Goal: Task Accomplishment & Management: Use online tool/utility

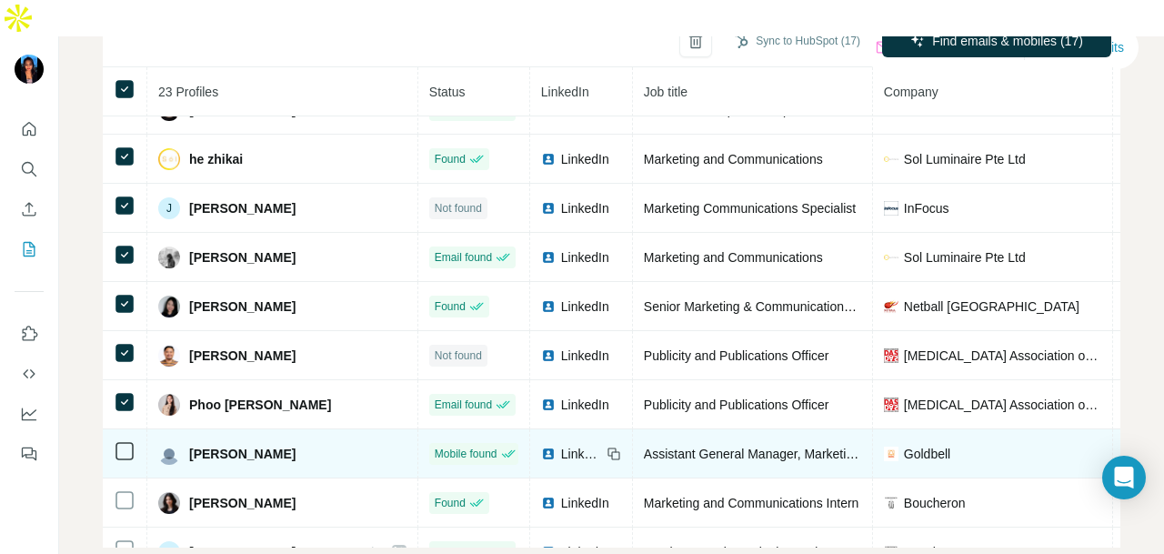
click at [561, 445] on span "LinkedIn" at bounding box center [581, 454] width 40 height 18
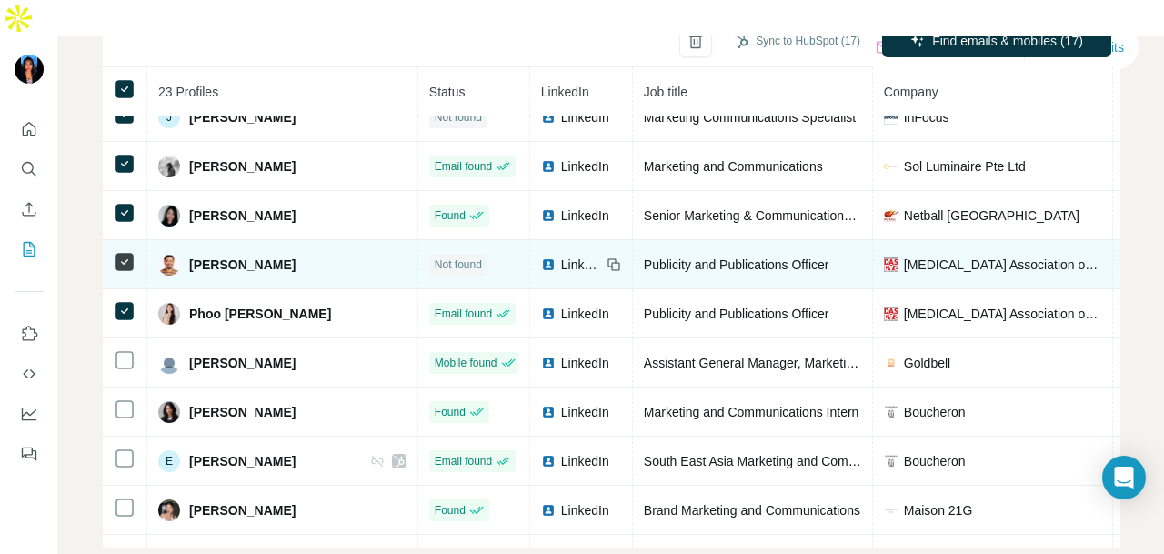
scroll to position [704, 0]
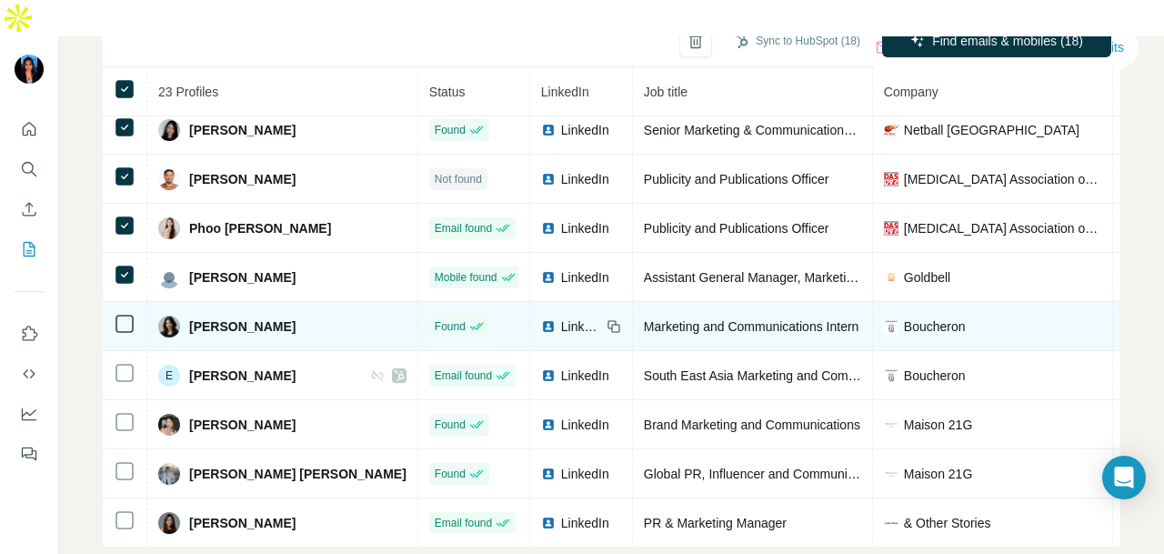
click at [608, 320] on icon at bounding box center [612, 324] width 8 height 8
click at [561, 317] on span "LinkedIn" at bounding box center [581, 326] width 40 height 18
click at [120, 302] on td at bounding box center [125, 326] width 45 height 49
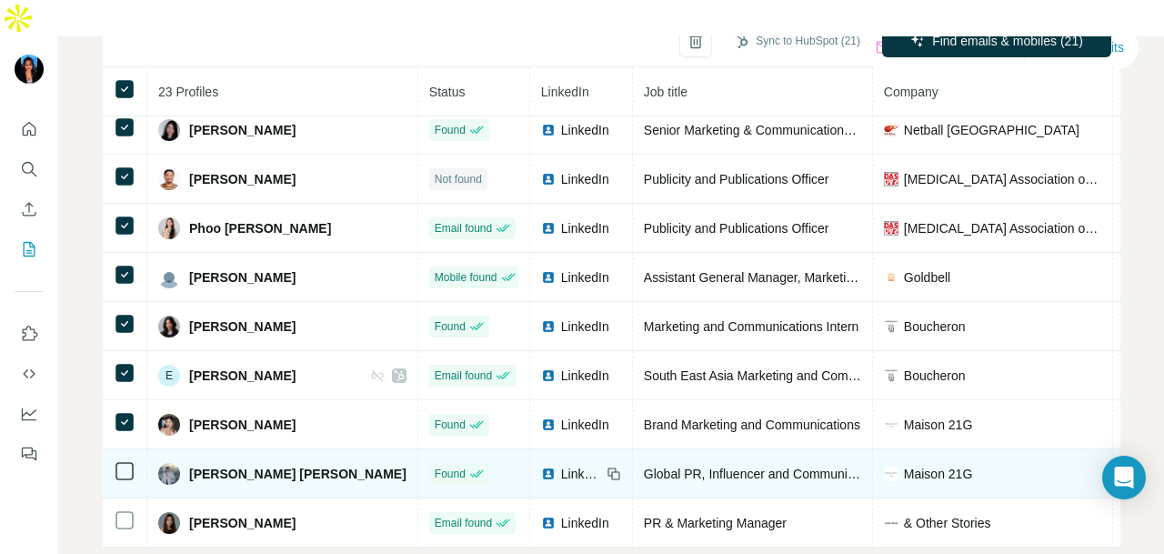
click at [541, 465] on div "LinkedIn" at bounding box center [571, 474] width 60 height 18
click at [136, 449] on td at bounding box center [125, 473] width 45 height 49
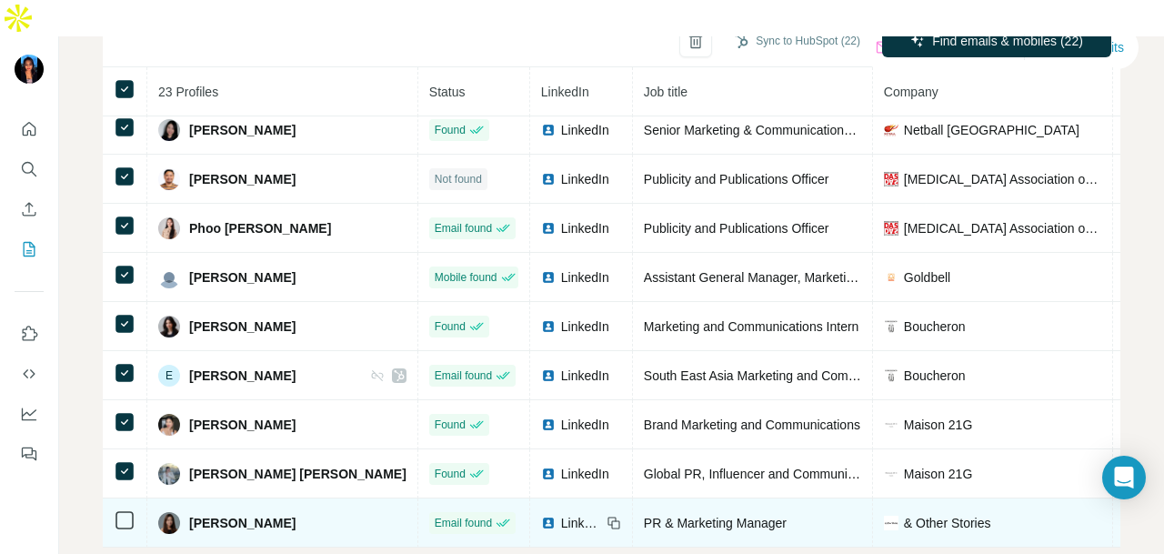
click at [541, 514] on div "LinkedIn" at bounding box center [571, 523] width 60 height 18
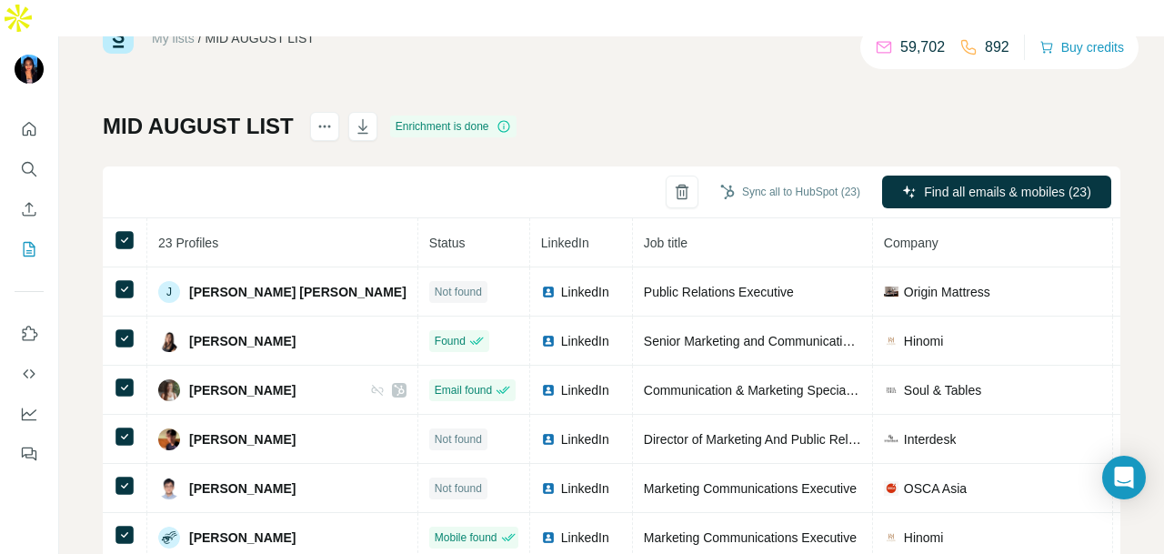
scroll to position [0, 0]
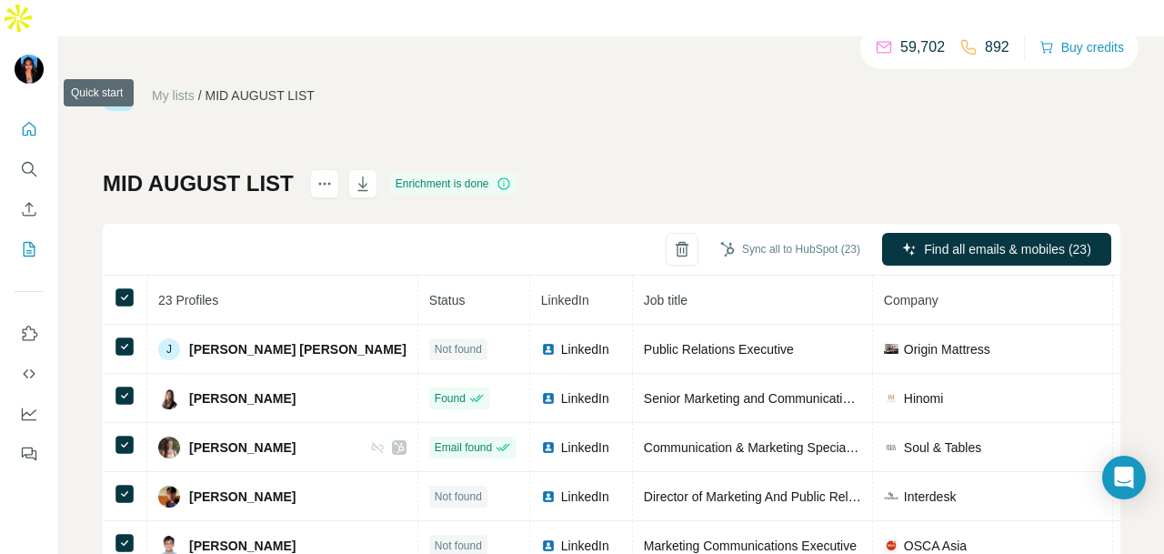
click at [37, 120] on icon "Quick start" at bounding box center [29, 129] width 18 height 18
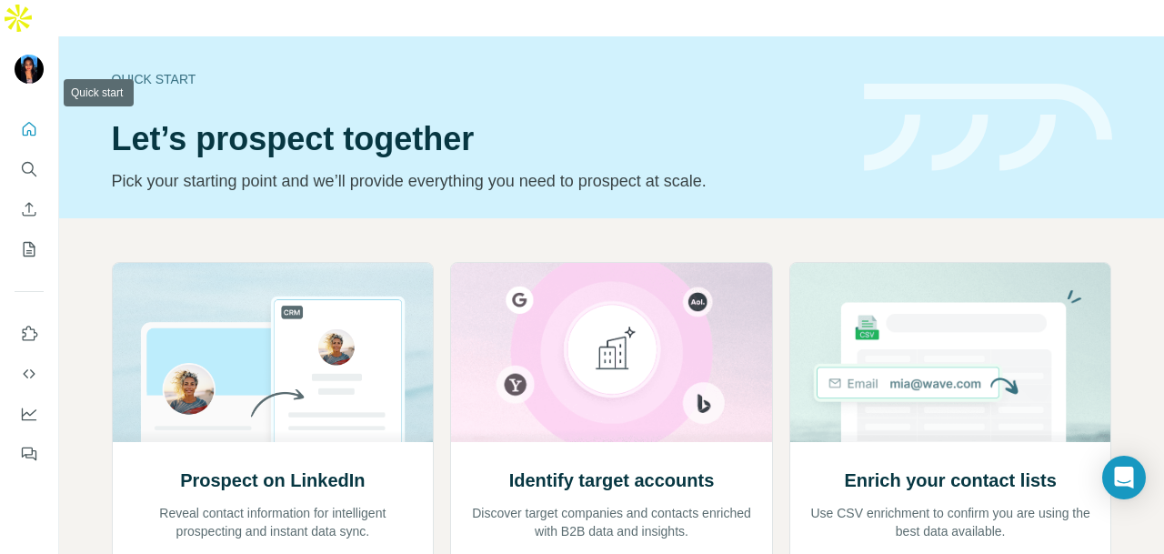
click at [35, 122] on icon "Quick start" at bounding box center [30, 129] width 14 height 14
click at [19, 153] on button "Search" at bounding box center [29, 169] width 29 height 33
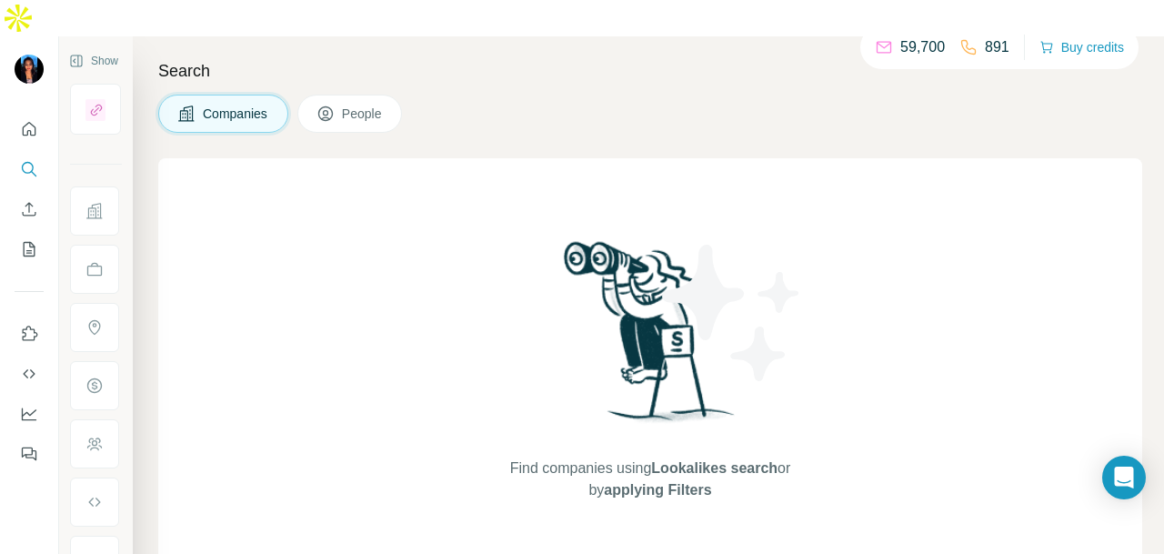
click at [328, 95] on button "People" at bounding box center [350, 114] width 106 height 38
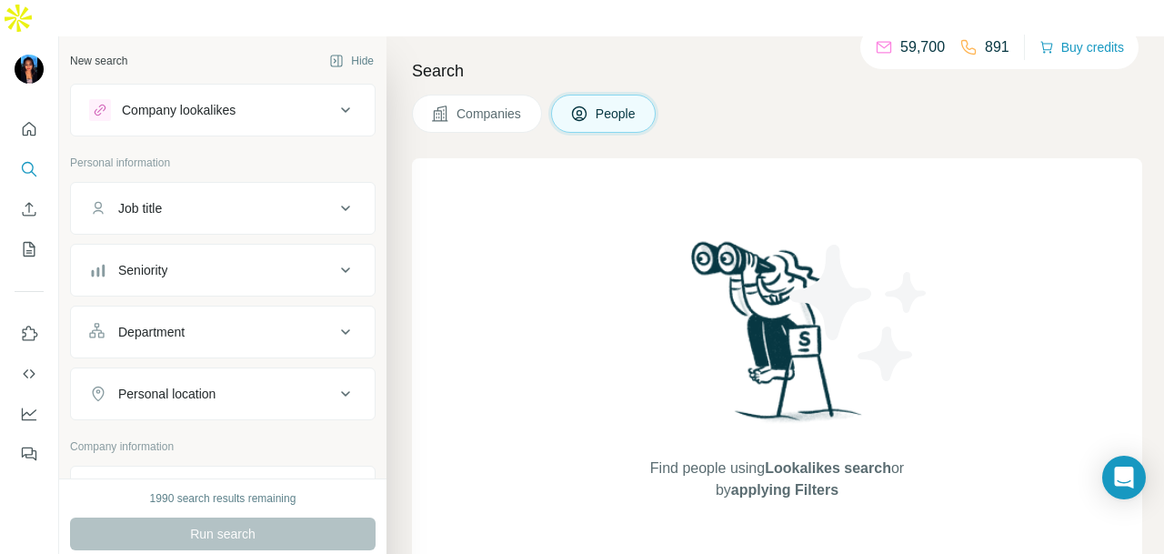
click at [267, 199] on div "Job title" at bounding box center [212, 208] width 246 height 18
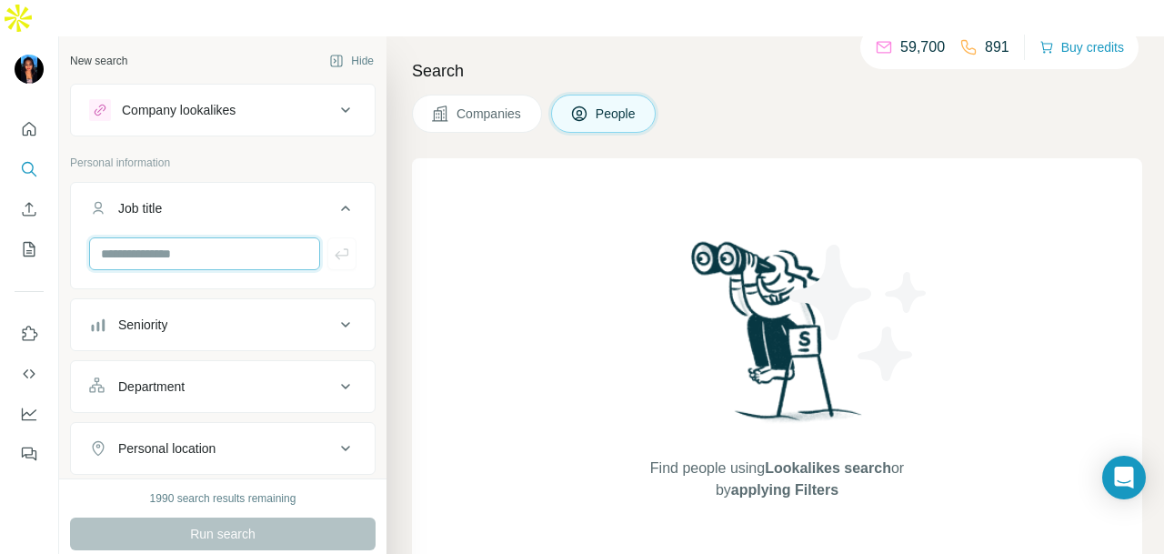
click at [254, 237] on input "text" at bounding box center [204, 253] width 231 height 33
click at [243, 378] on div "Department" at bounding box center [212, 387] width 246 height 18
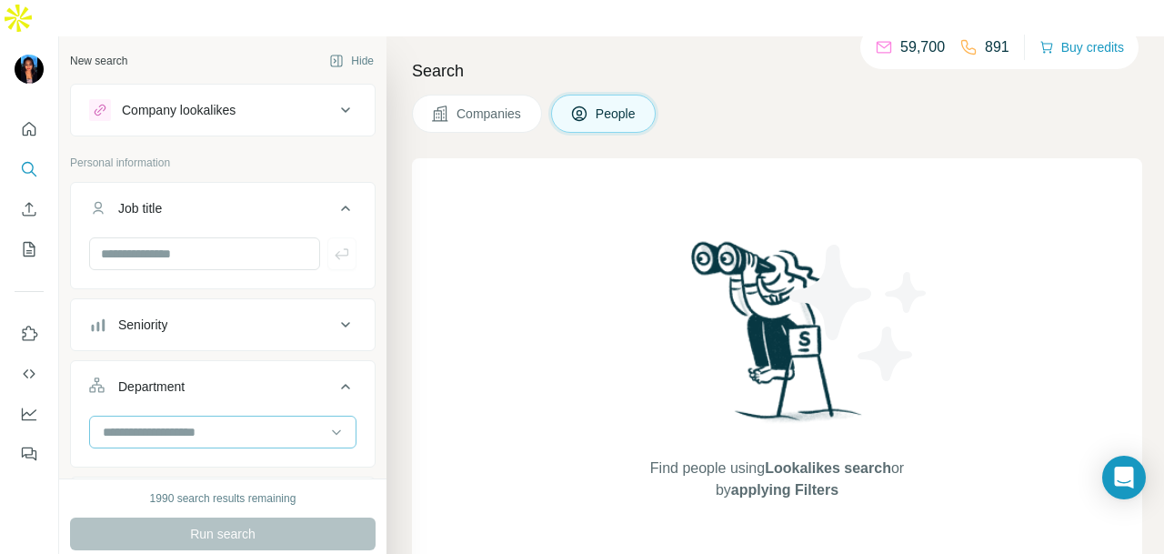
click at [242, 417] on div at bounding box center [213, 432] width 225 height 31
type input "**"
click at [220, 434] on p "PR and Communications" at bounding box center [174, 435] width 141 height 18
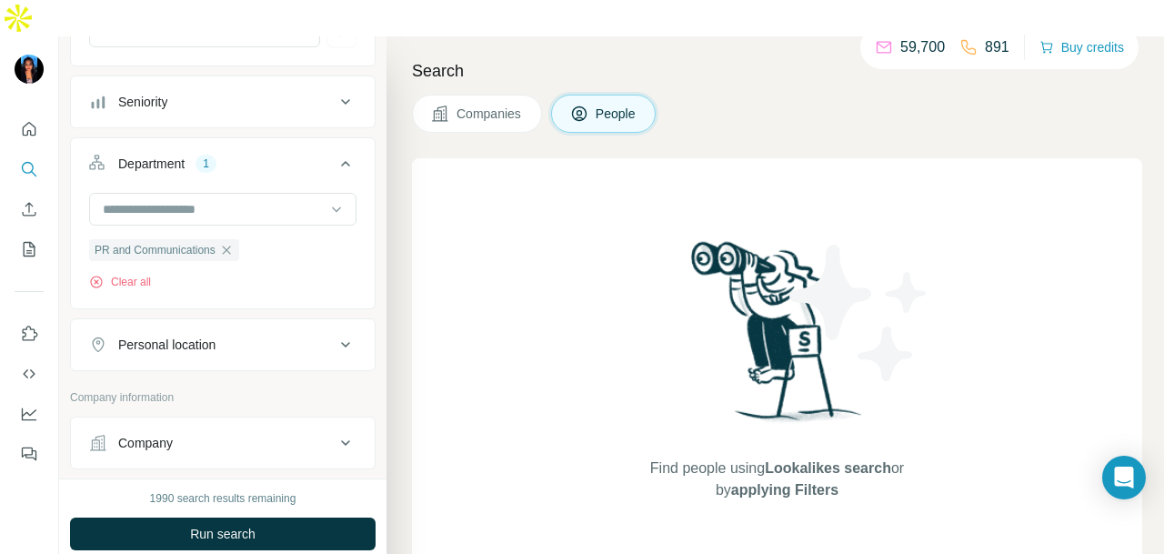
scroll to position [273, 0]
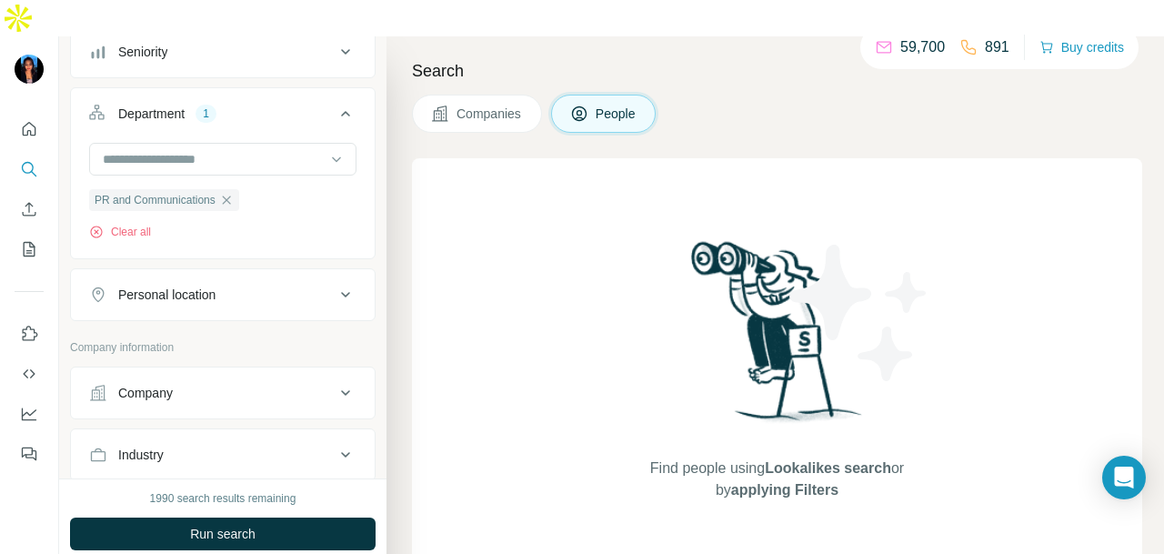
click at [221, 286] on div "Personal location" at bounding box center [212, 295] width 246 height 18
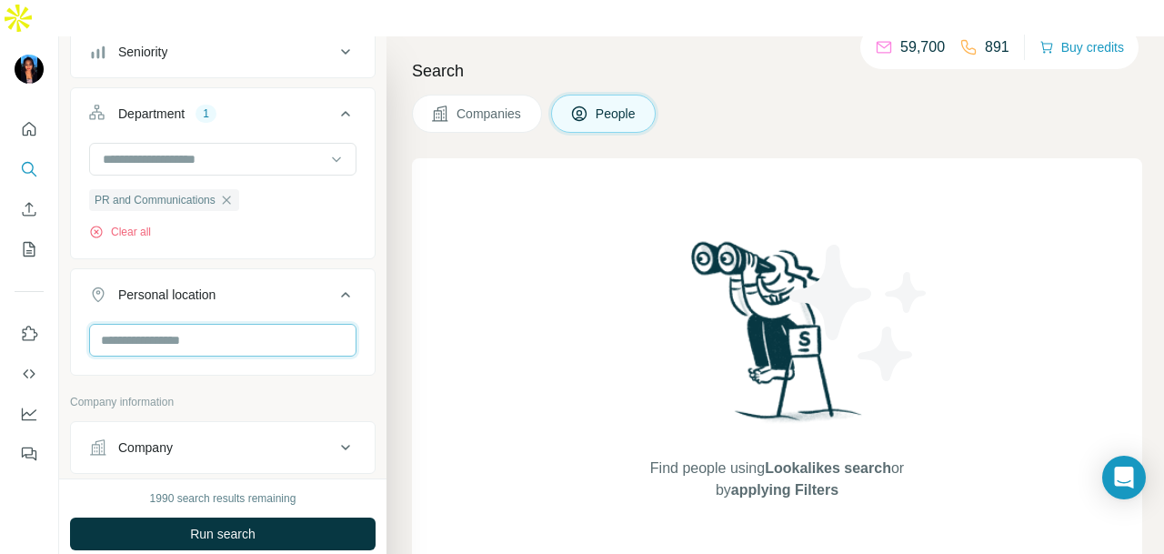
click at [200, 324] on input "text" at bounding box center [222, 340] width 267 height 33
type input "****"
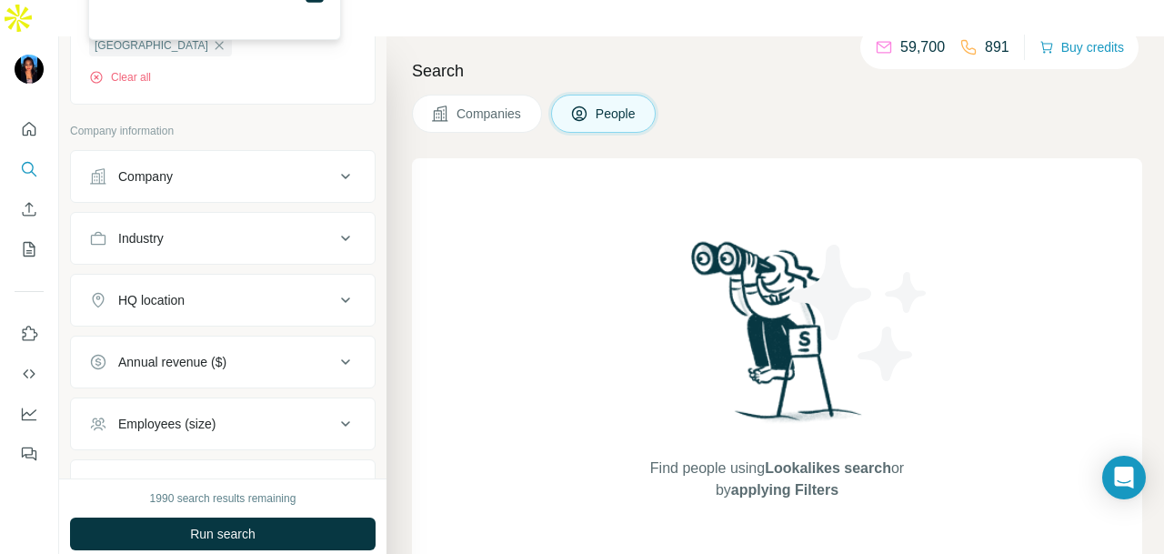
scroll to position [637, 0]
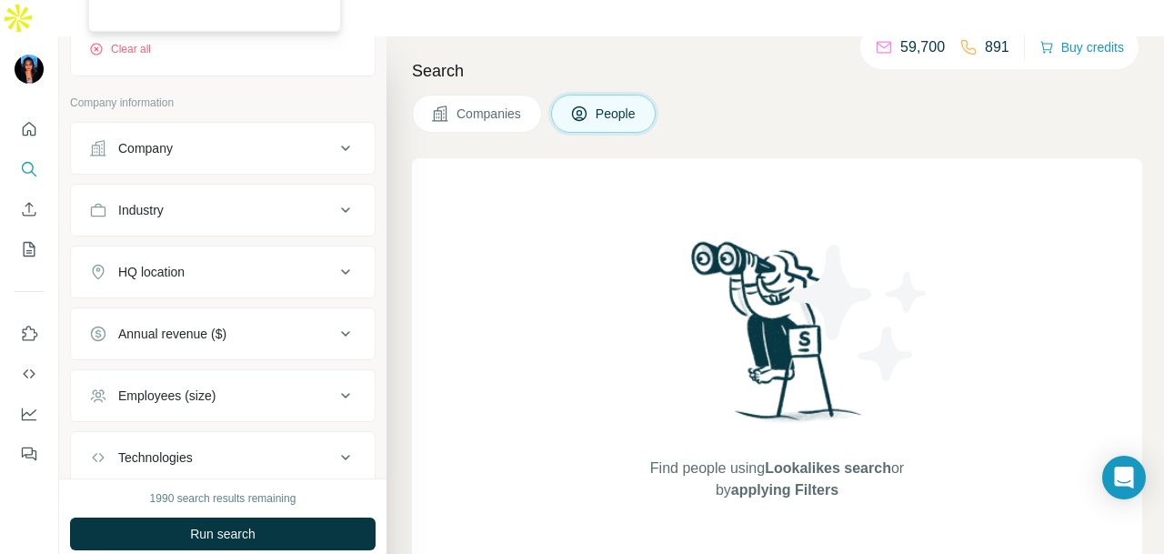
click at [272, 201] on div "Industry" at bounding box center [212, 210] width 246 height 18
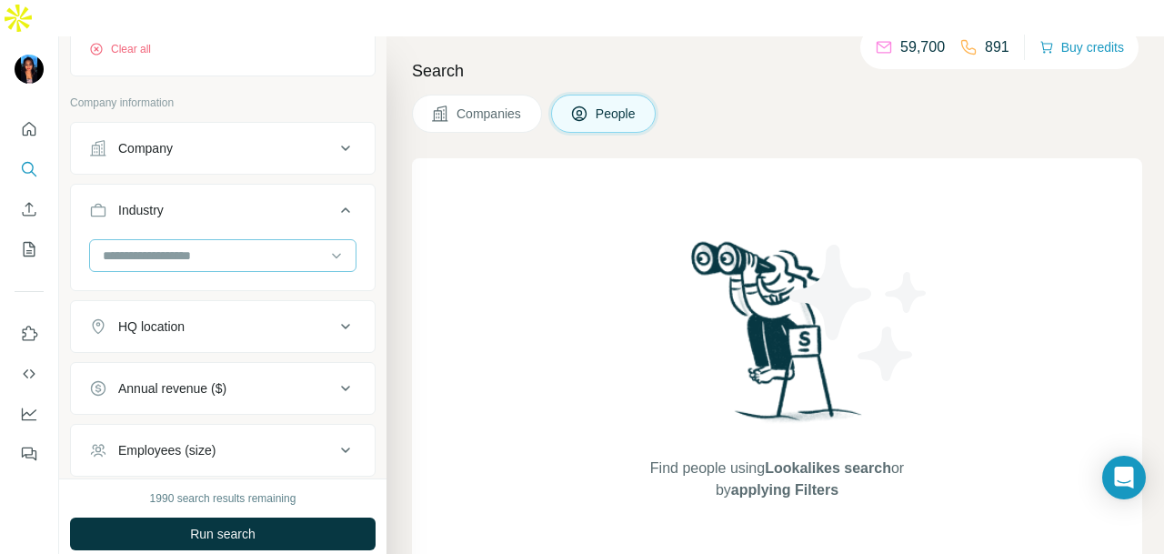
click at [258, 246] on input at bounding box center [213, 256] width 225 height 20
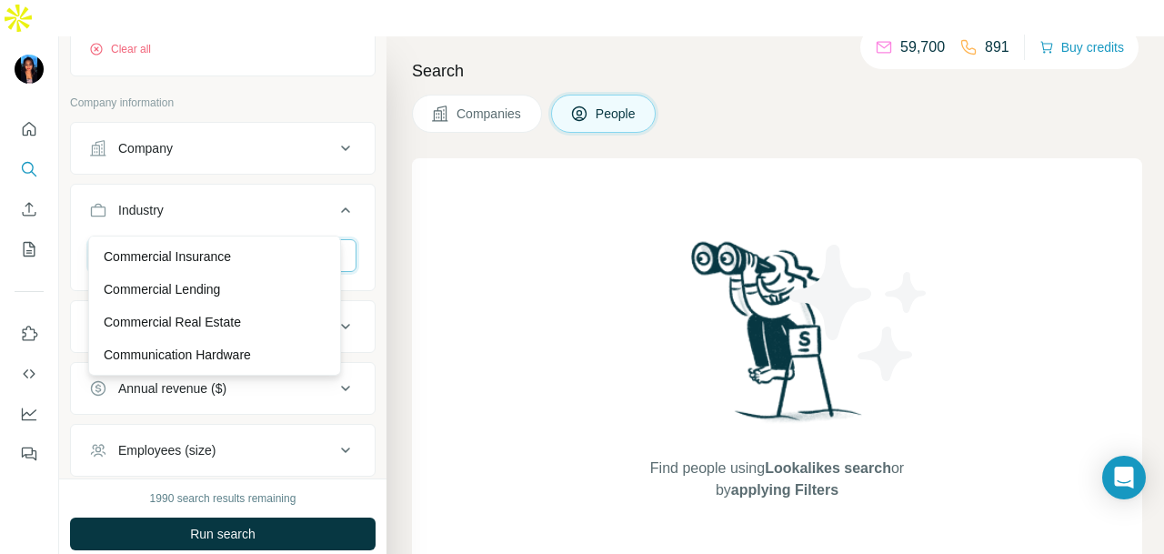
scroll to position [3366, 0]
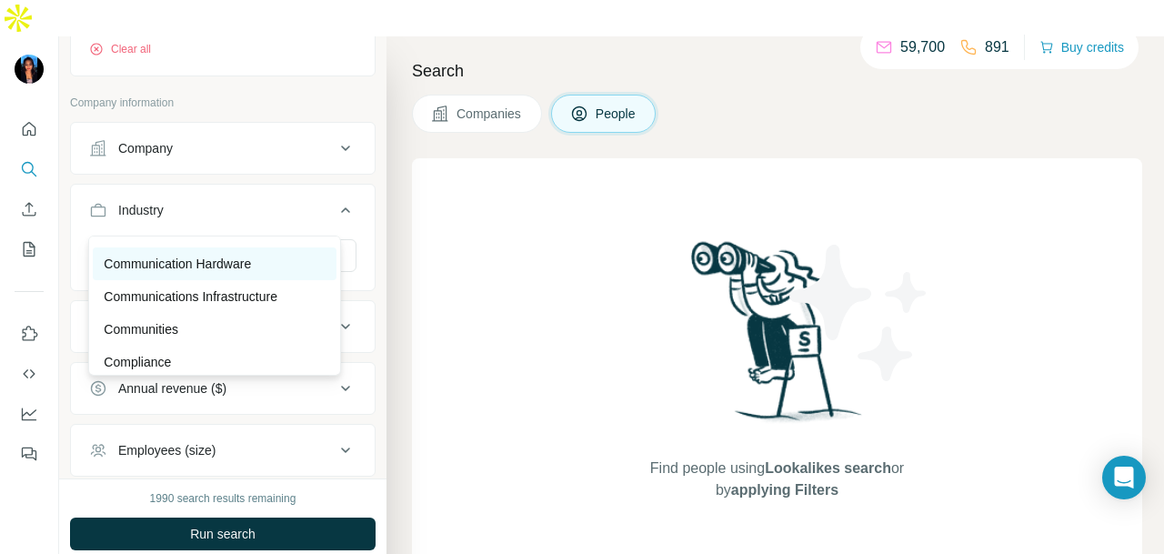
click at [247, 273] on p "Communication Hardware" at bounding box center [177, 264] width 147 height 18
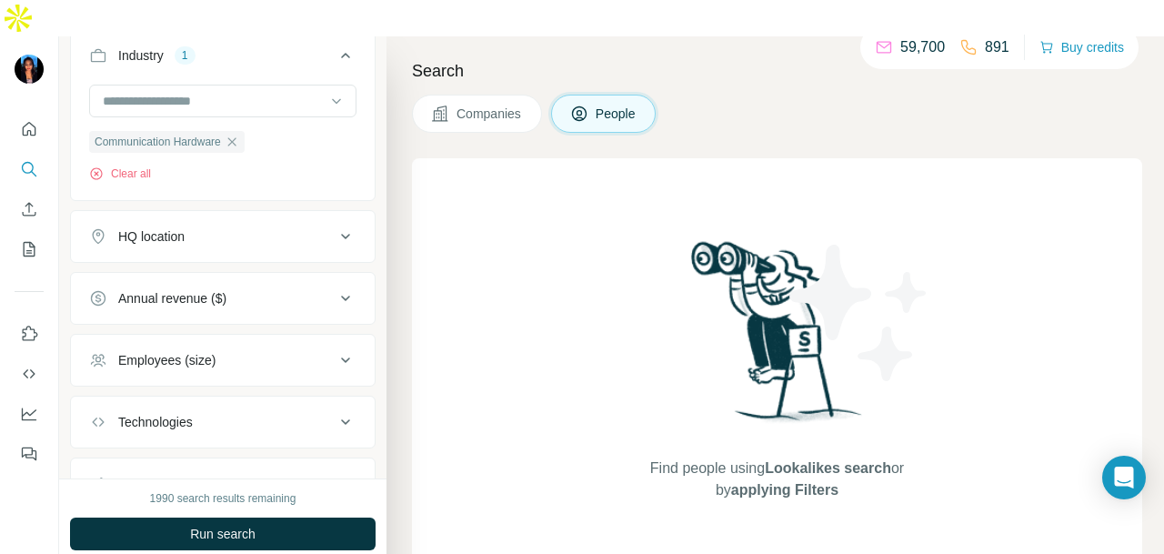
scroll to position [866, 0]
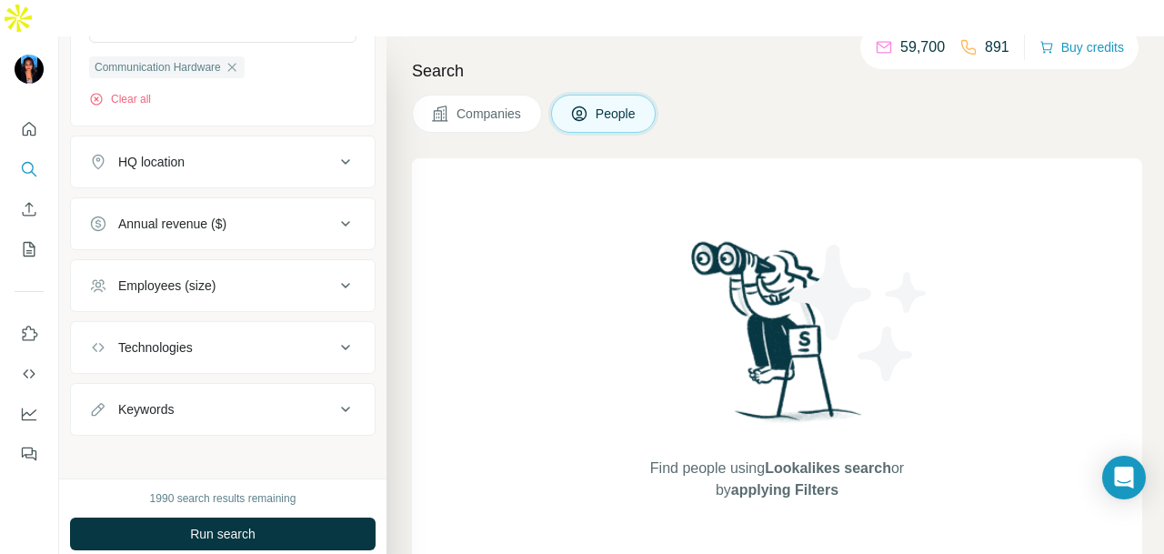
drag, startPoint x: 249, startPoint y: 506, endPoint x: 393, endPoint y: 423, distance: 165.9
click at [251, 525] on span "Run search" at bounding box center [222, 534] width 65 height 18
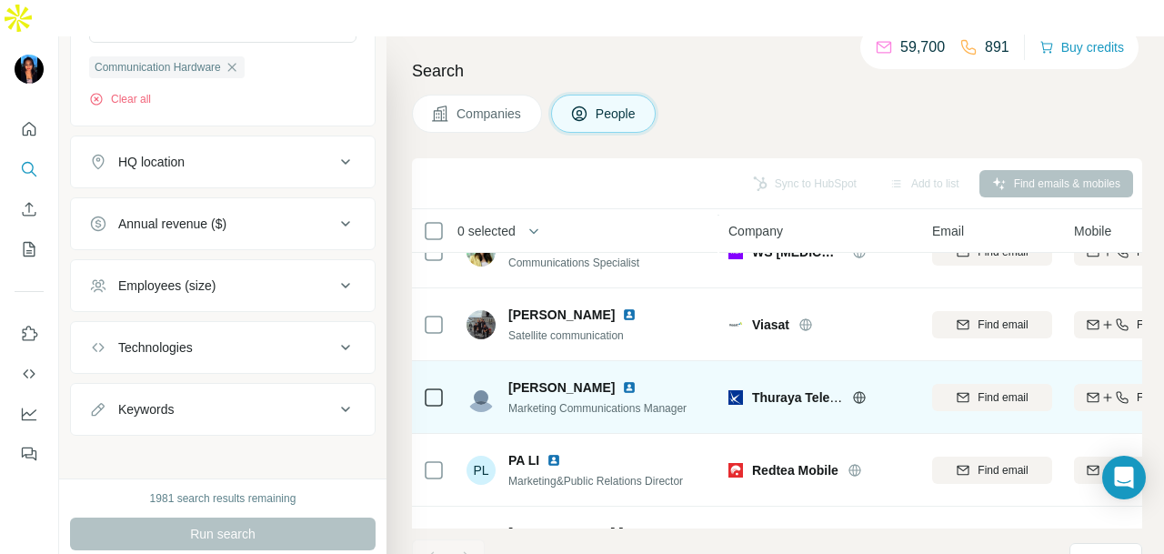
scroll to position [273, 0]
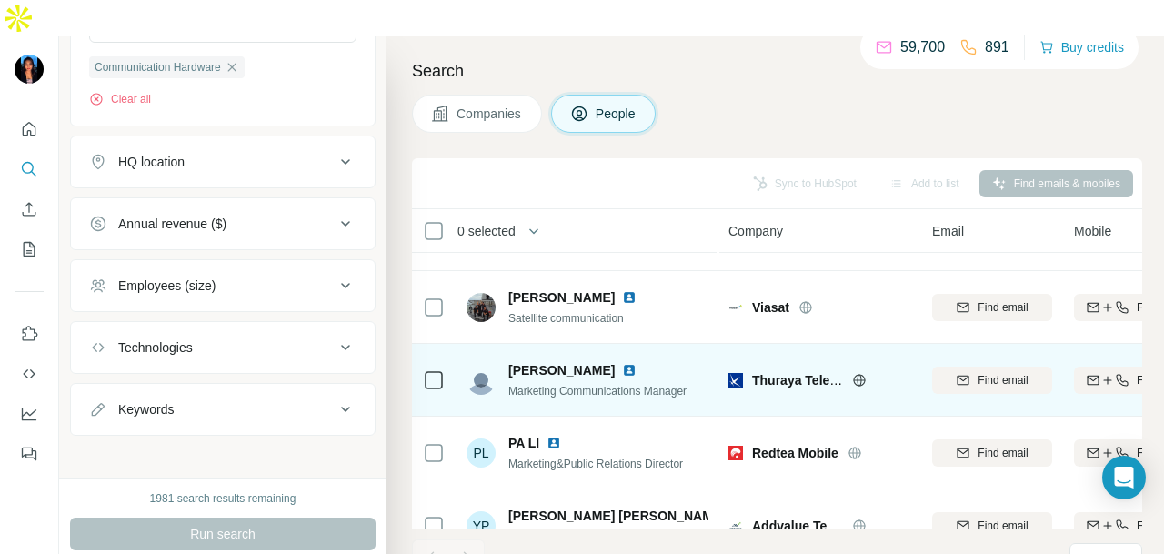
click at [622, 363] on img at bounding box center [629, 370] width 15 height 15
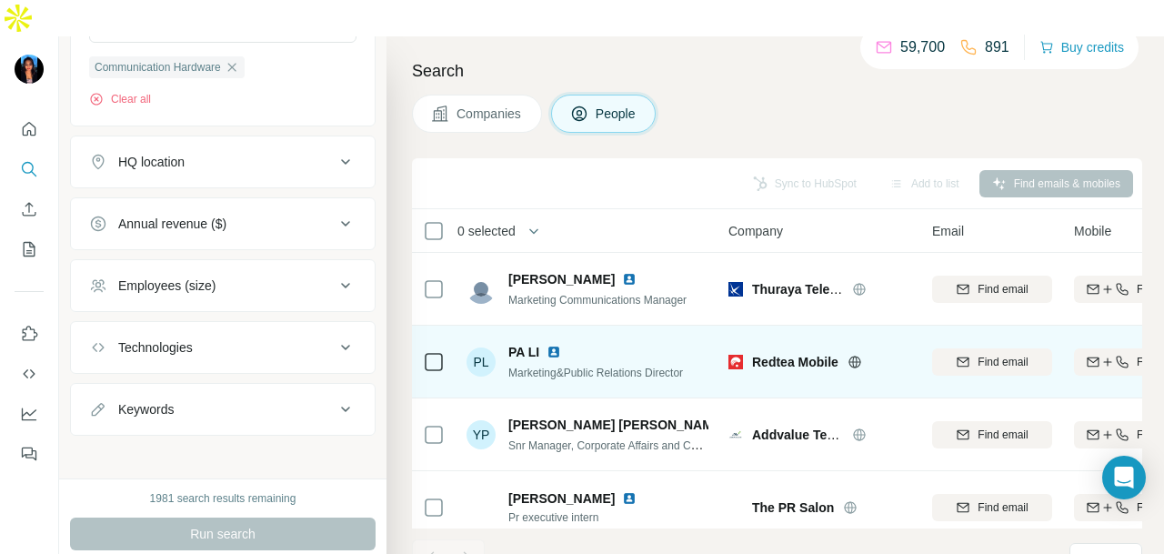
scroll to position [384, 0]
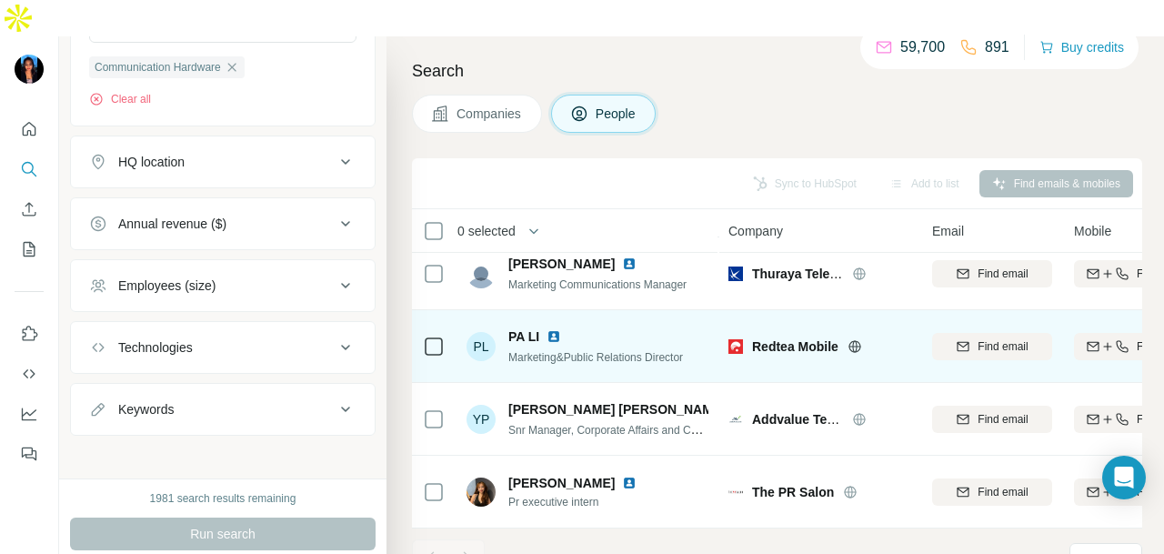
click at [549, 329] on img at bounding box center [554, 336] width 15 height 15
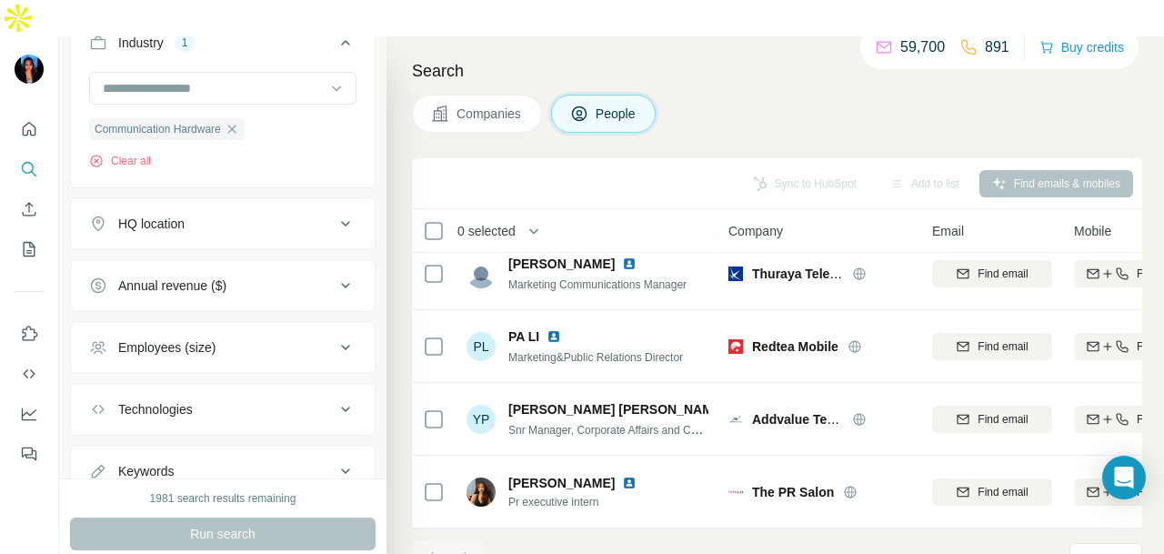
scroll to position [775, 0]
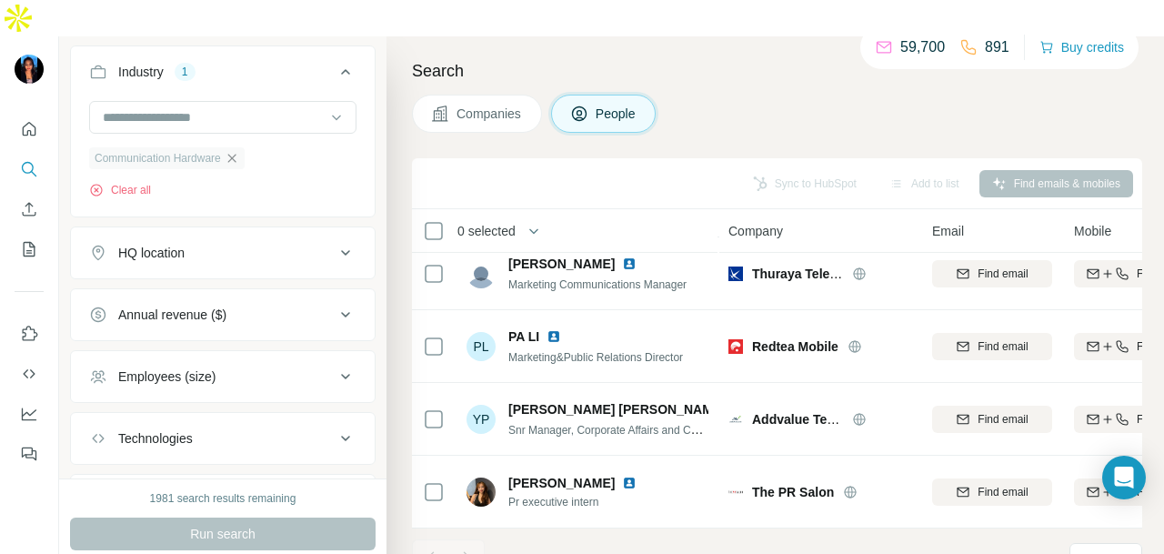
click at [239, 151] on icon "button" at bounding box center [232, 158] width 15 height 15
click at [258, 107] on input at bounding box center [213, 117] width 225 height 20
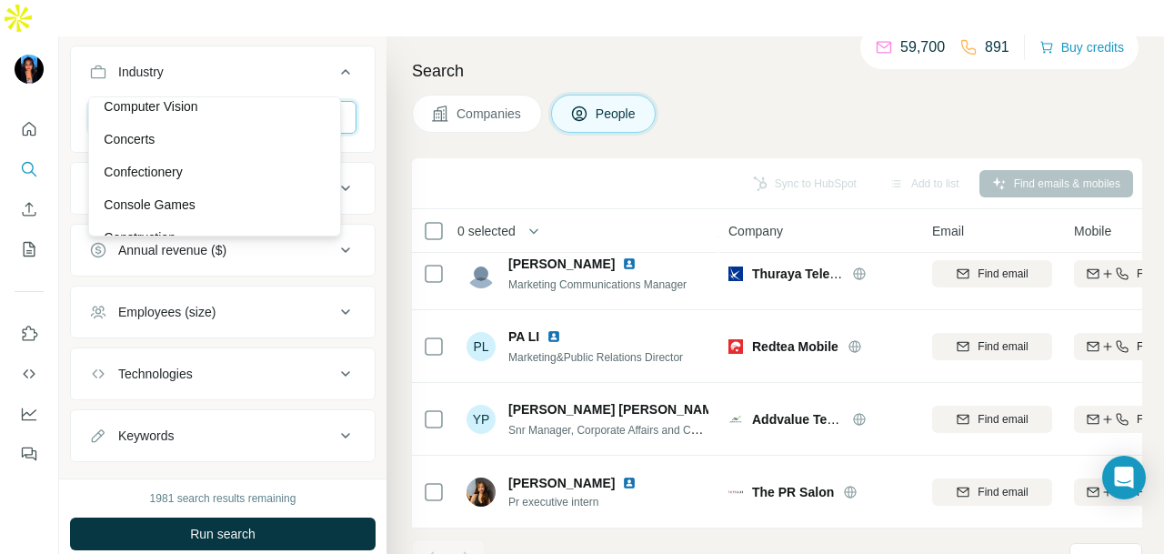
scroll to position [3366, 0]
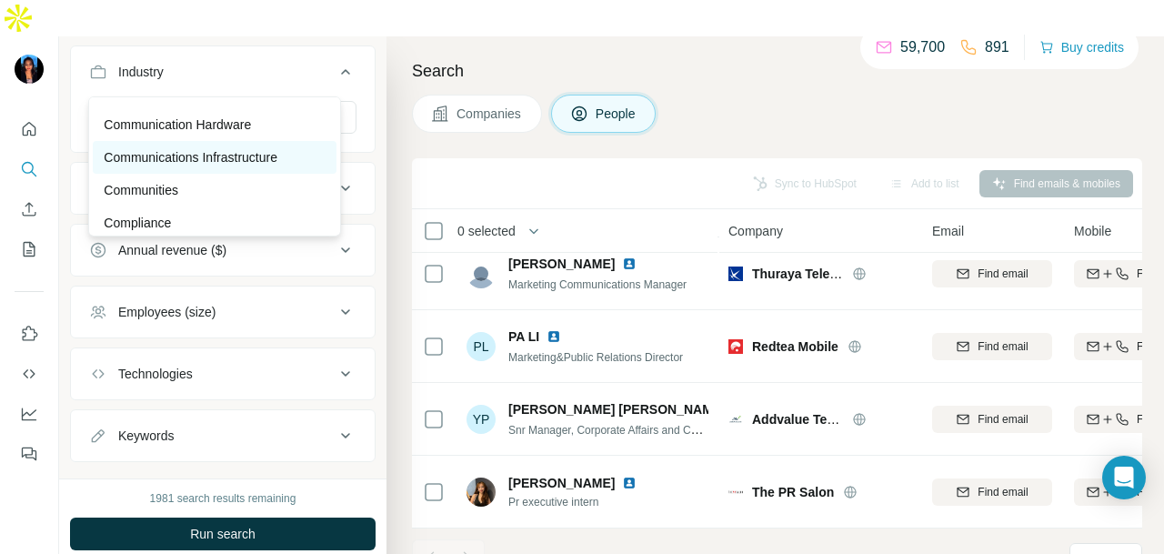
click at [254, 166] on p "Communications Infrastructure" at bounding box center [191, 157] width 174 height 18
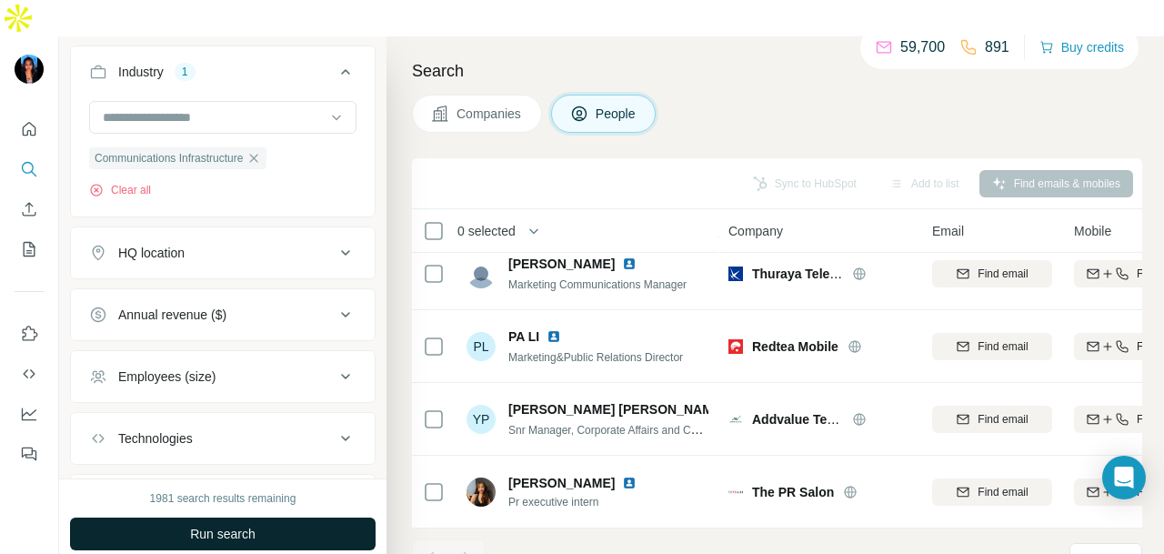
click at [215, 518] on button "Run search" at bounding box center [223, 534] width 306 height 33
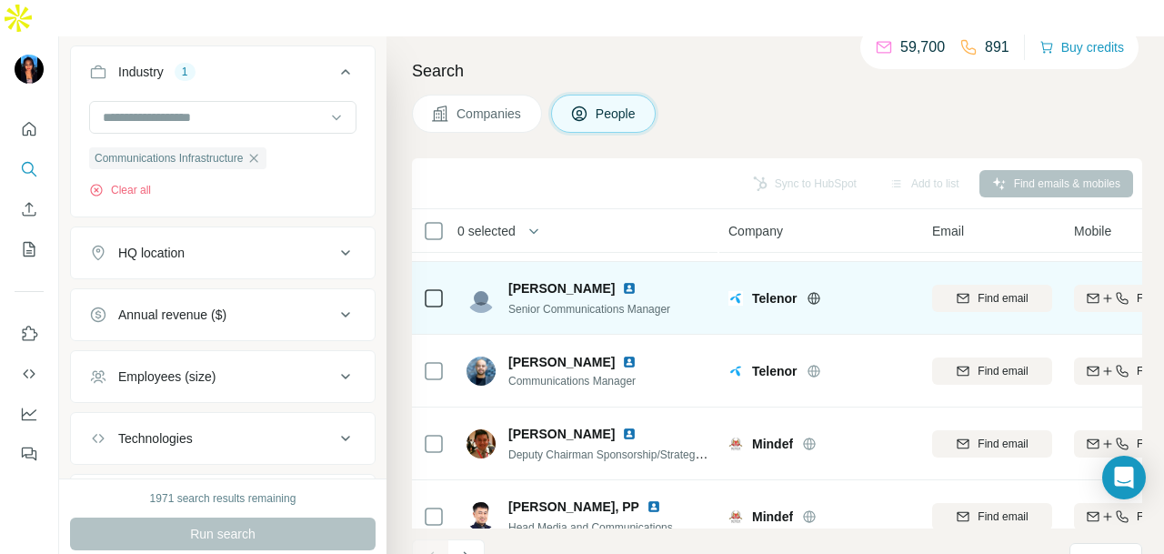
scroll to position [457, 0]
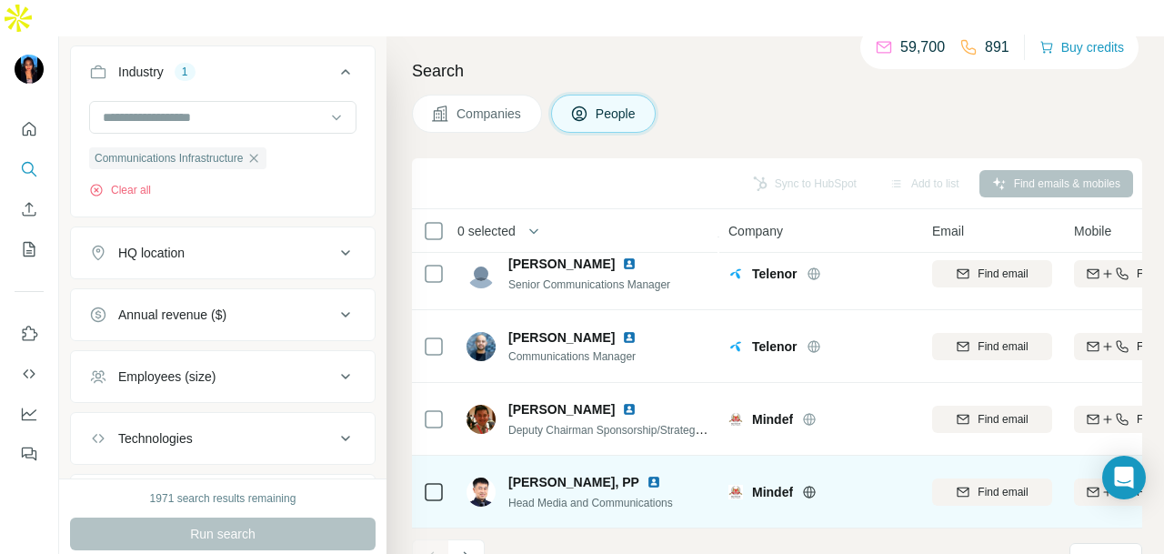
click at [647, 475] on img at bounding box center [654, 482] width 15 height 15
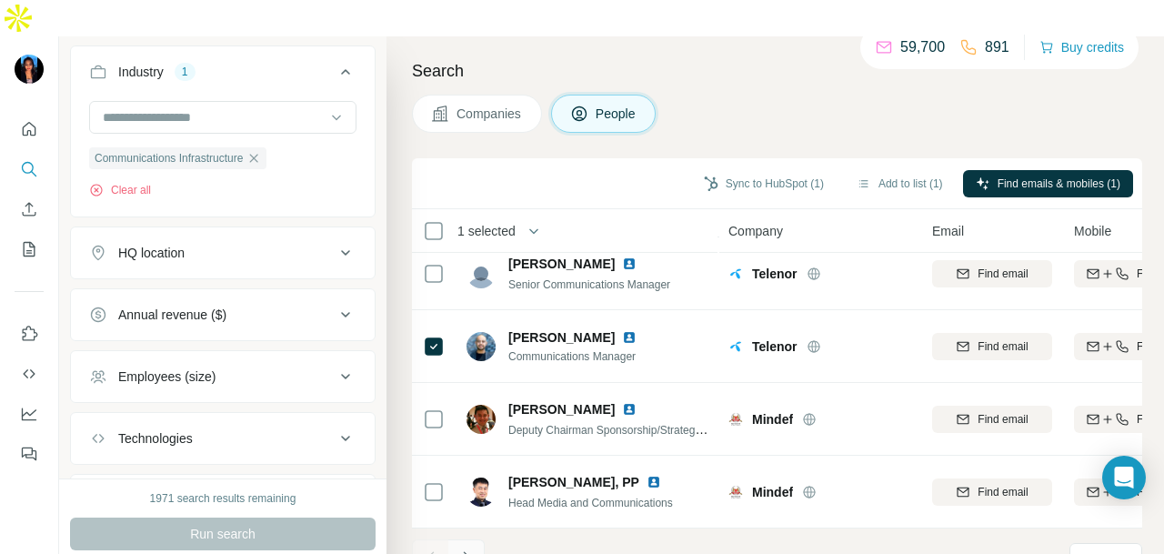
click at [465, 549] on icon "Navigate to next page" at bounding box center [467, 558] width 18 height 18
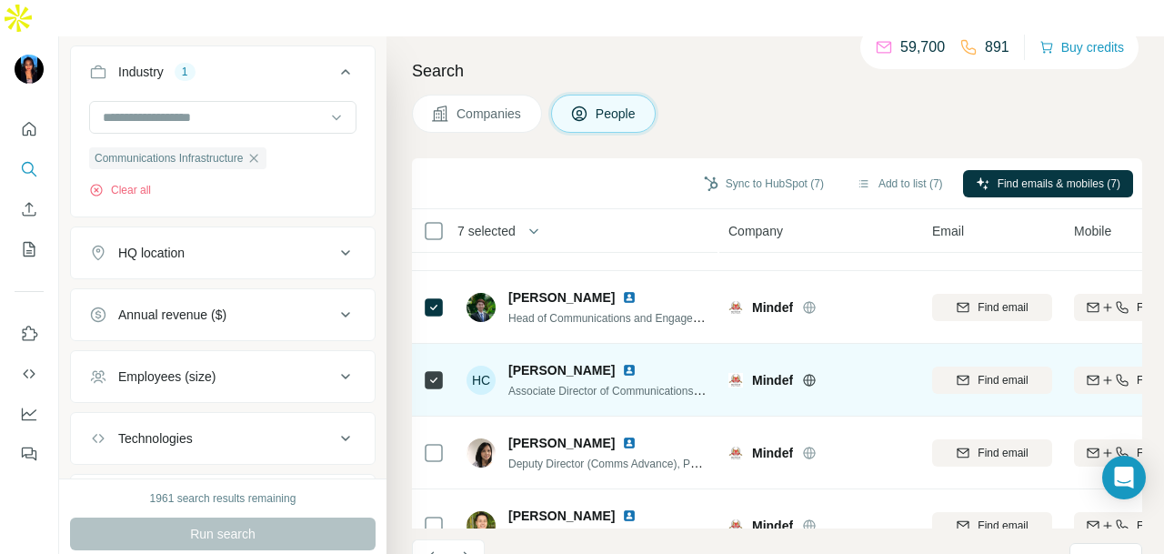
scroll to position [455, 0]
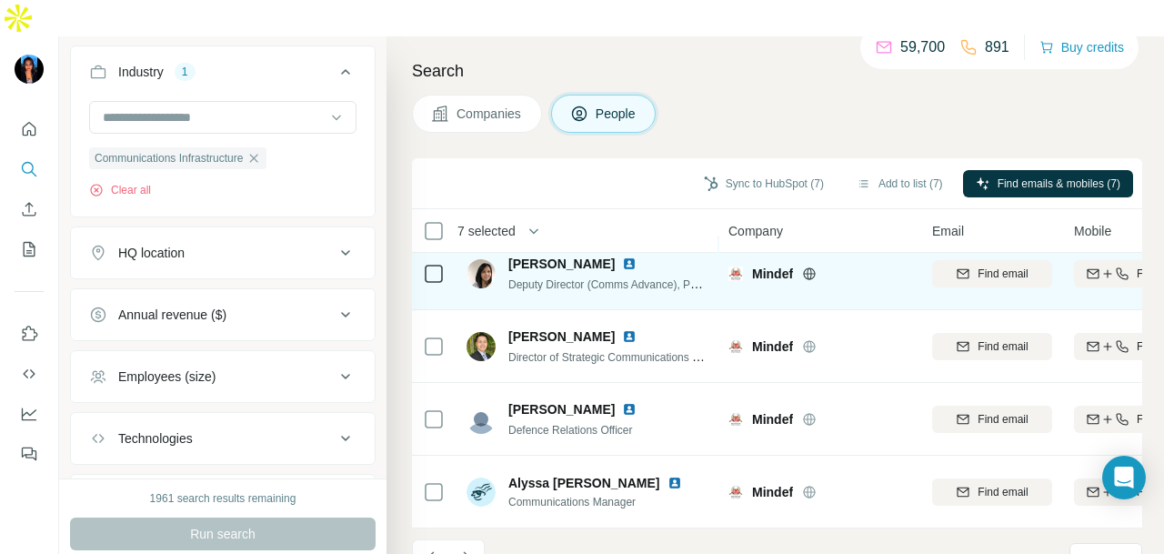
click at [437, 263] on icon at bounding box center [434, 274] width 22 height 22
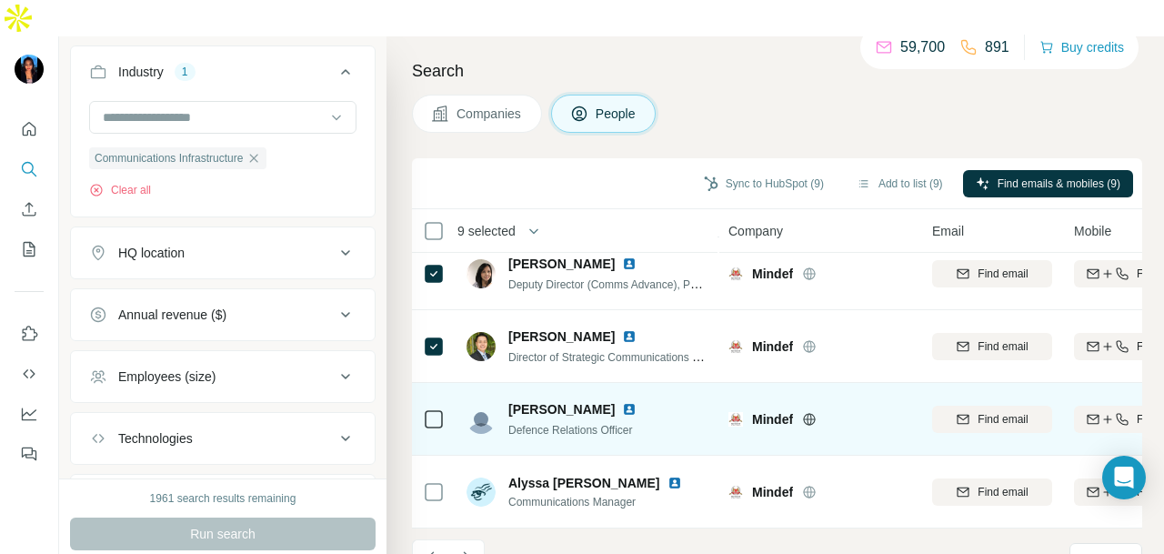
scroll to position [457, 0]
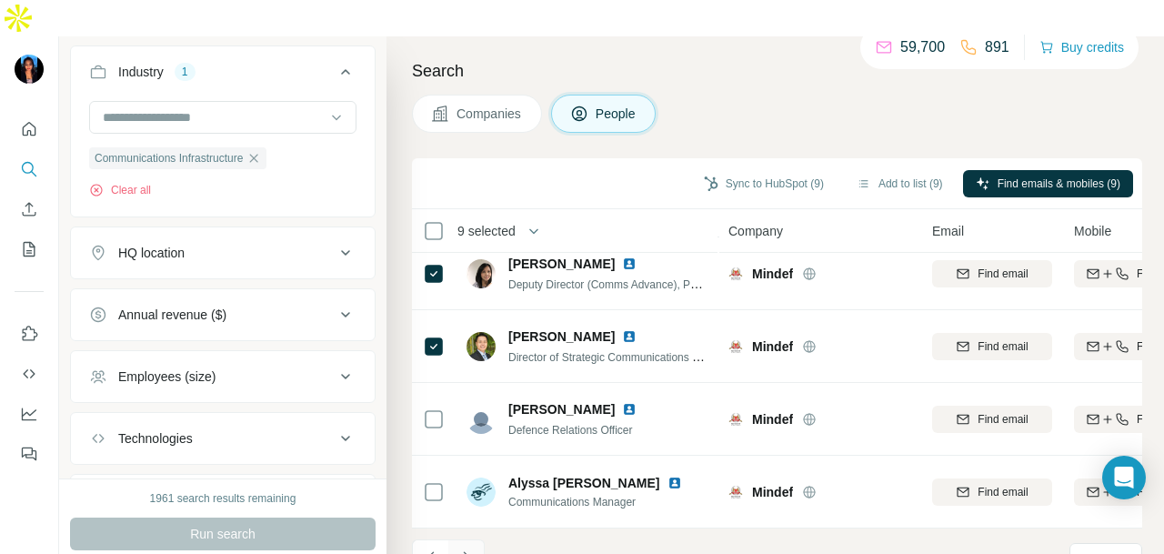
click at [466, 549] on icon "Navigate to next page" at bounding box center [467, 558] width 18 height 18
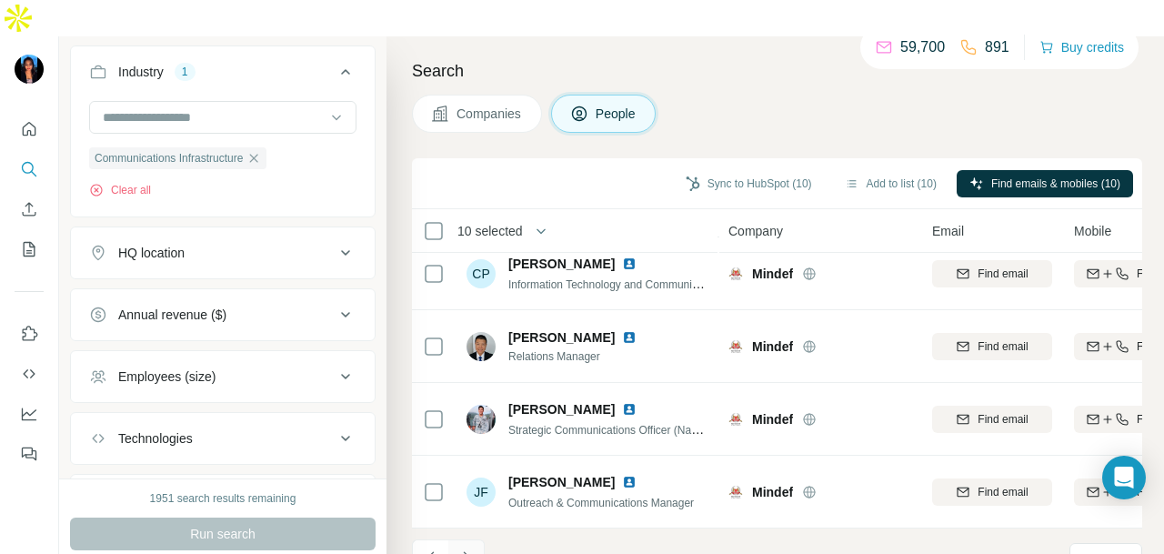
click at [477, 539] on button "Navigate to next page" at bounding box center [466, 557] width 36 height 36
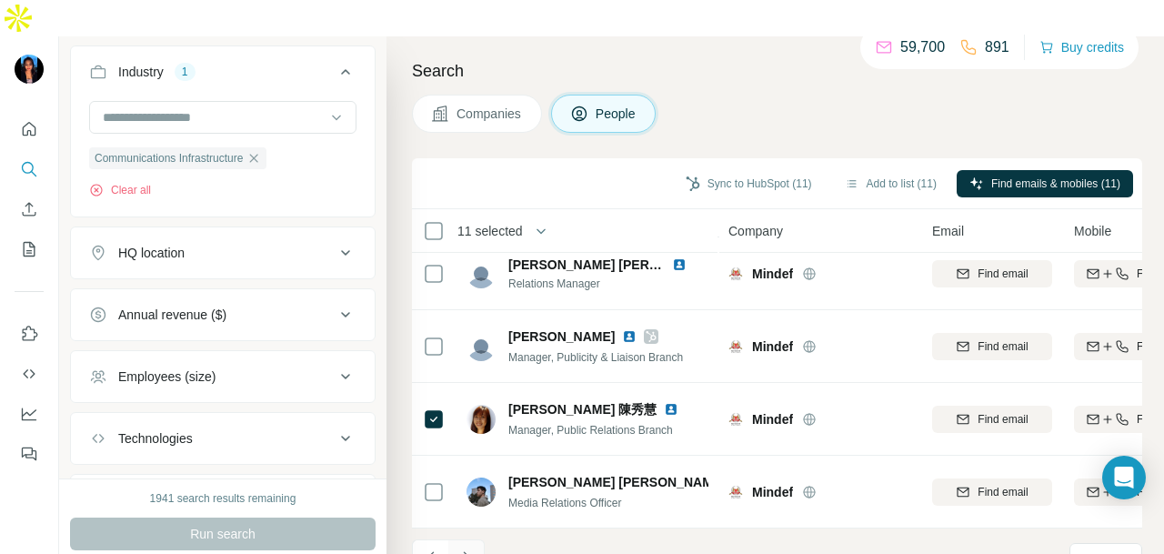
click at [475, 539] on button "Navigate to next page" at bounding box center [466, 557] width 36 height 36
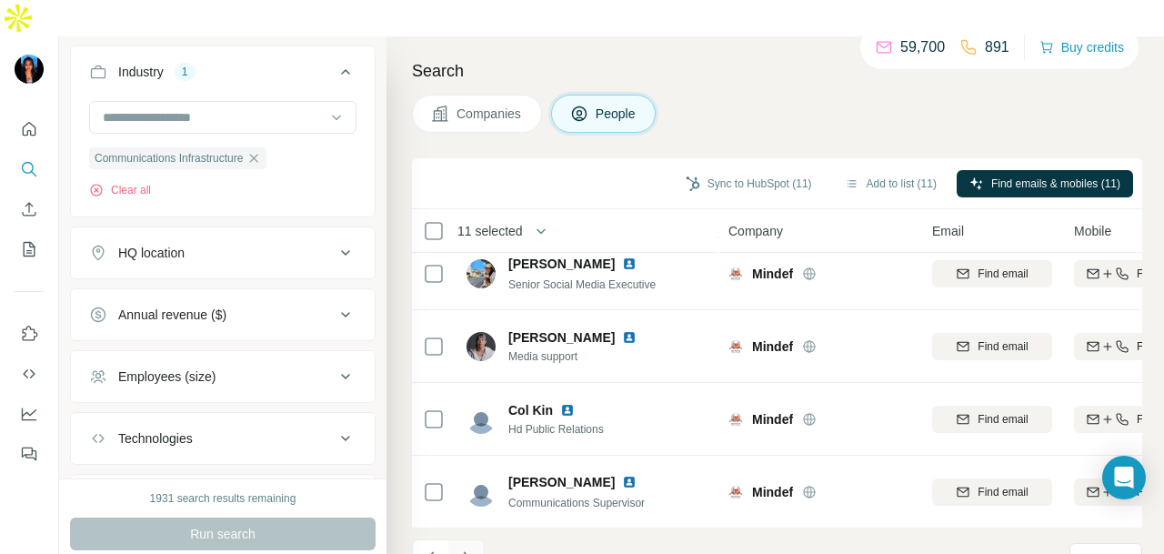
click at [464, 549] on icon "Navigate to next page" at bounding box center [467, 558] width 18 height 18
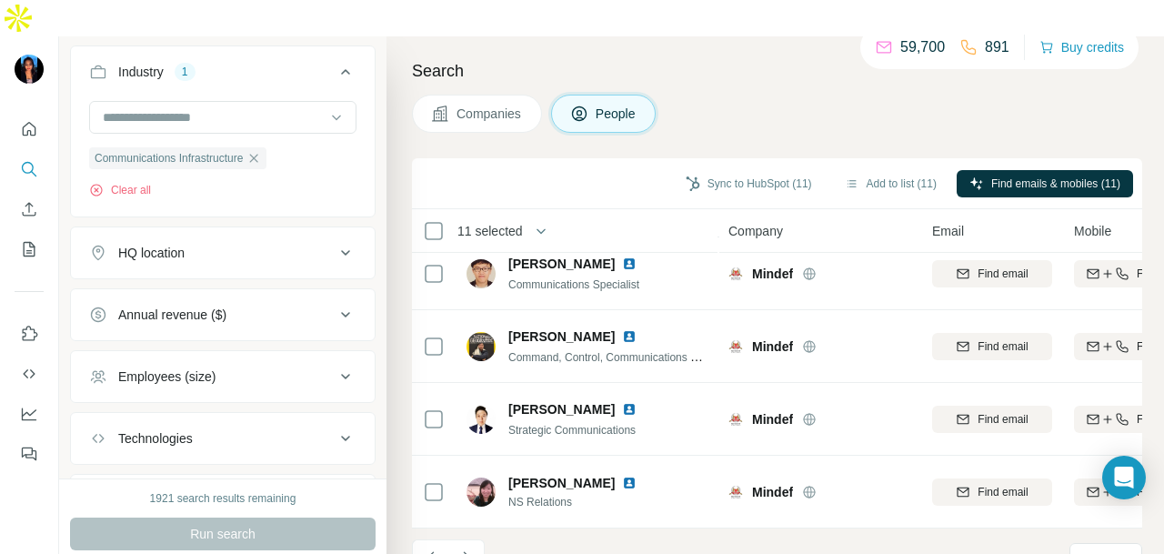
click at [474, 542] on li at bounding box center [466, 559] width 36 height 40
click at [477, 539] on button "Navigate to next page" at bounding box center [466, 557] width 36 height 36
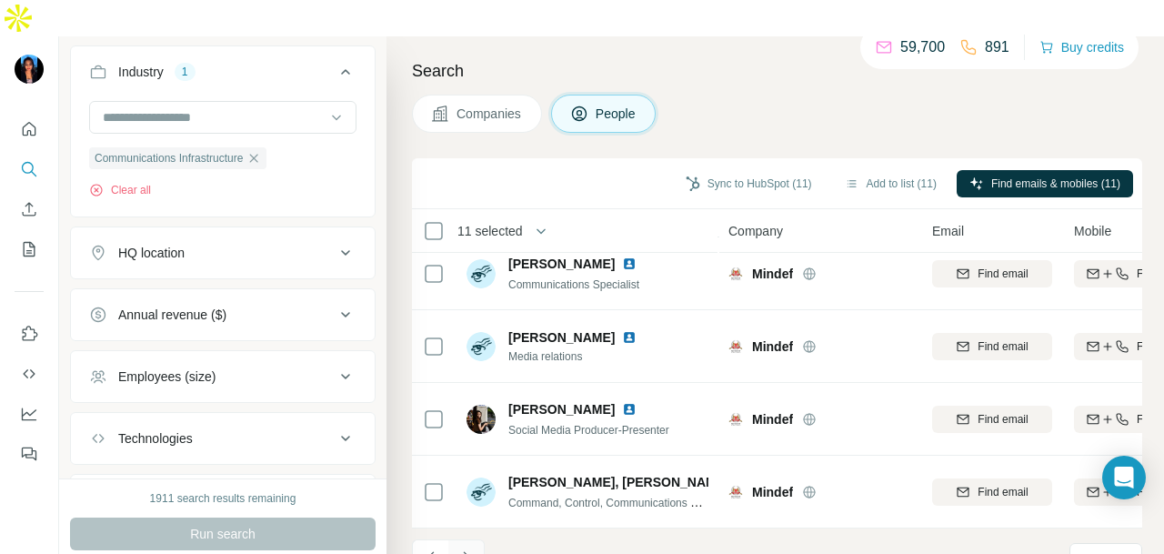
click at [479, 539] on button "Navigate to next page" at bounding box center [466, 557] width 36 height 36
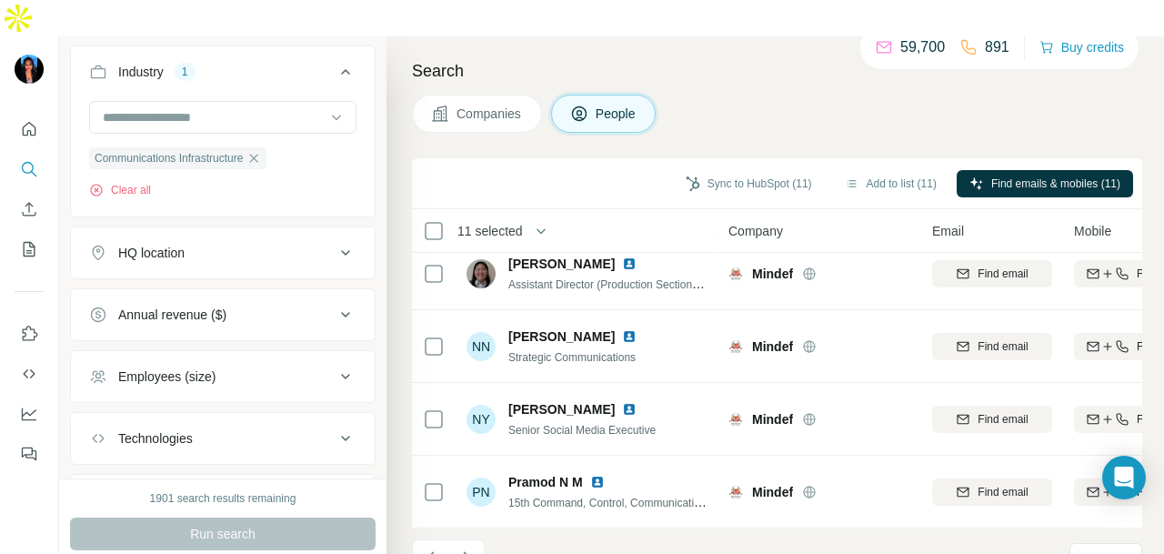
scroll to position [0, 0]
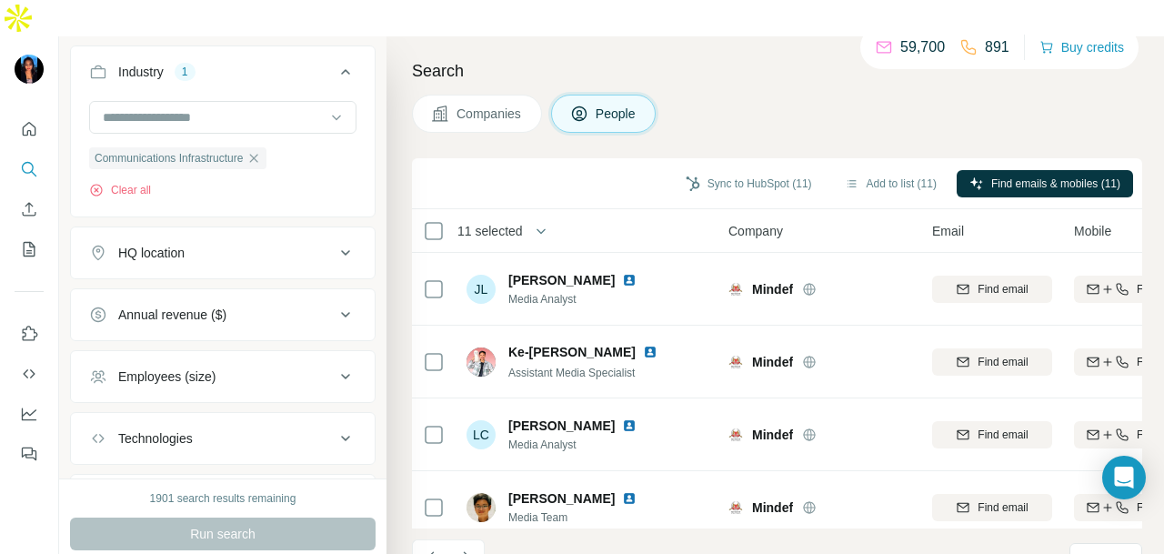
click at [473, 549] on icon "Navigate to next page" at bounding box center [467, 558] width 18 height 18
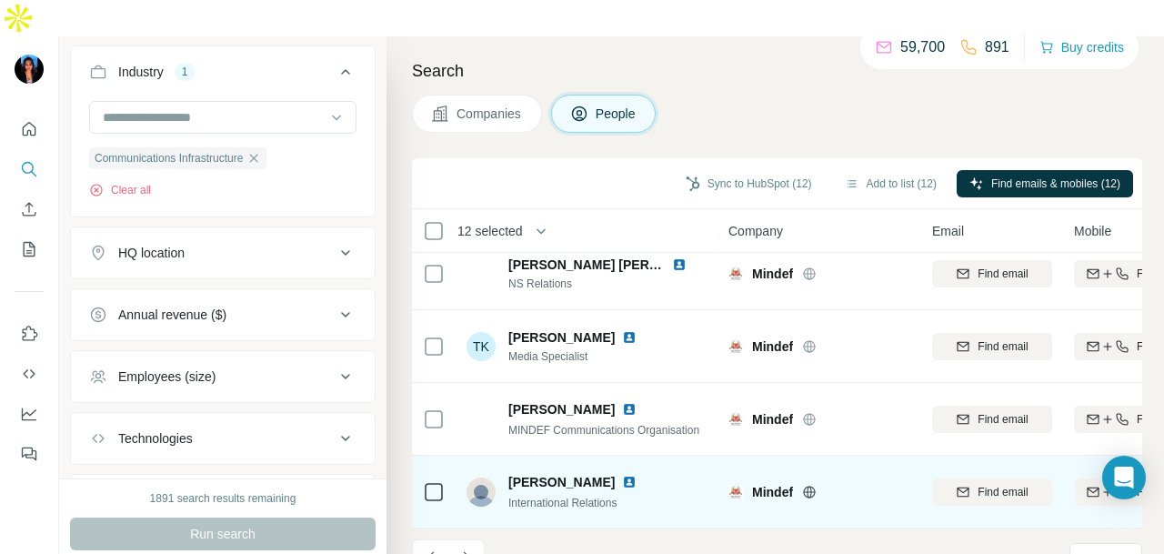
scroll to position [457, 0]
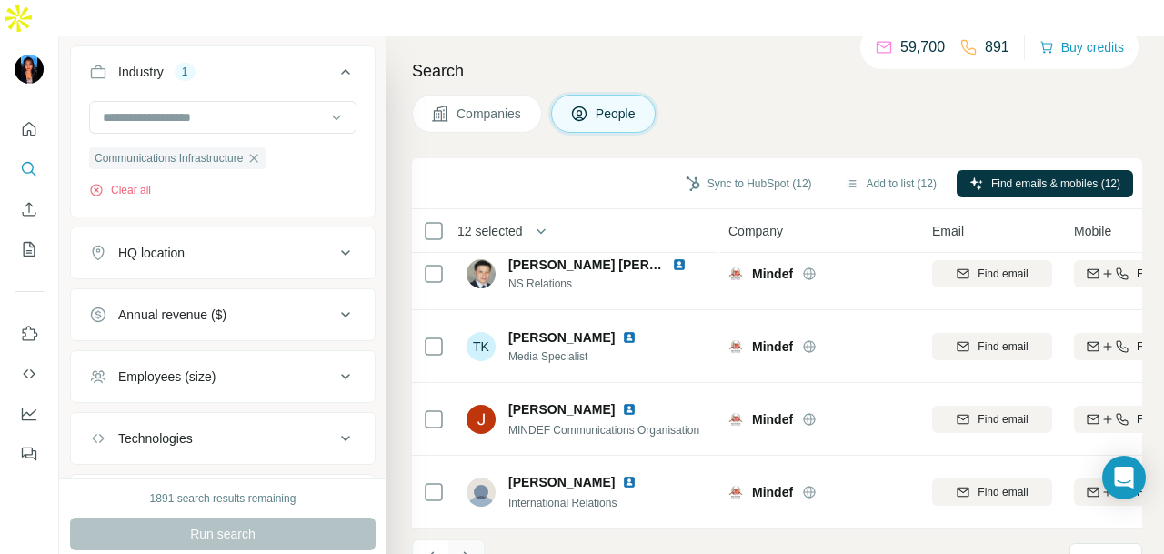
click at [471, 549] on icon "Navigate to next page" at bounding box center [467, 558] width 18 height 18
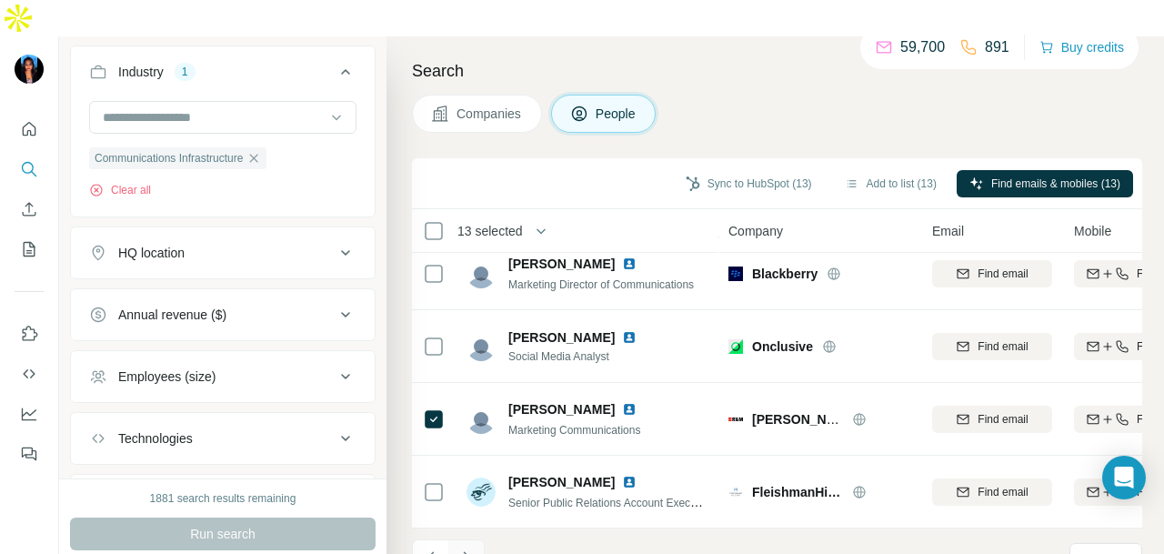
click at [474, 549] on icon "Navigate to next page" at bounding box center [467, 558] width 18 height 18
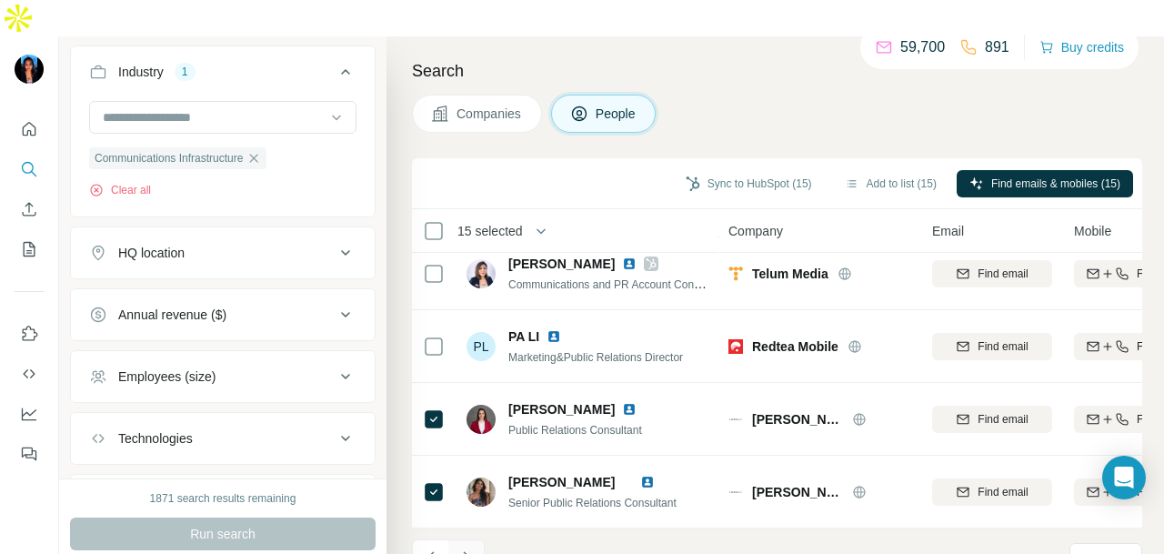
click at [458, 549] on icon "Navigate to next page" at bounding box center [467, 558] width 18 height 18
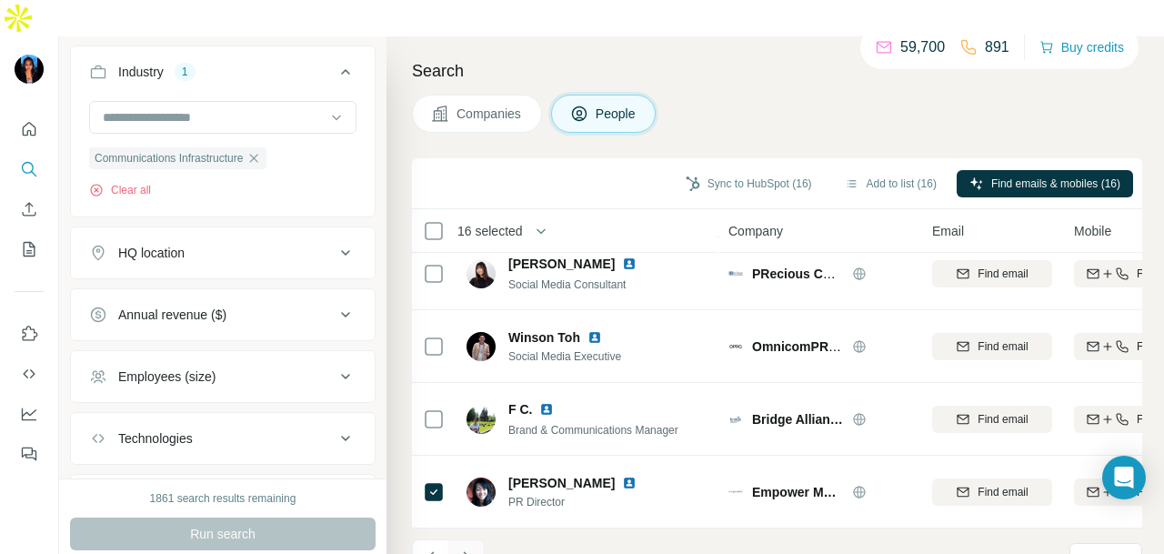
click at [469, 539] on button "Navigate to next page" at bounding box center [466, 557] width 36 height 36
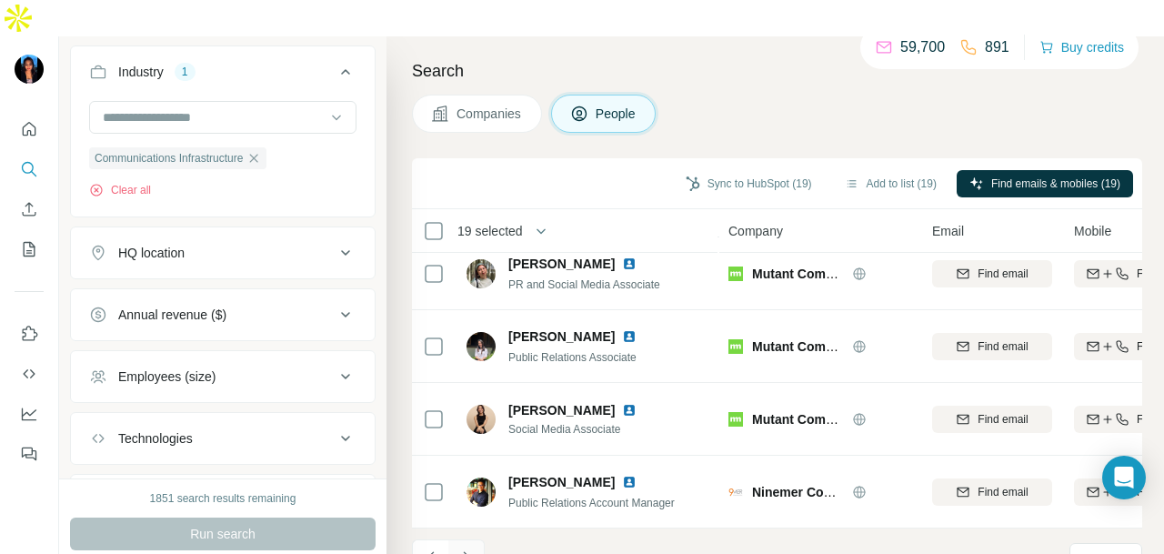
click at [466, 549] on icon "Navigate to next page" at bounding box center [467, 558] width 18 height 18
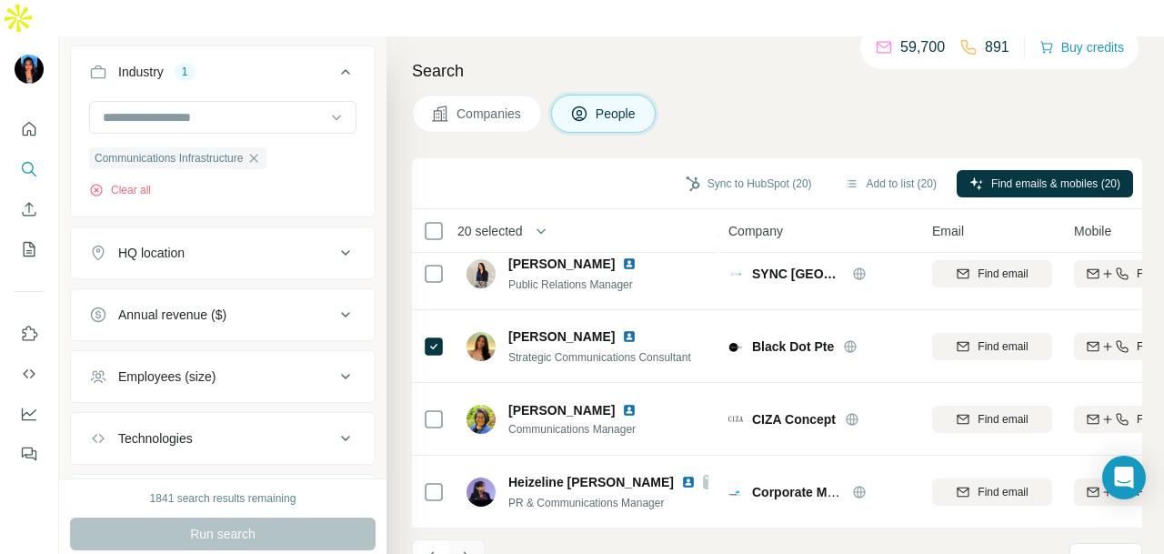
click at [476, 539] on button "Navigate to next page" at bounding box center [466, 557] width 36 height 36
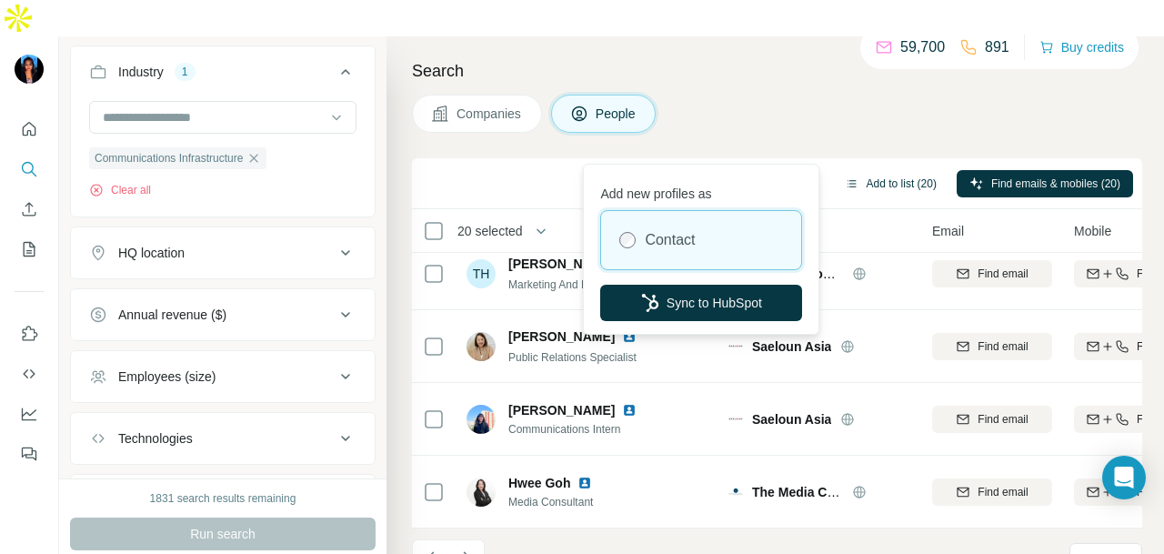
click at [852, 170] on button "Add to list (20)" at bounding box center [890, 183] width 117 height 27
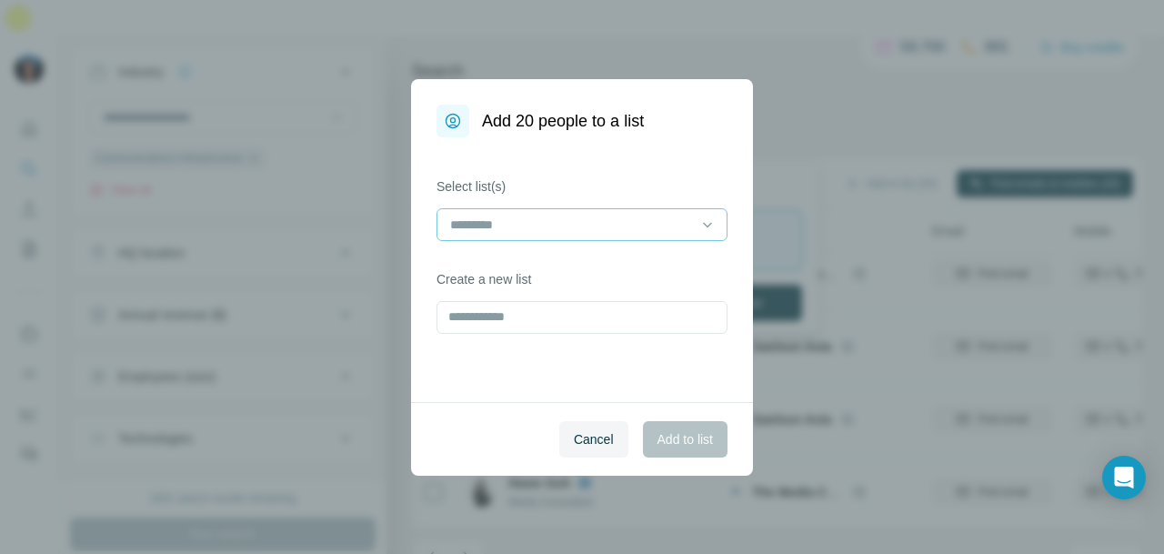
click at [644, 229] on input at bounding box center [571, 225] width 246 height 20
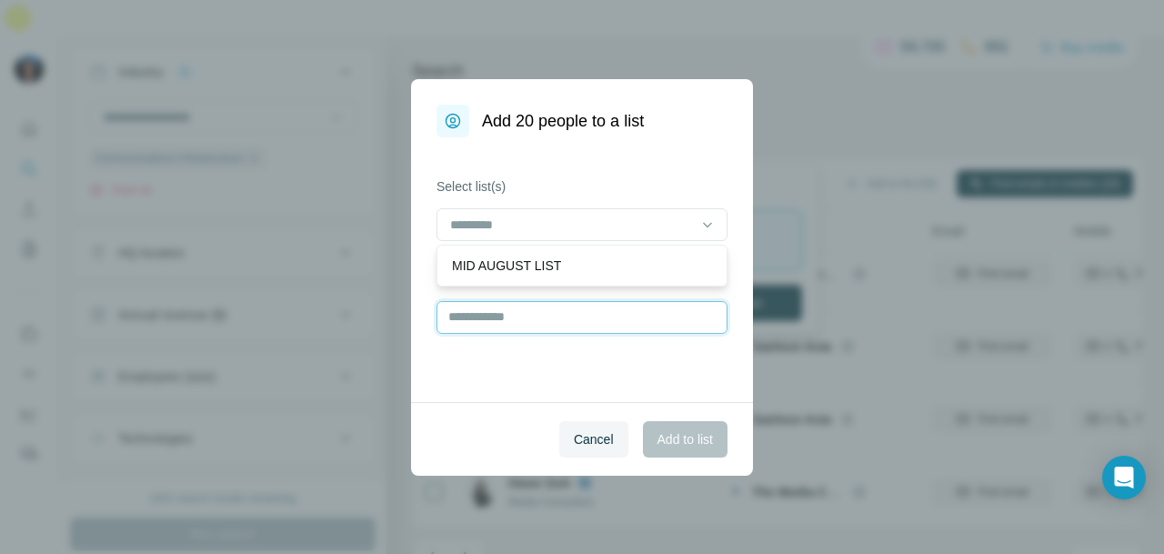
click at [630, 310] on input "text" at bounding box center [582, 317] width 291 height 33
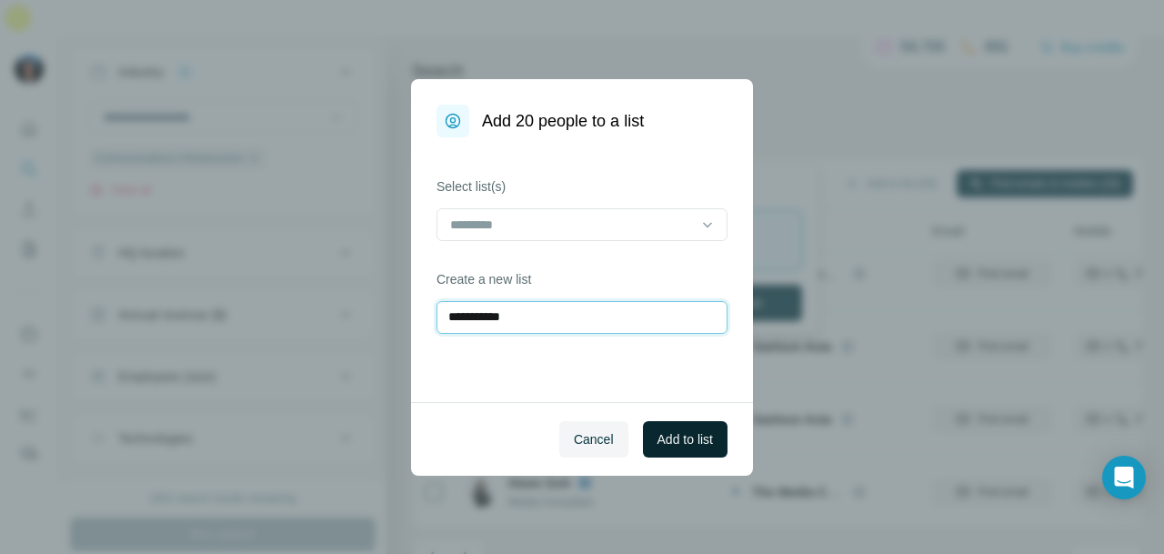
type input "**********"
click at [670, 425] on button "Add to list" at bounding box center [685, 439] width 85 height 36
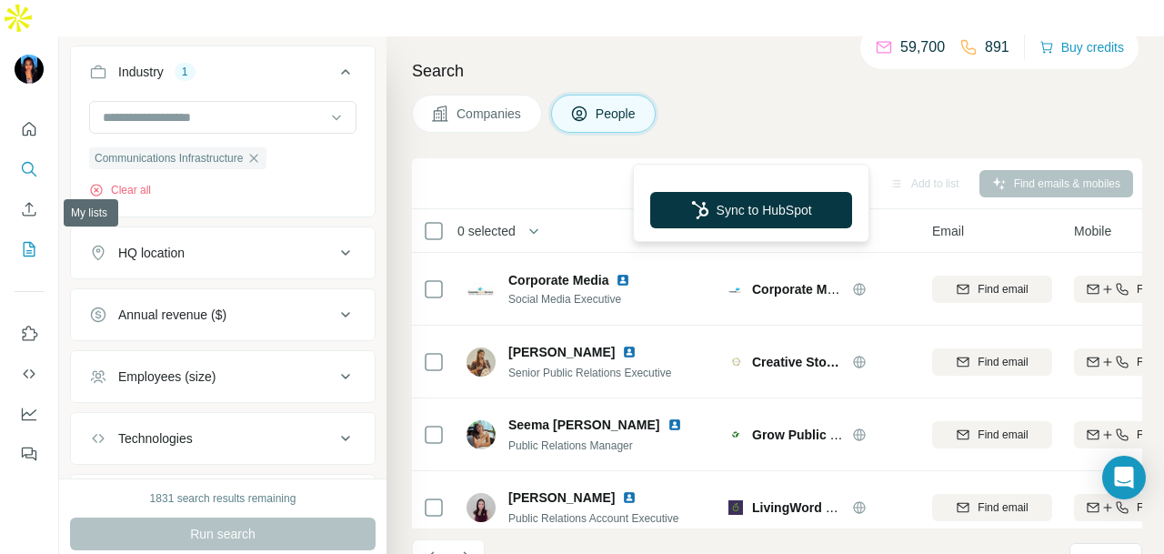
click at [27, 240] on icon "My lists" at bounding box center [29, 249] width 18 height 18
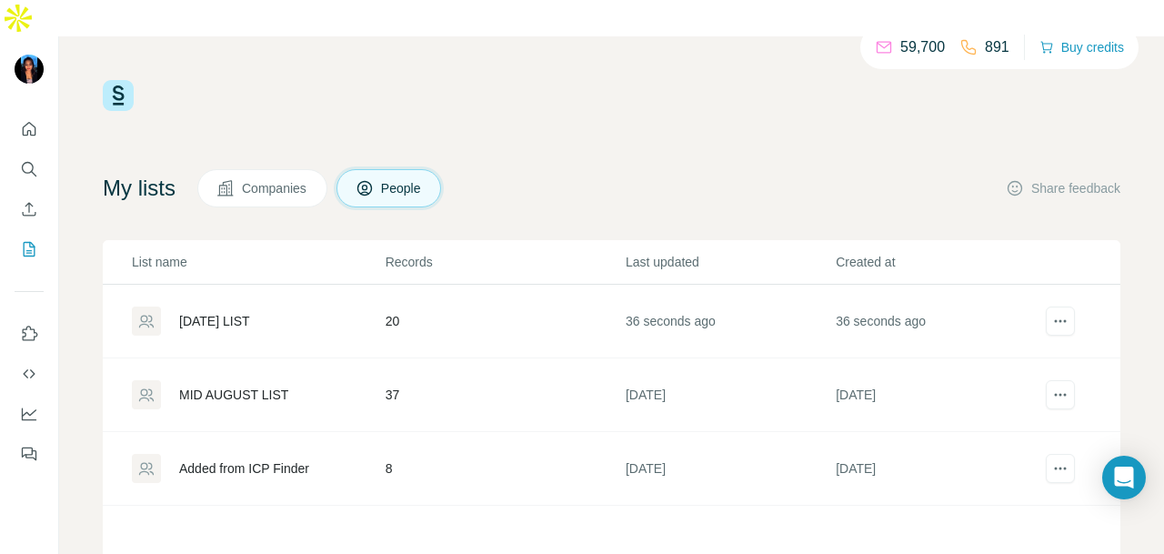
click at [385, 285] on td "20" at bounding box center [505, 322] width 240 height 74
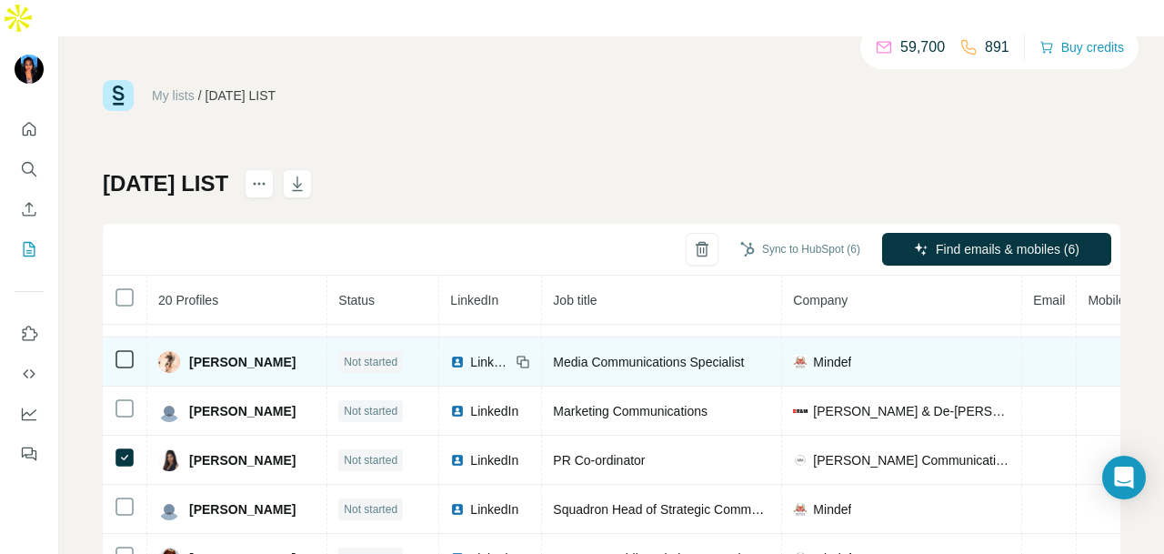
scroll to position [557, 0]
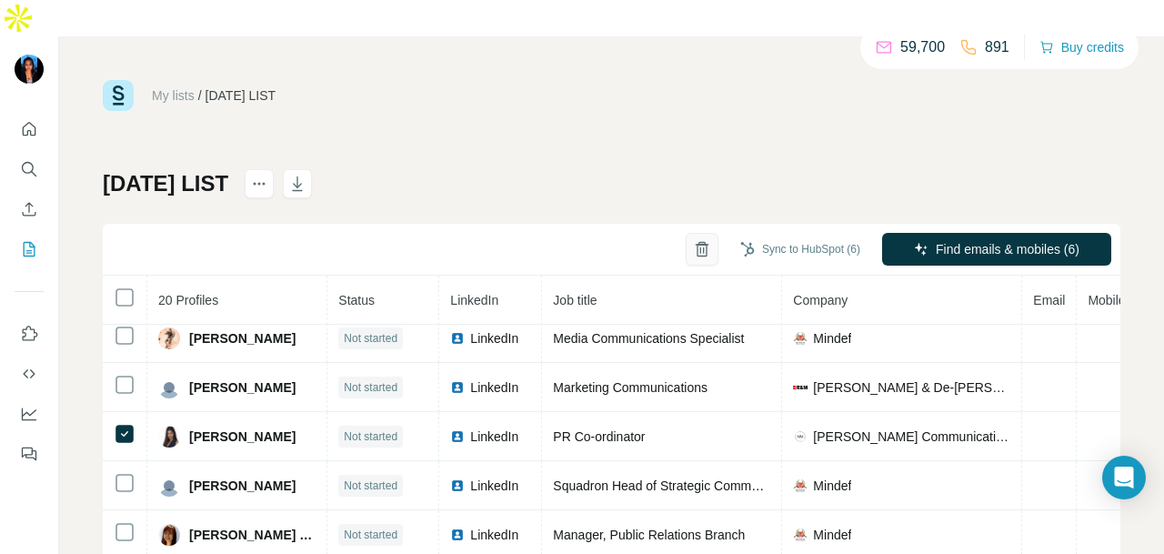
click at [686, 233] on button "button" at bounding box center [702, 249] width 33 height 33
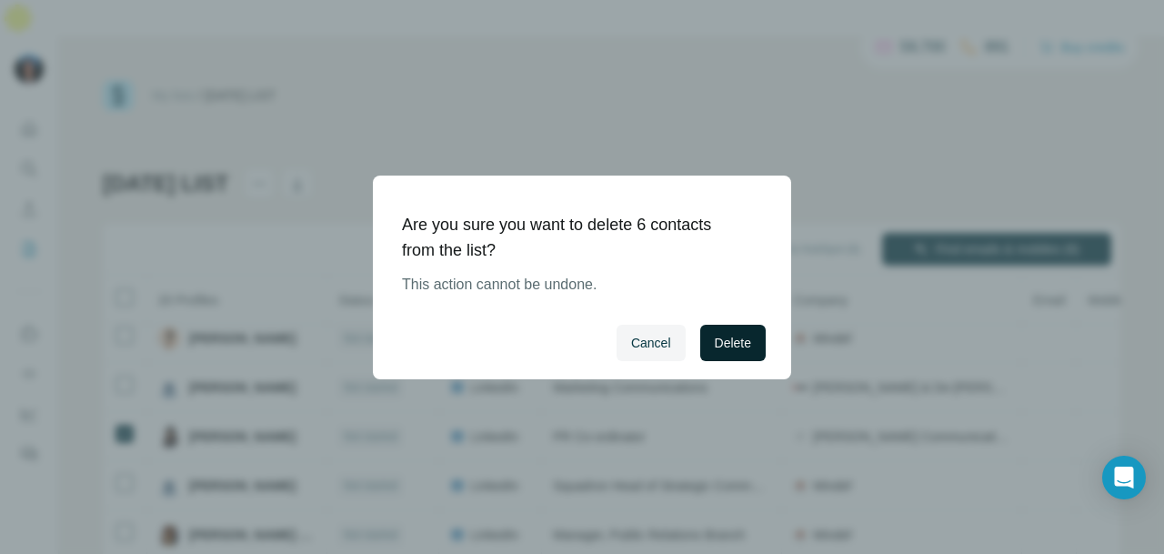
click at [722, 337] on span "Delete" at bounding box center [733, 343] width 36 height 18
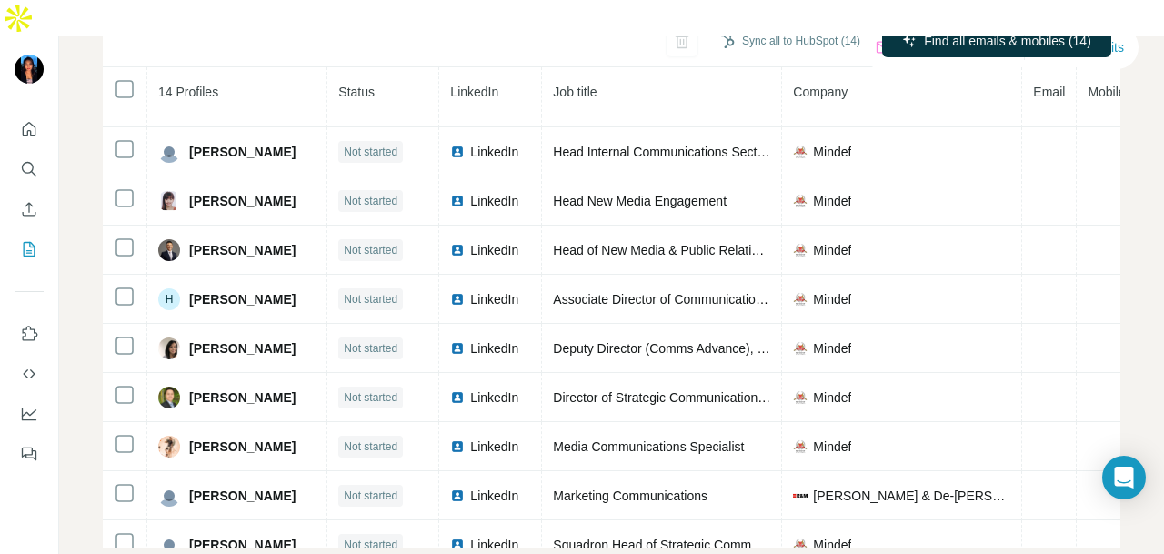
scroll to position [0, 0]
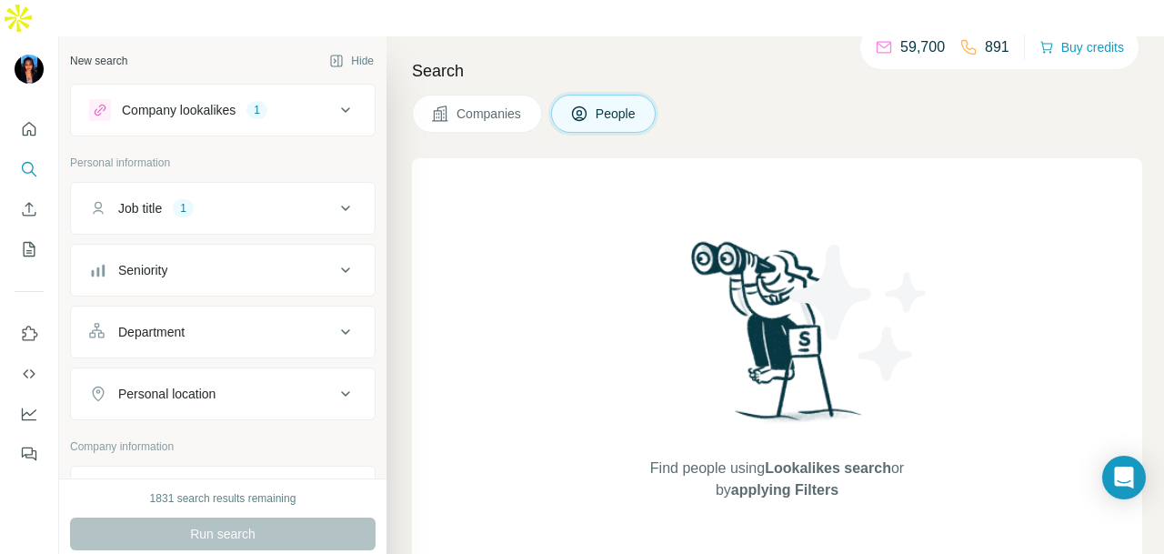
click at [287, 99] on div "Company lookalikes 1" at bounding box center [212, 110] width 246 height 22
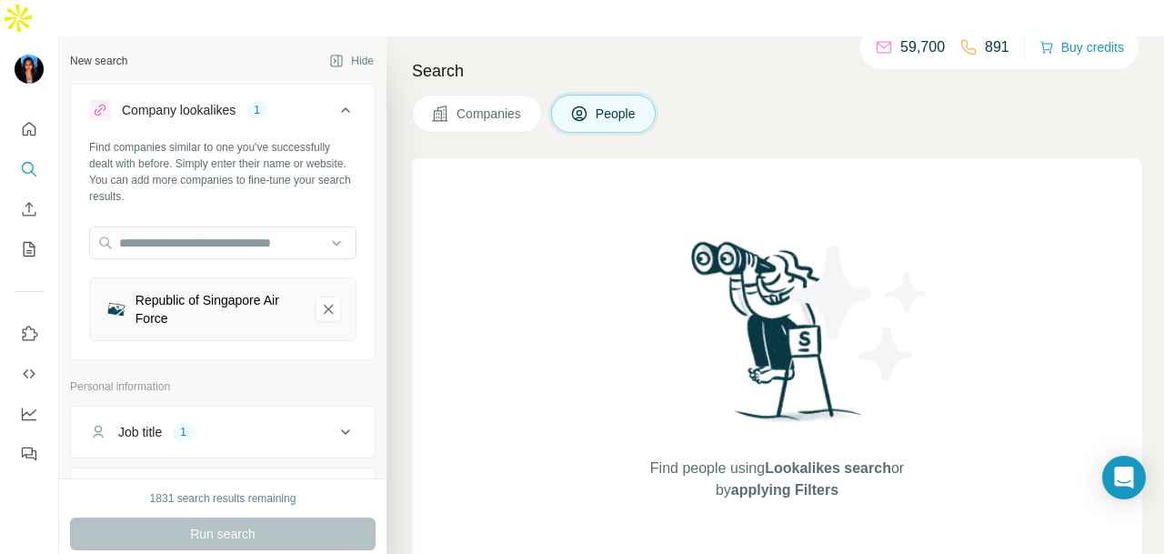
click at [324, 297] on button "Republic of Singapore Air Force-remove-button" at bounding box center [328, 309] width 25 height 25
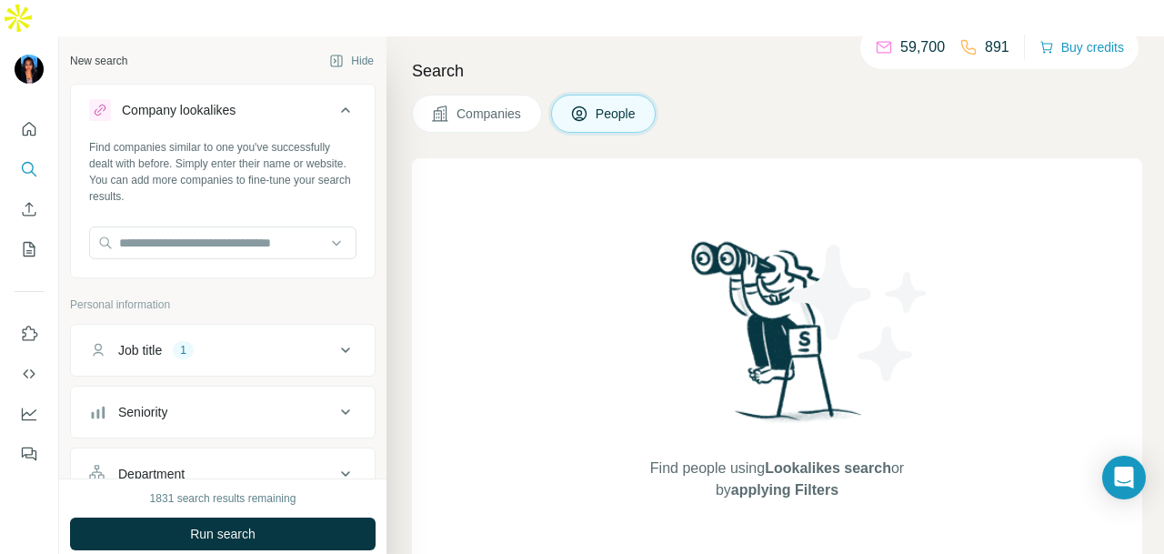
click at [298, 341] on div "Job title 1" at bounding box center [212, 350] width 246 height 18
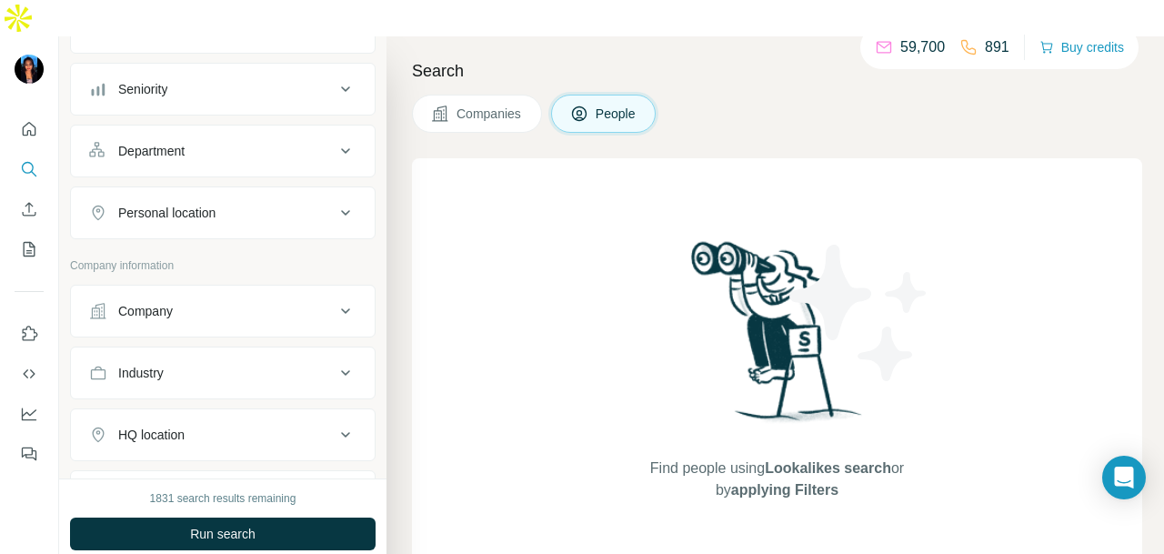
scroll to position [169, 0]
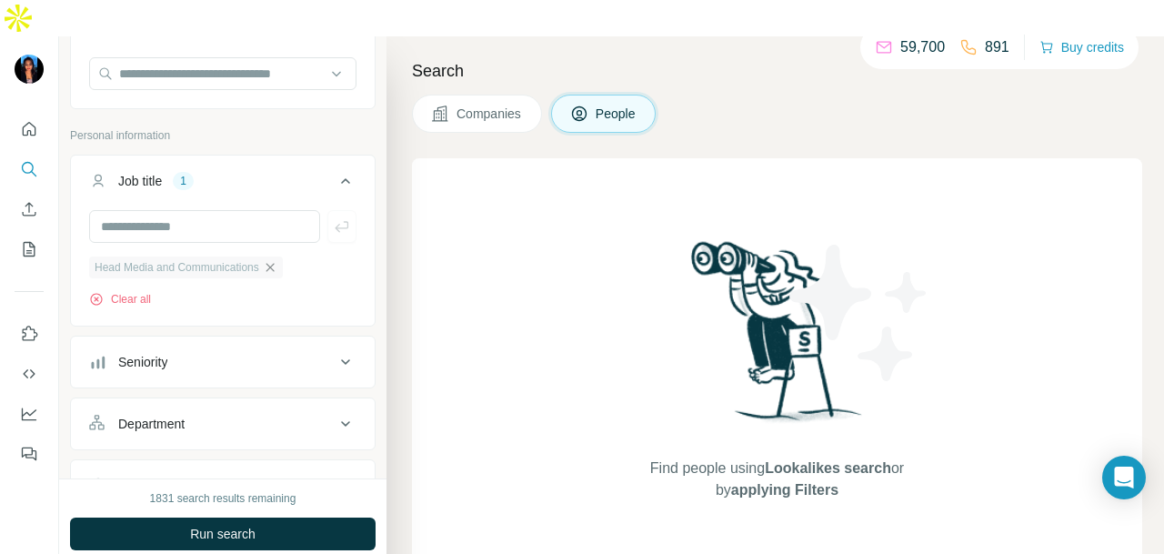
click at [273, 260] on icon "button" at bounding box center [270, 267] width 15 height 15
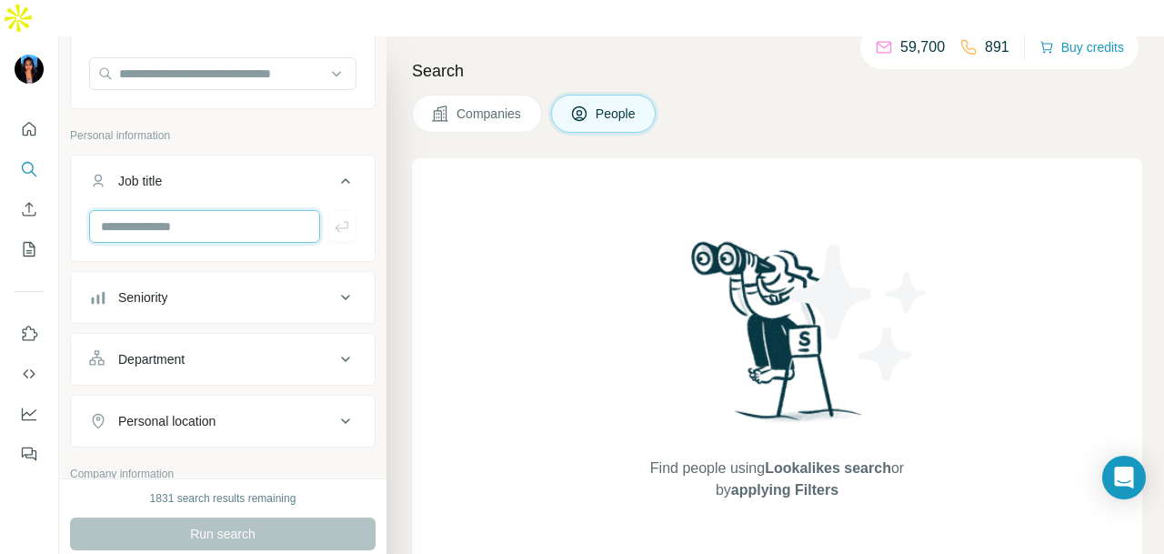
click at [271, 210] on input "text" at bounding box center [204, 226] width 231 height 33
type input "**********"
click at [253, 399] on button "Personal location" at bounding box center [223, 421] width 304 height 44
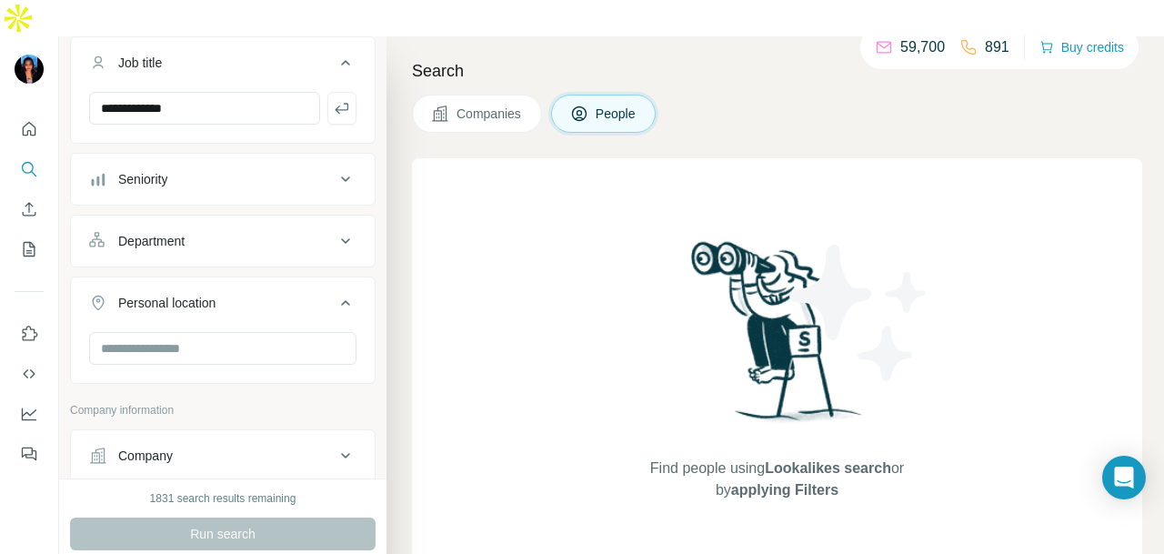
scroll to position [351, 0]
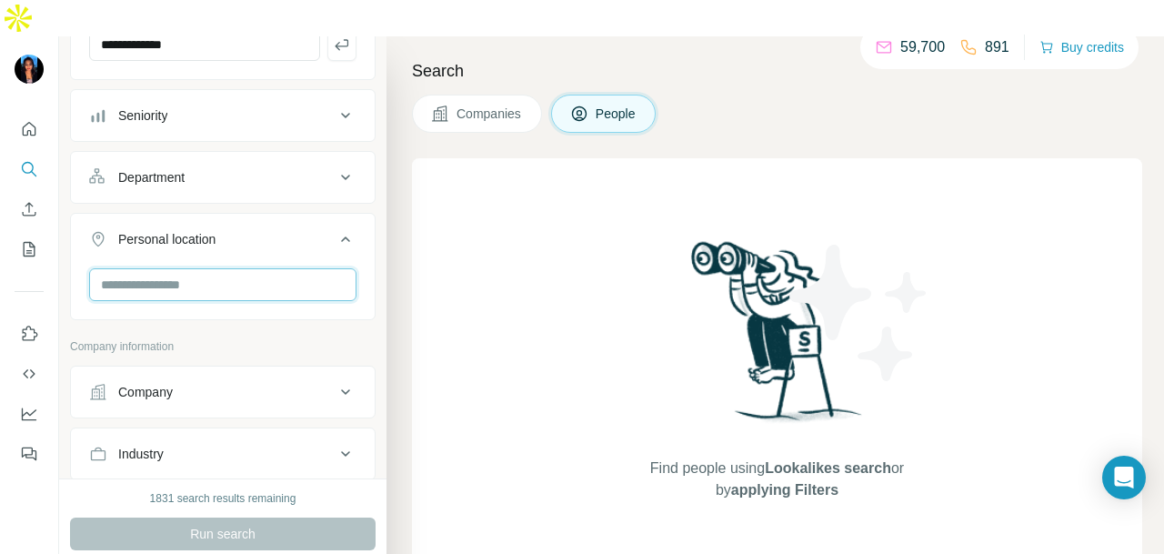
click at [251, 268] on input "text" at bounding box center [222, 284] width 267 height 33
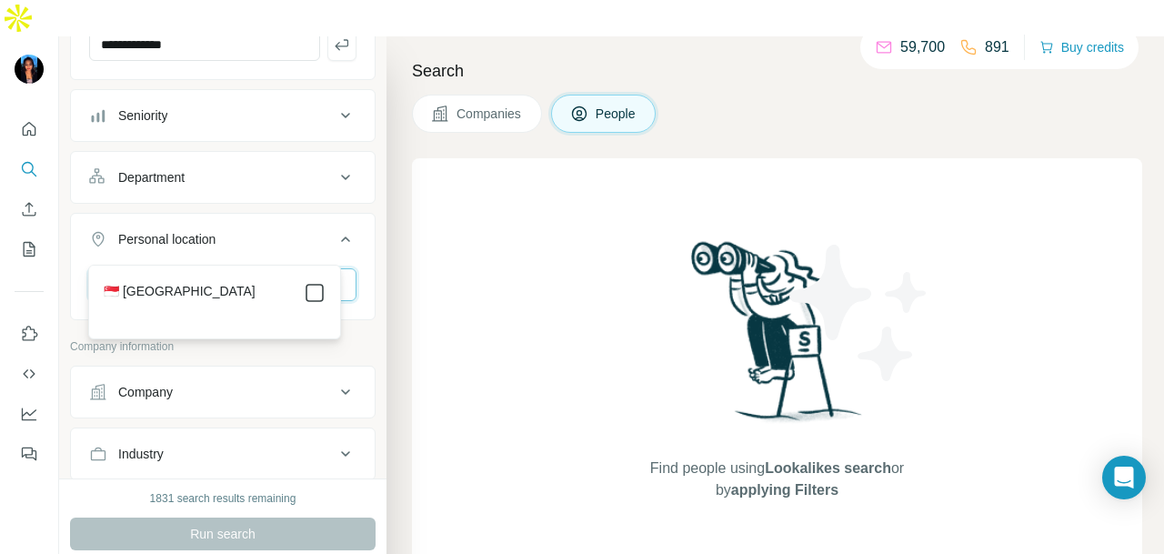
type input "****"
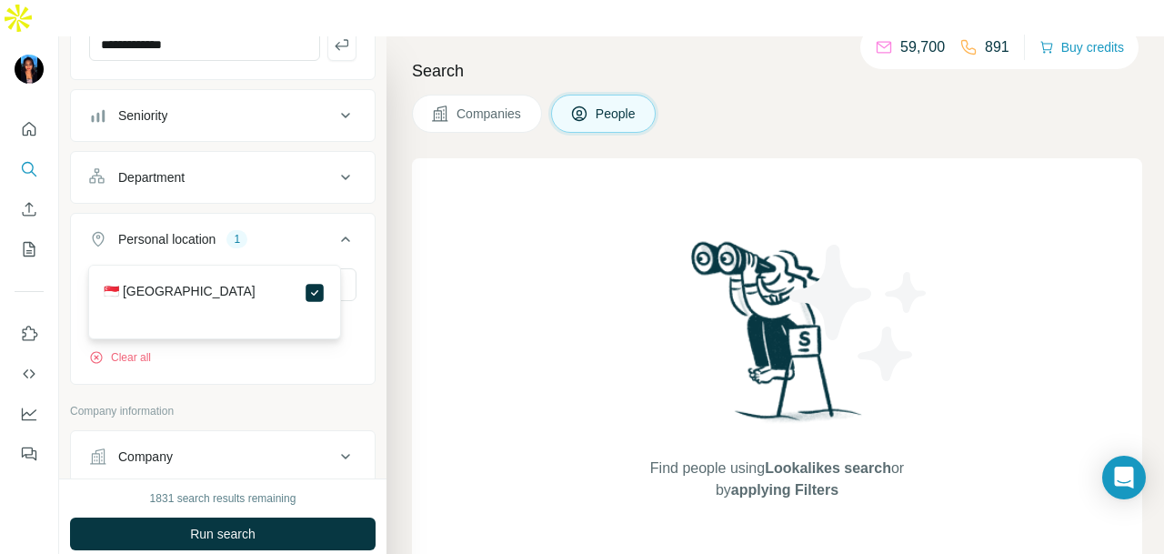
click at [283, 435] on button "Company" at bounding box center [223, 457] width 304 height 44
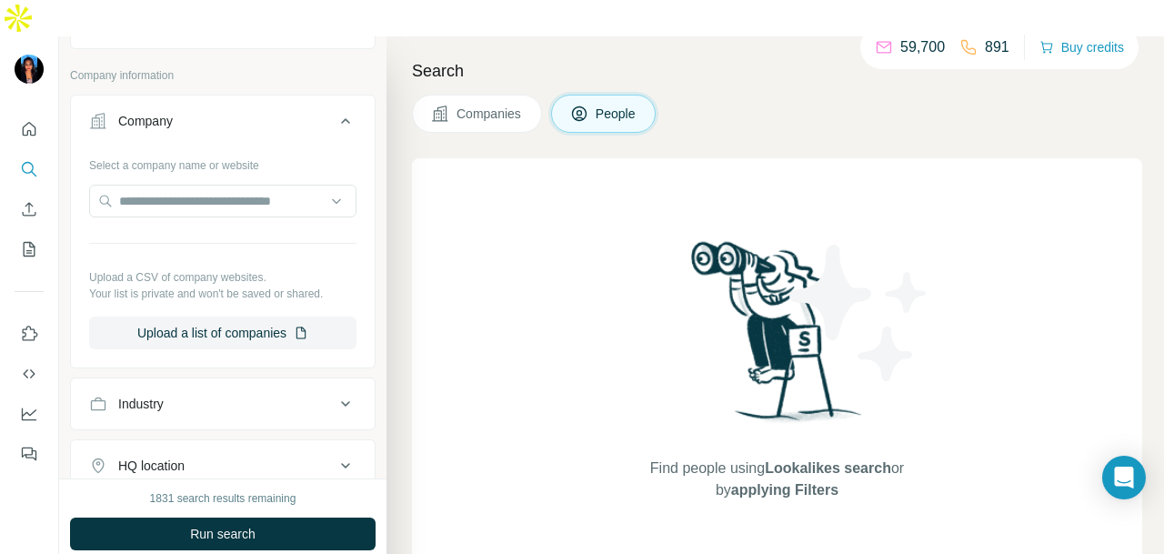
scroll to position [715, 0]
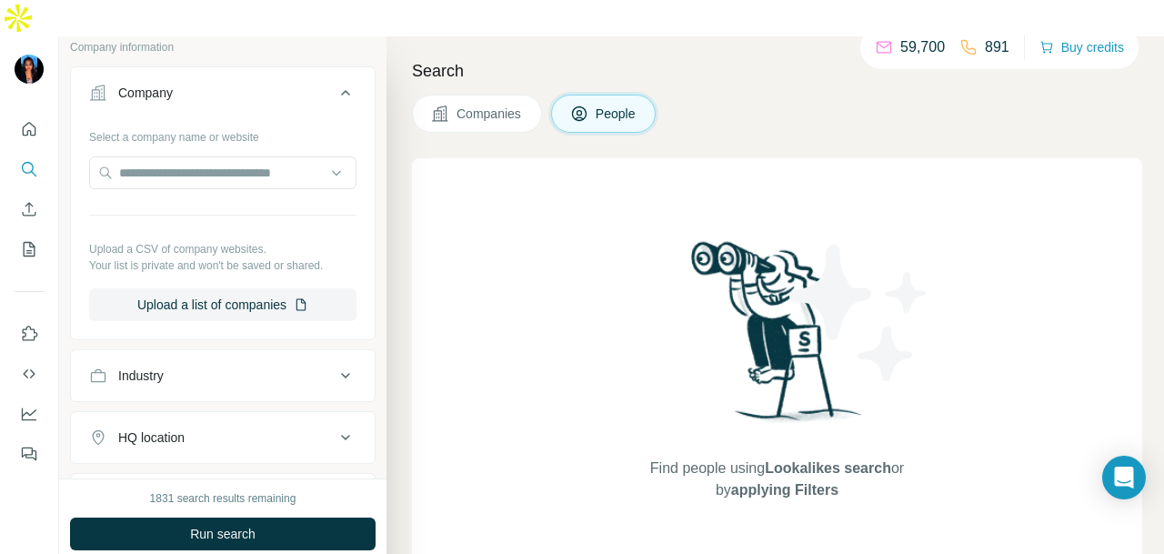
click at [269, 367] on div "Industry" at bounding box center [212, 376] width 246 height 18
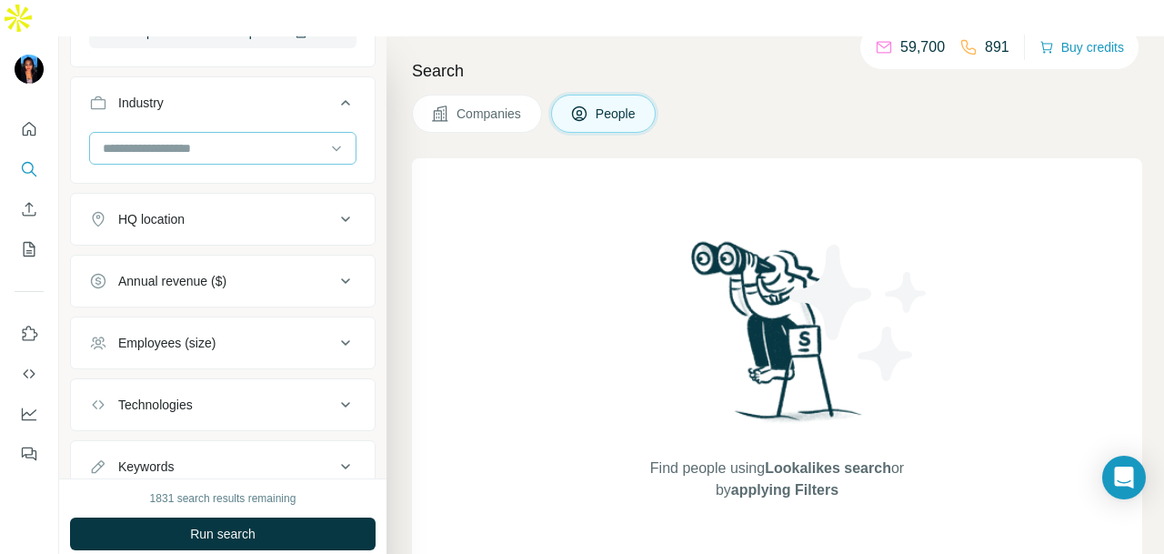
click at [280, 138] on input at bounding box center [213, 148] width 225 height 20
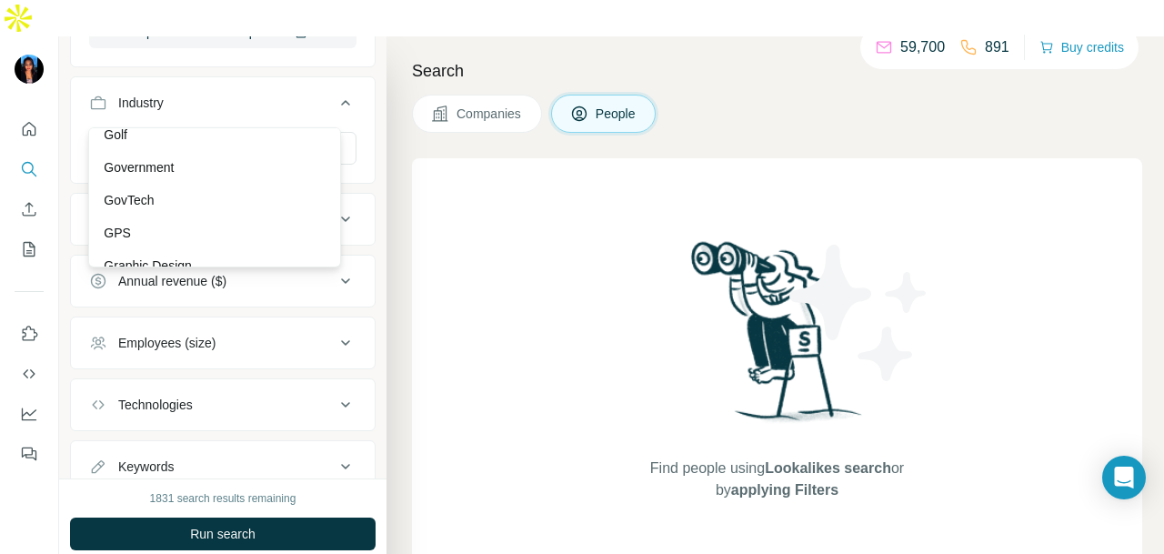
scroll to position [20395, 0]
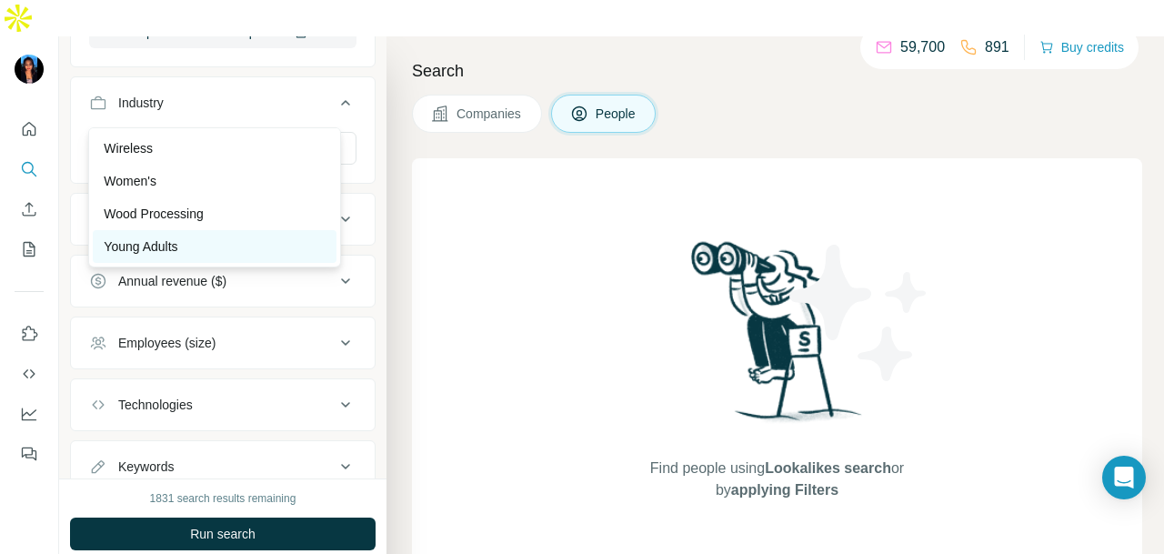
click at [304, 252] on div "Young Adults" at bounding box center [215, 246] width 222 height 18
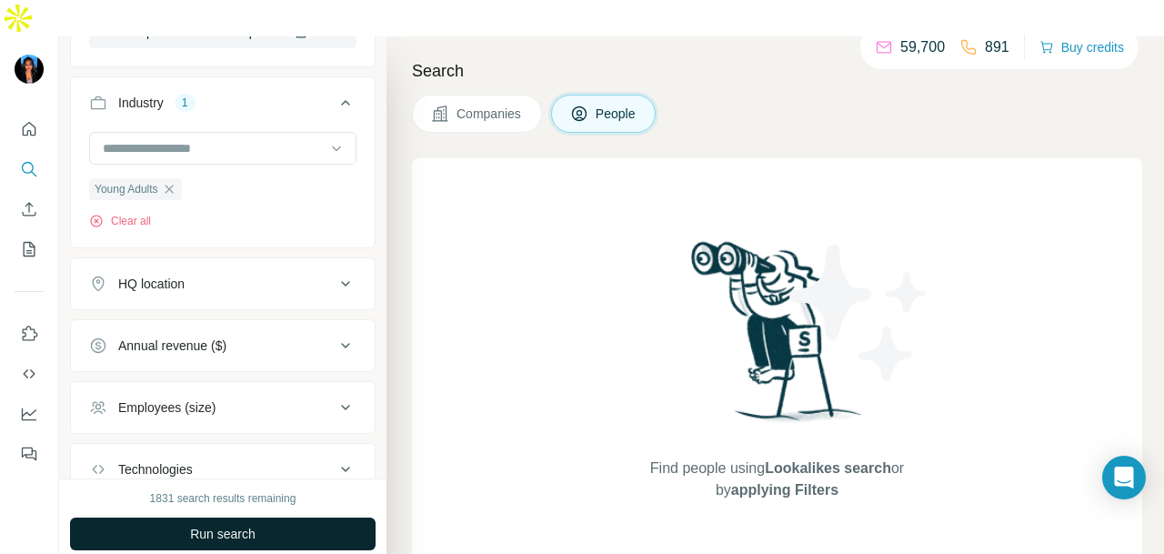
click at [267, 518] on button "Run search" at bounding box center [223, 534] width 306 height 33
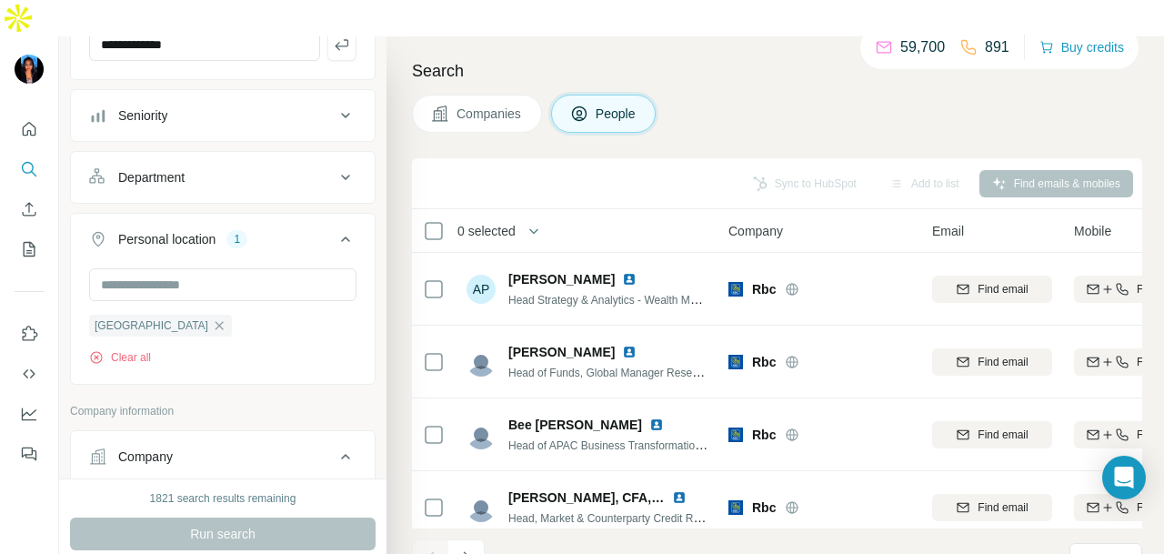
scroll to position [169, 0]
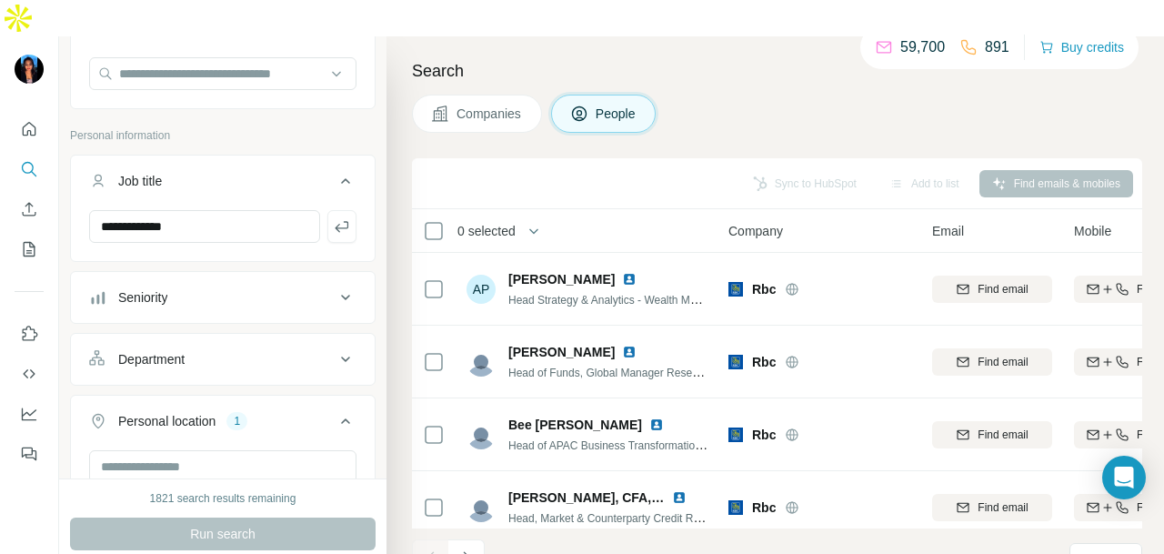
click at [273, 350] on div "Department" at bounding box center [212, 359] width 246 height 18
click at [271, 395] on input at bounding box center [213, 405] width 225 height 20
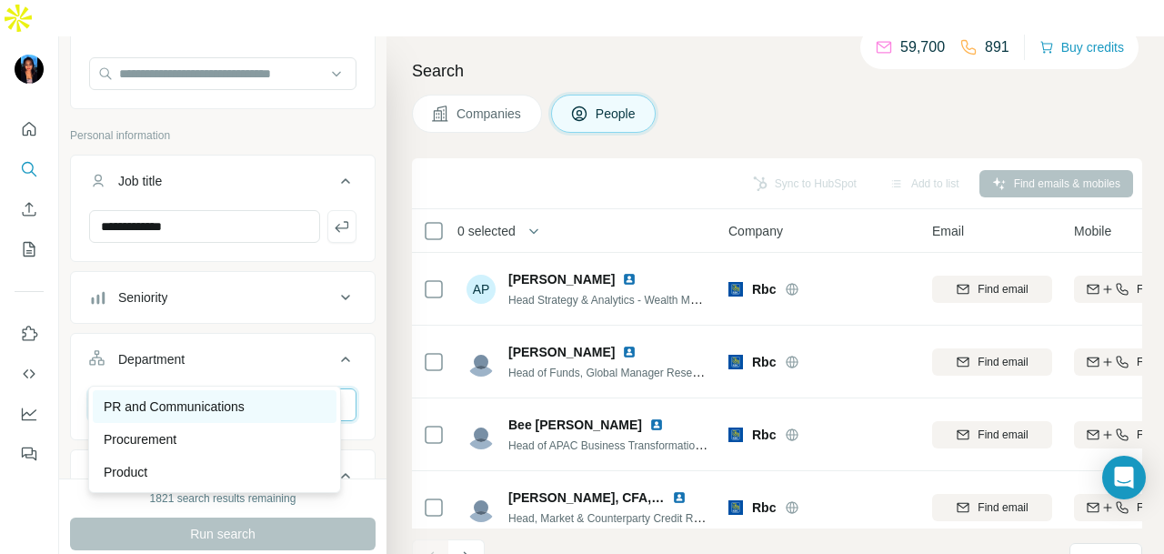
type input "**"
drag, startPoint x: 275, startPoint y: 403, endPoint x: 262, endPoint y: 377, distance: 29.3
click at [263, 378] on body "**********" at bounding box center [582, 295] width 1164 height 590
drag, startPoint x: 259, startPoint y: 400, endPoint x: 219, endPoint y: 193, distance: 211.2
click at [258, 392] on div "PR and Communications" at bounding box center [215, 406] width 244 height 33
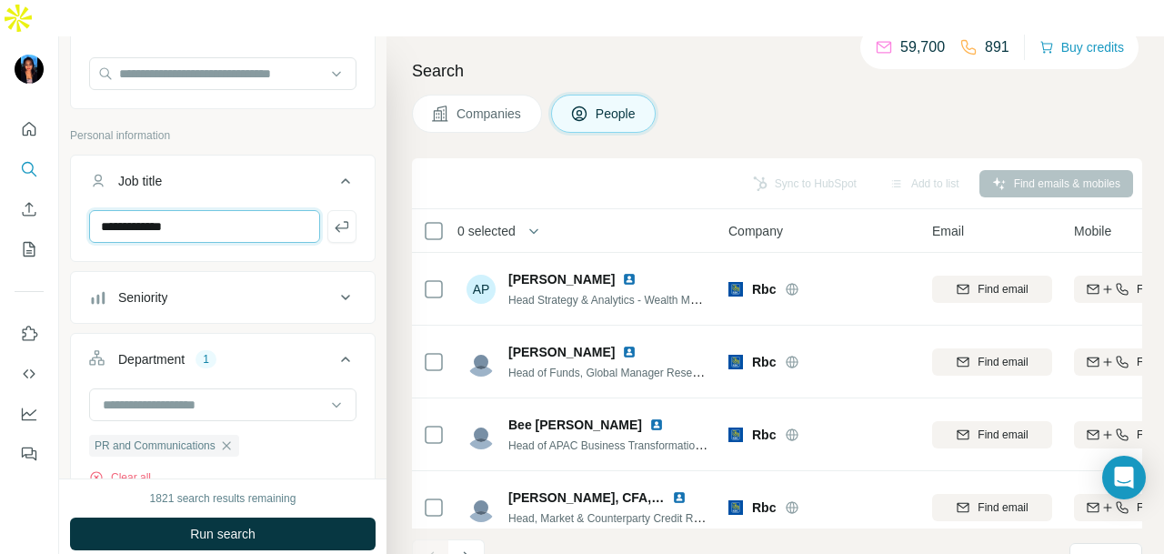
click at [220, 210] on input "**********" at bounding box center [204, 226] width 231 height 33
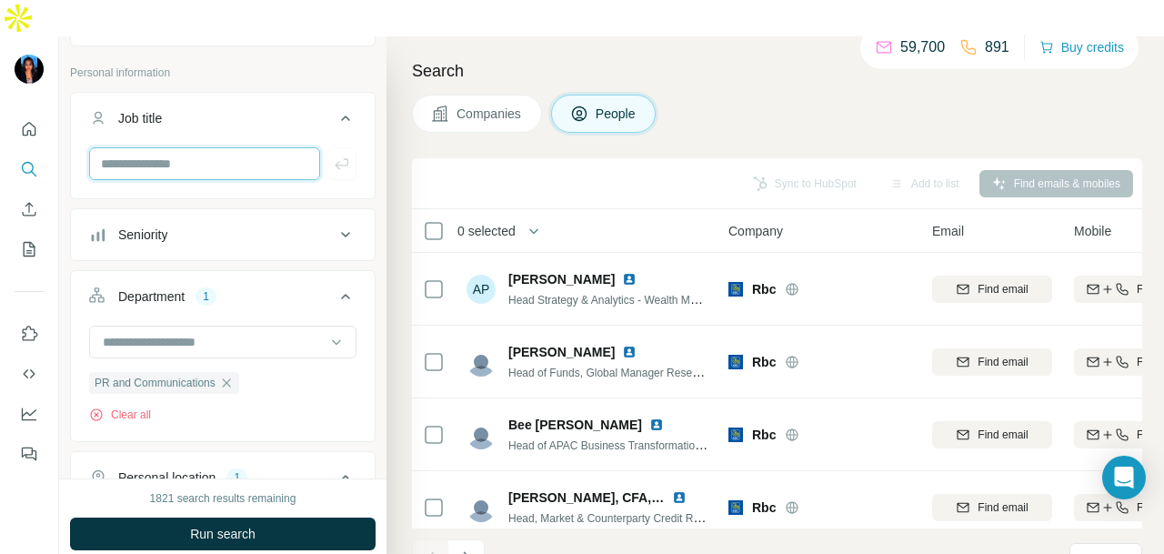
scroll to position [260, 0]
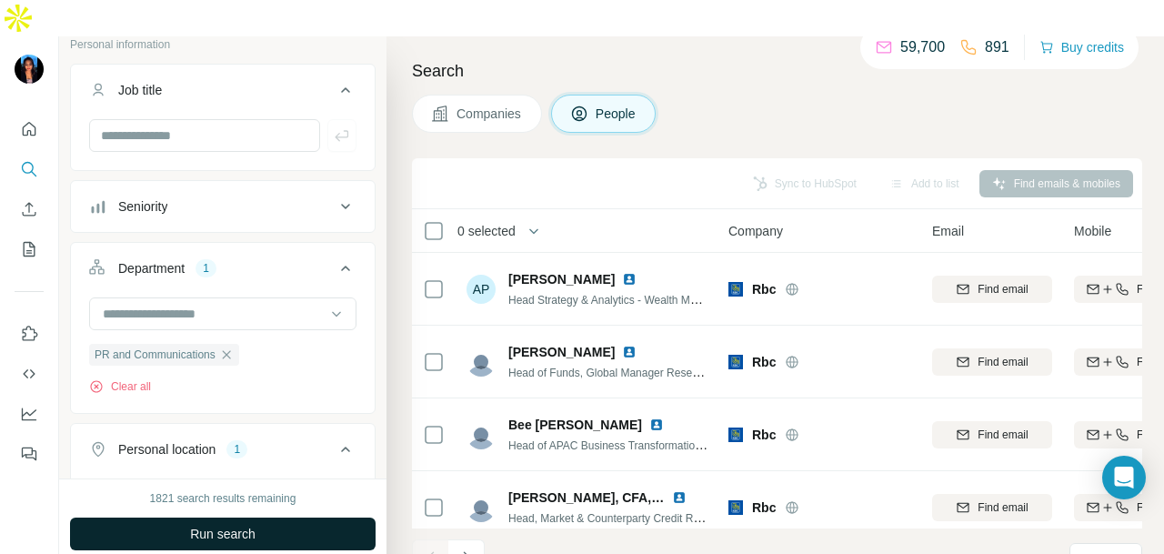
click at [275, 518] on button "Run search" at bounding box center [223, 534] width 306 height 33
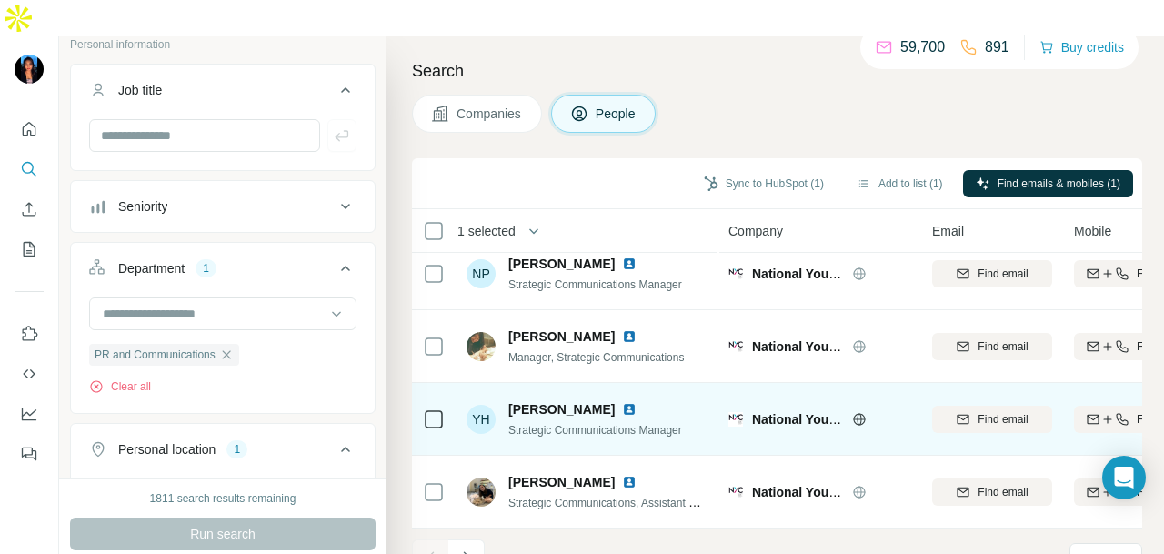
scroll to position [457, 0]
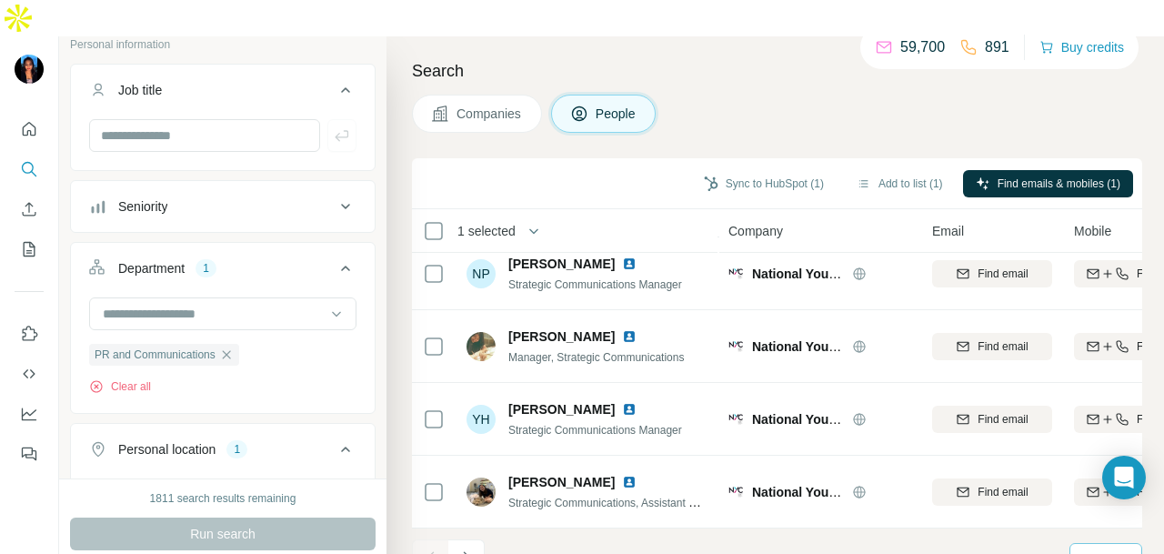
click at [1099, 549] on div "10" at bounding box center [1104, 558] width 45 height 18
click at [1086, 387] on p "60" at bounding box center [1092, 385] width 15 height 18
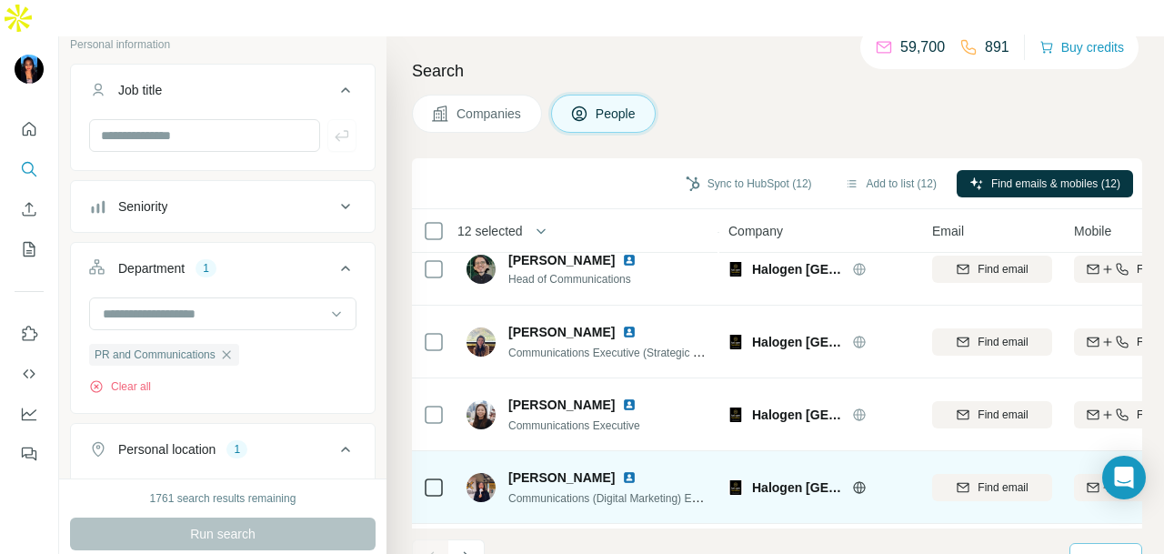
scroll to position [4095, 0]
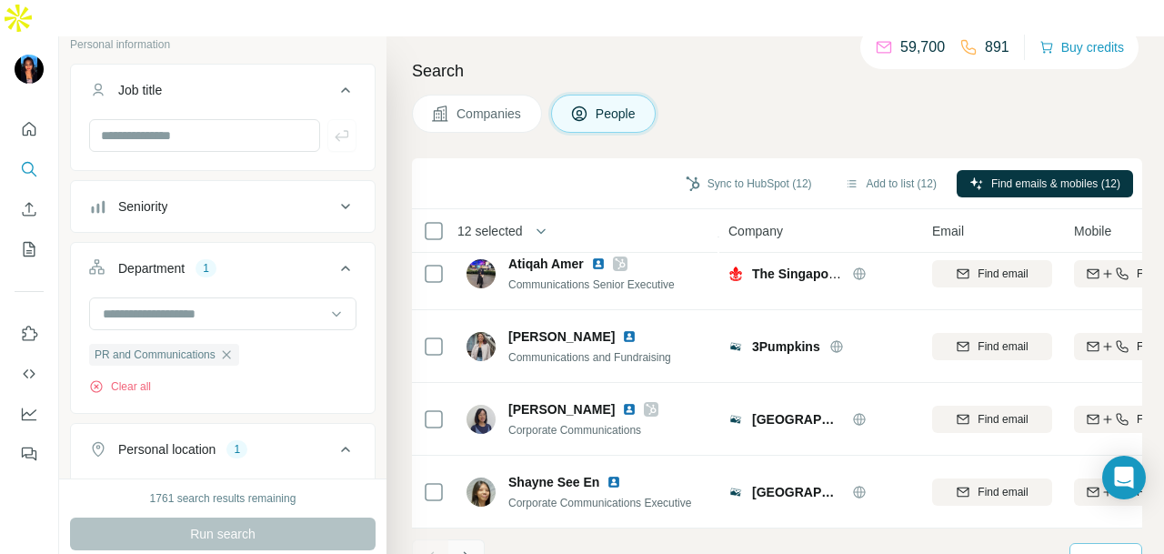
click at [475, 549] on icon "Navigate to next page" at bounding box center [467, 558] width 18 height 18
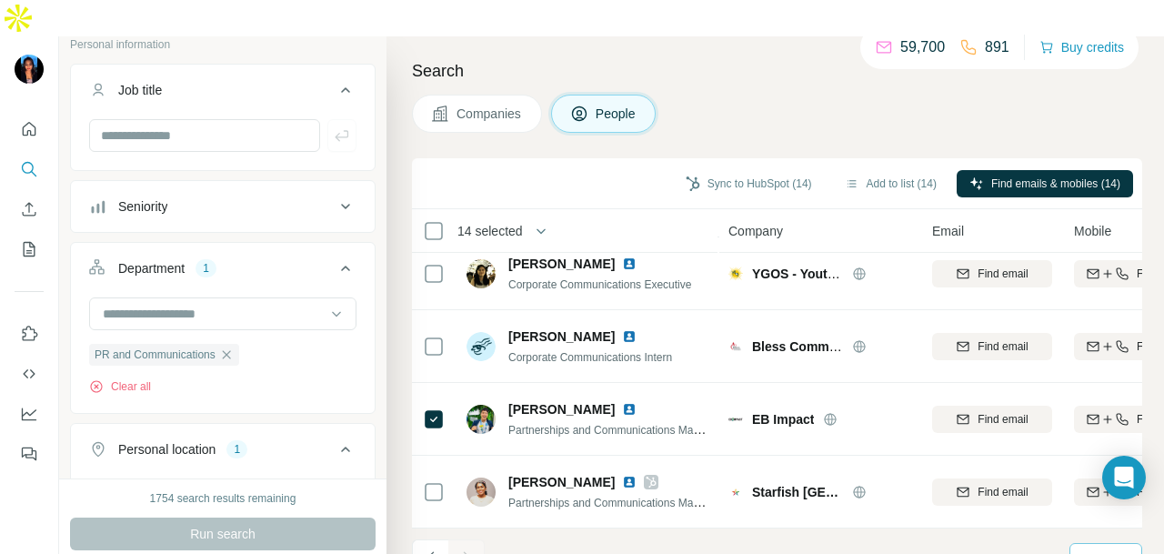
scroll to position [0, 0]
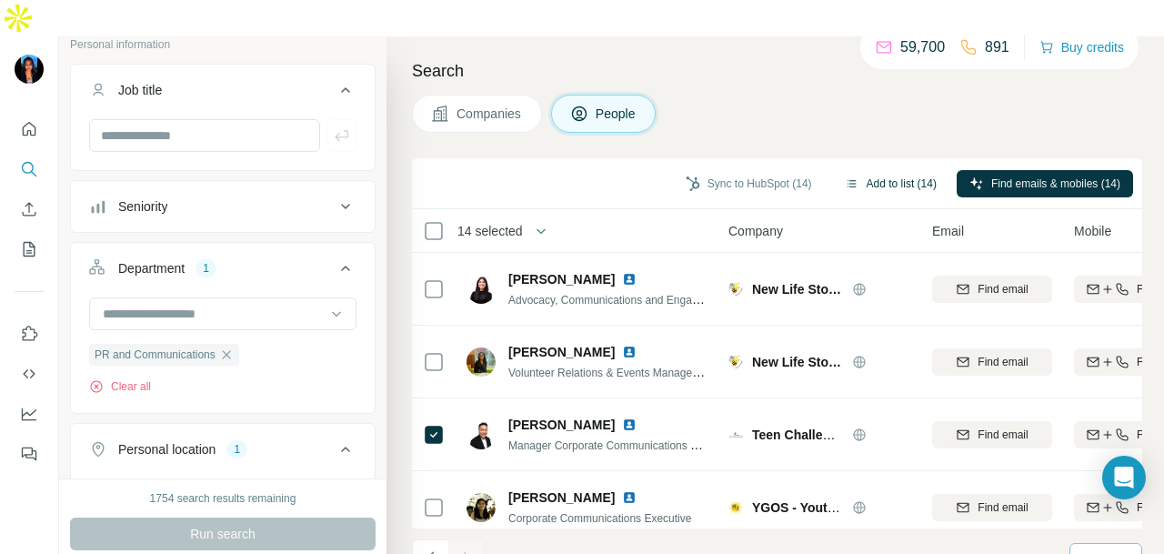
click at [845, 176] on icon "button" at bounding box center [852, 183] width 15 height 15
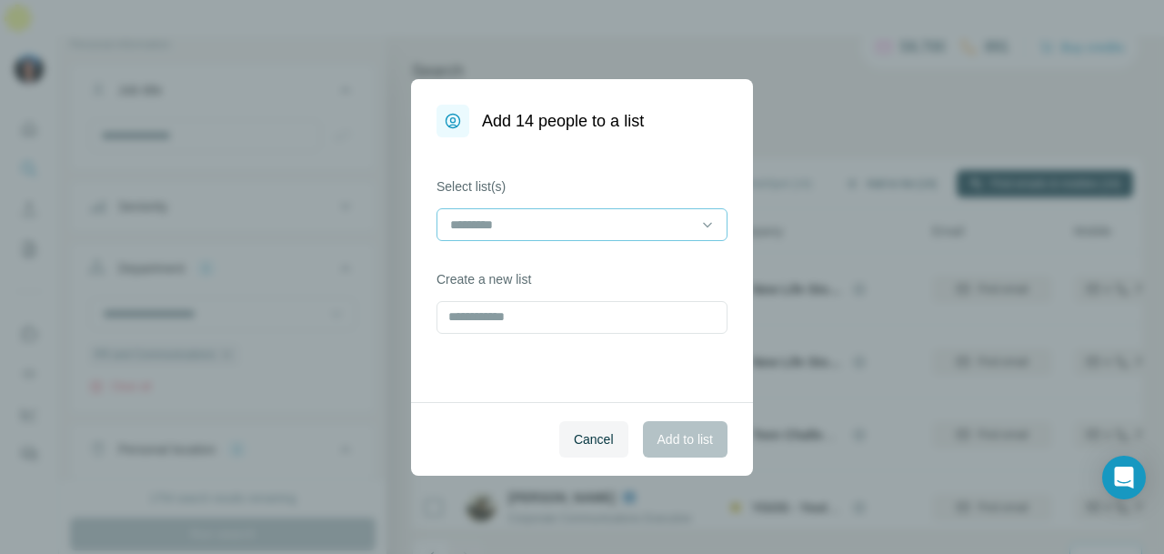
click at [644, 236] on div at bounding box center [571, 224] width 246 height 31
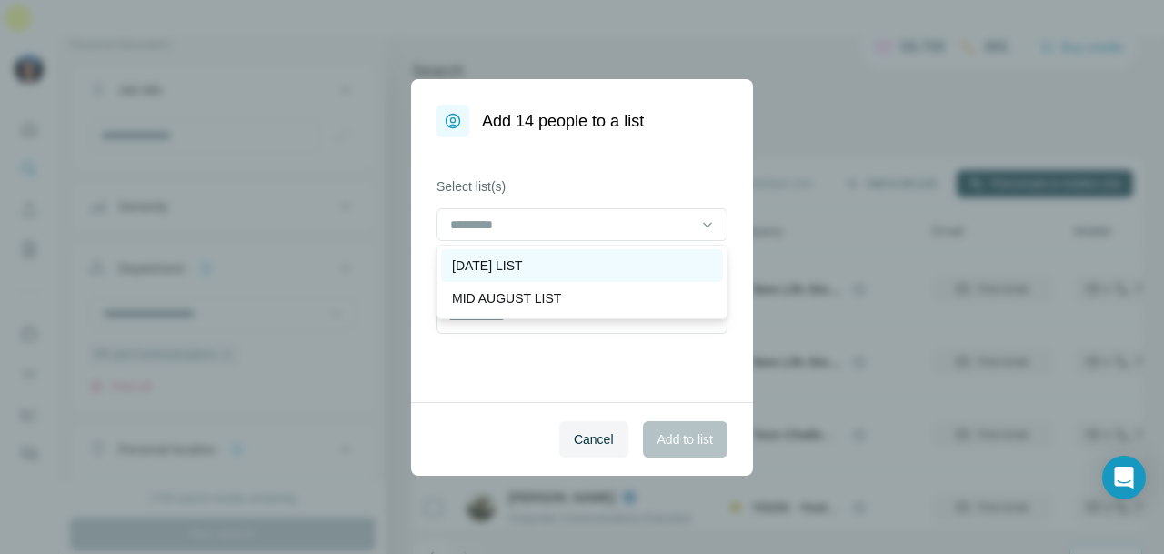
click at [617, 274] on div "[DATE] LIST" at bounding box center [582, 266] width 260 height 18
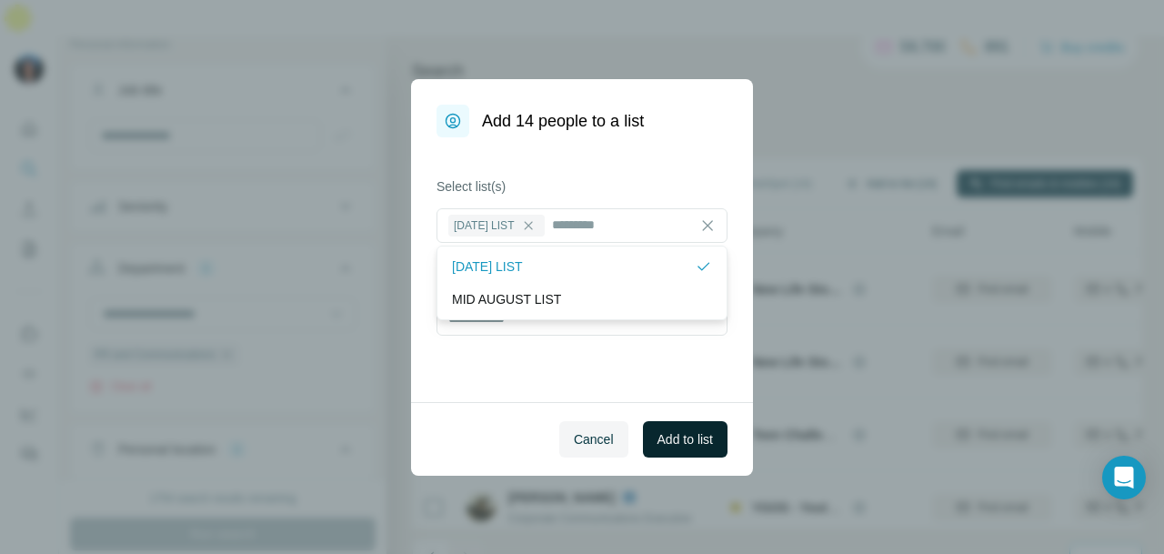
click at [677, 445] on span "Add to list" at bounding box center [685, 439] width 55 height 18
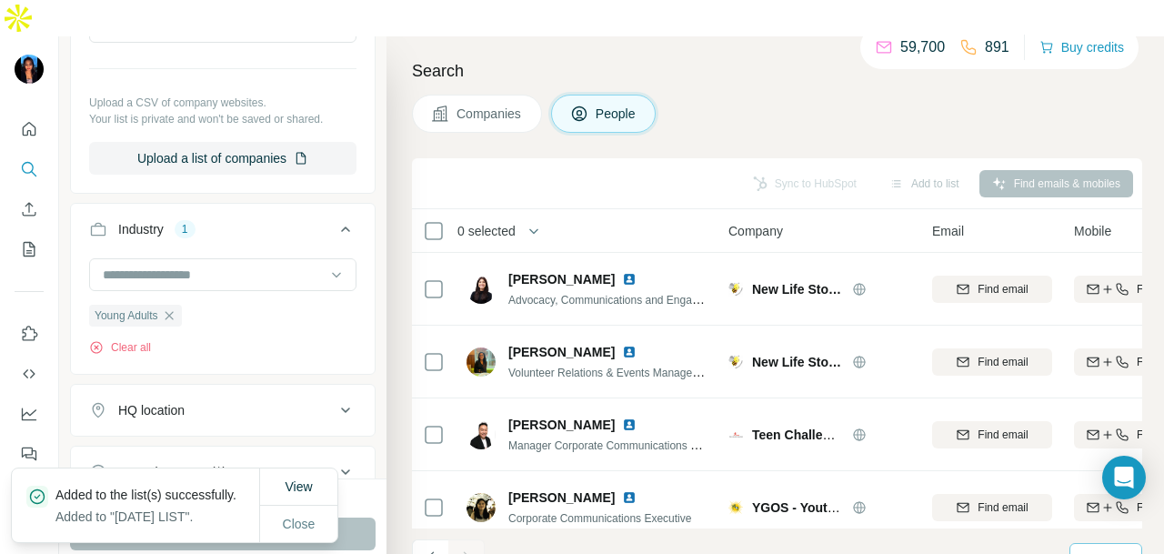
scroll to position [988, 0]
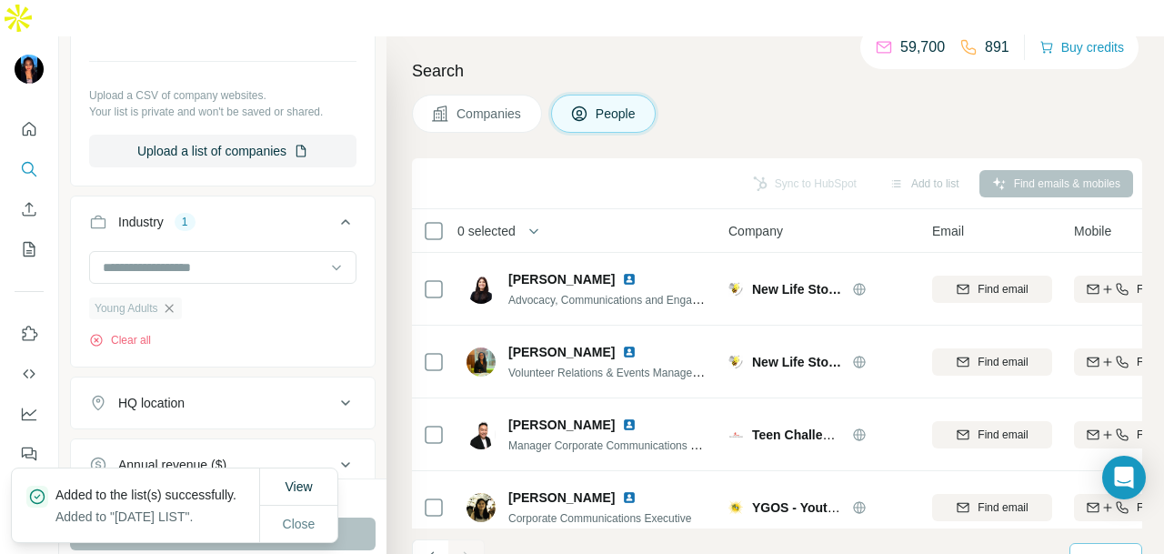
click at [176, 301] on icon "button" at bounding box center [169, 308] width 15 height 15
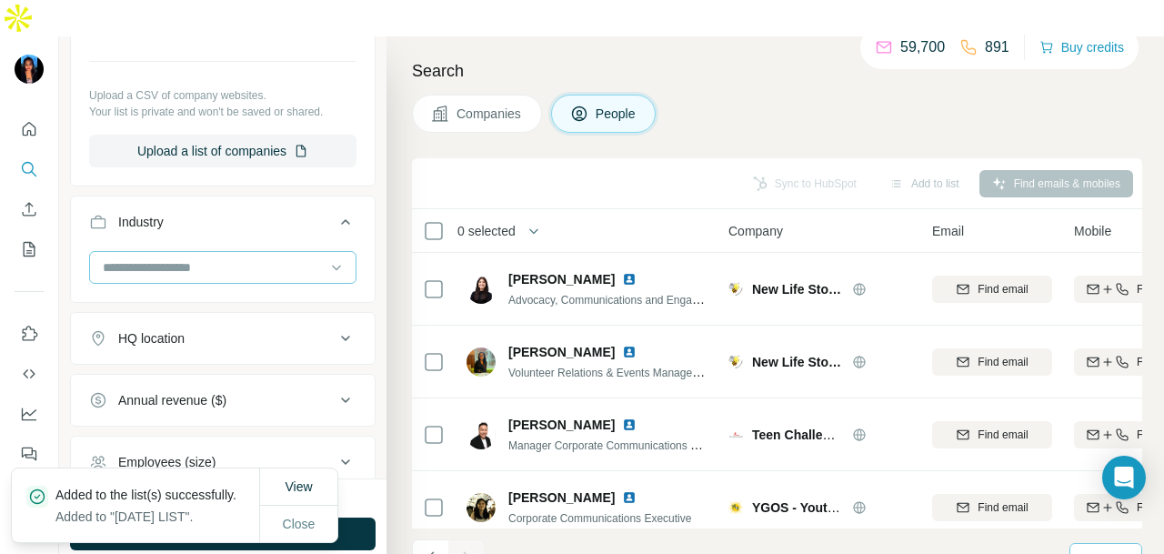
click at [213, 257] on input at bounding box center [213, 267] width 225 height 20
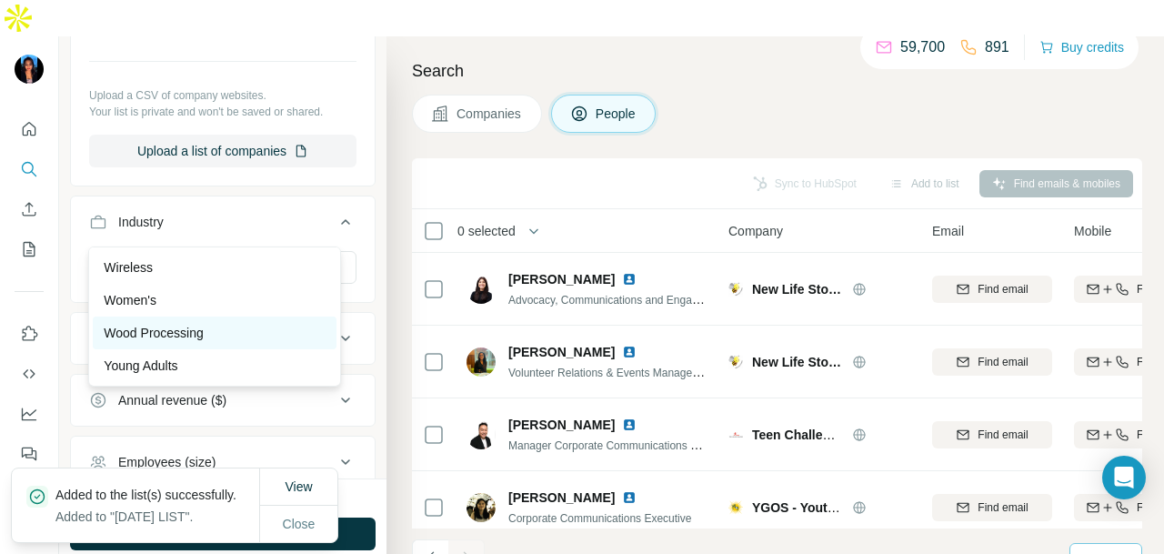
click at [204, 321] on div "Wood Processing" at bounding box center [215, 333] width 244 height 33
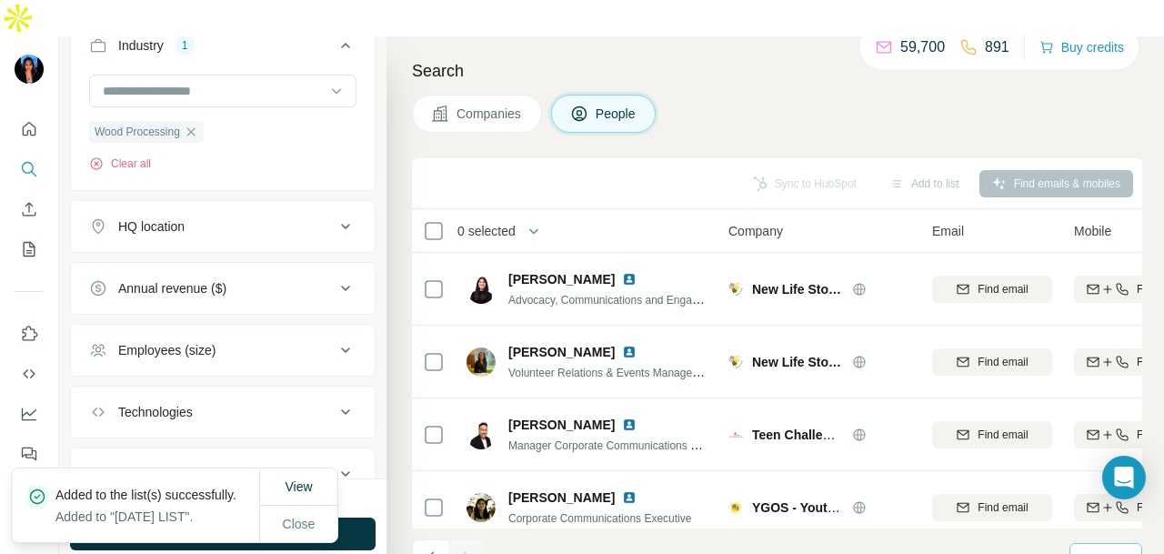
scroll to position [1229, 0]
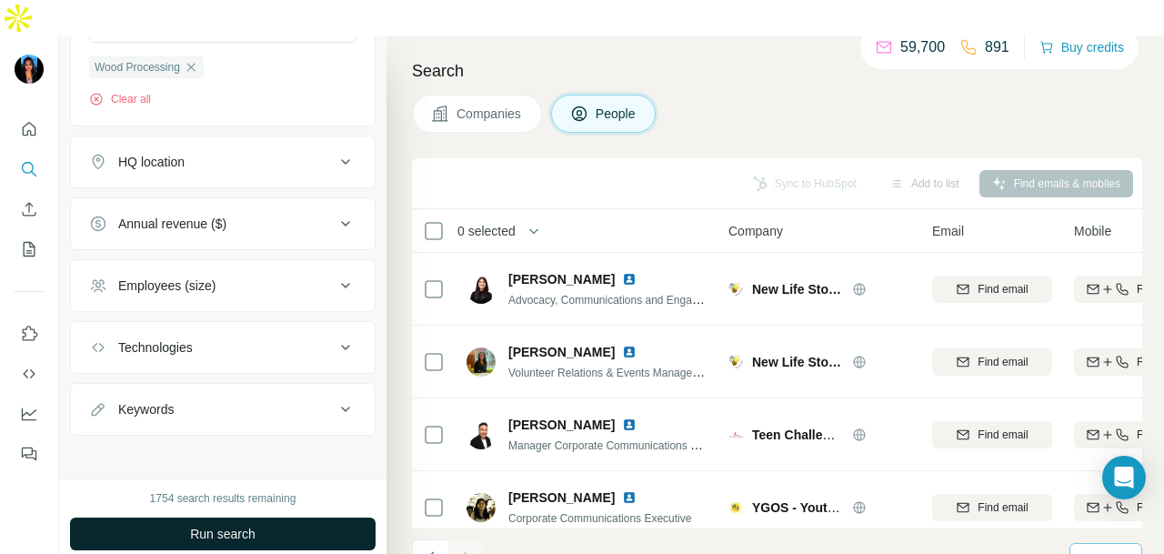
click at [355, 518] on button "Run search" at bounding box center [223, 534] width 306 height 33
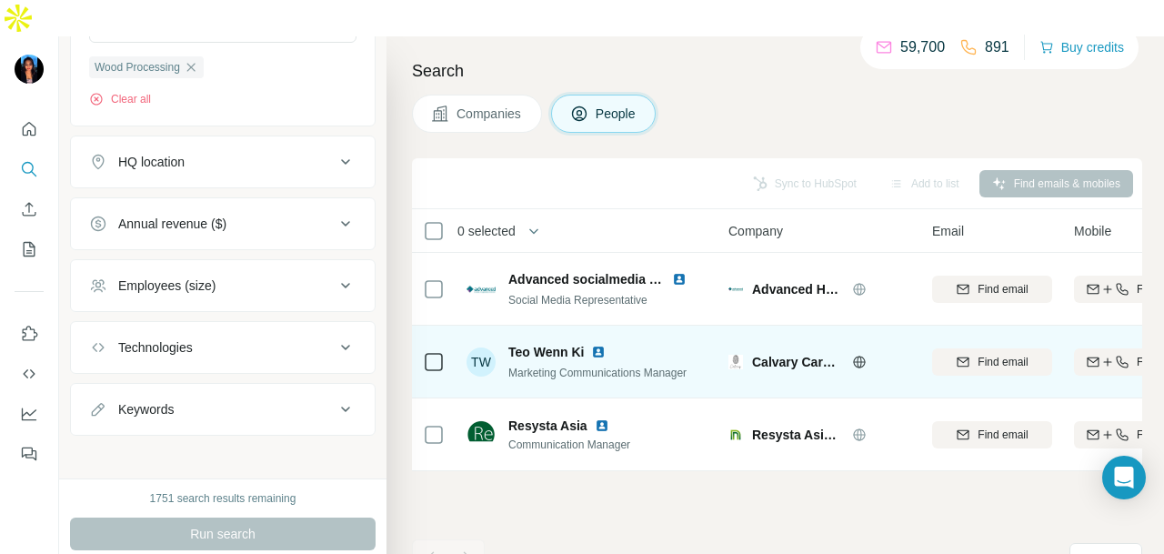
click at [595, 345] on img at bounding box center [598, 352] width 15 height 15
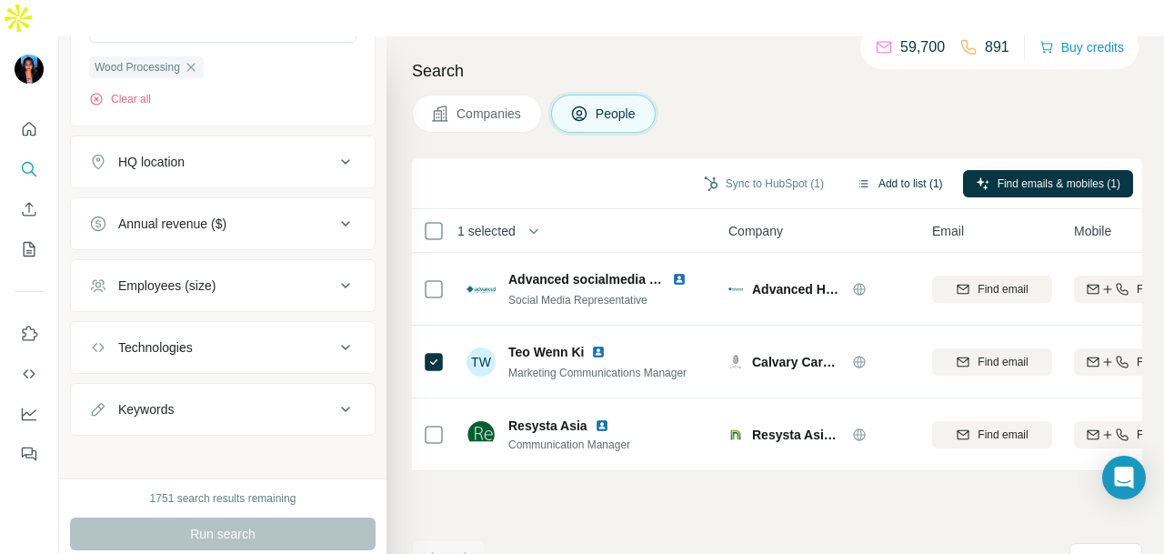
click at [857, 176] on icon "button" at bounding box center [864, 183] width 15 height 15
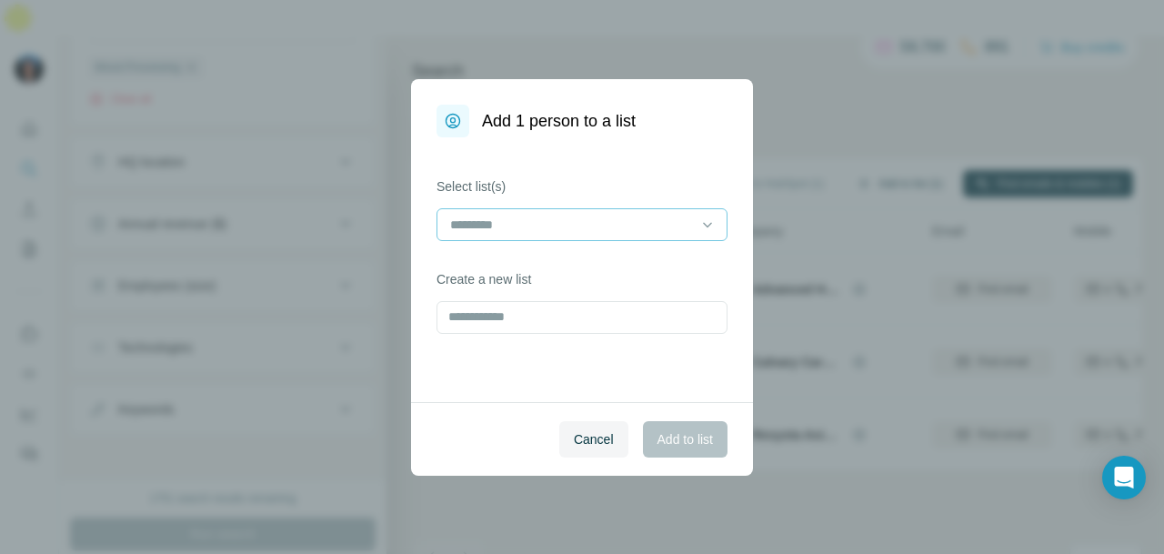
click at [635, 219] on input at bounding box center [571, 225] width 246 height 20
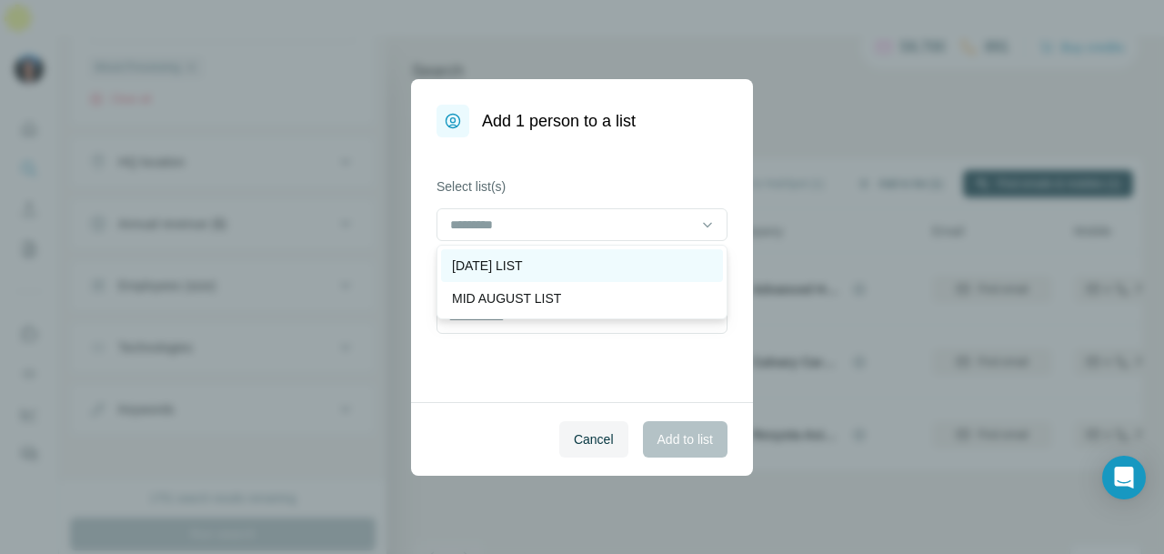
click at [610, 257] on div "[DATE] LIST" at bounding box center [582, 266] width 260 height 18
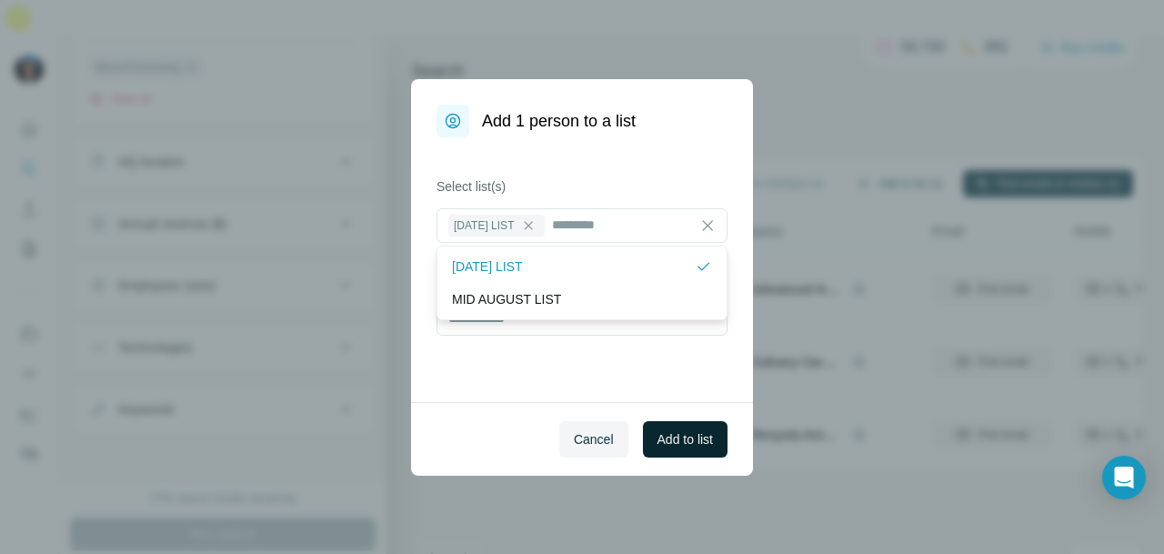
click at [668, 446] on button "Add to list" at bounding box center [685, 439] width 85 height 36
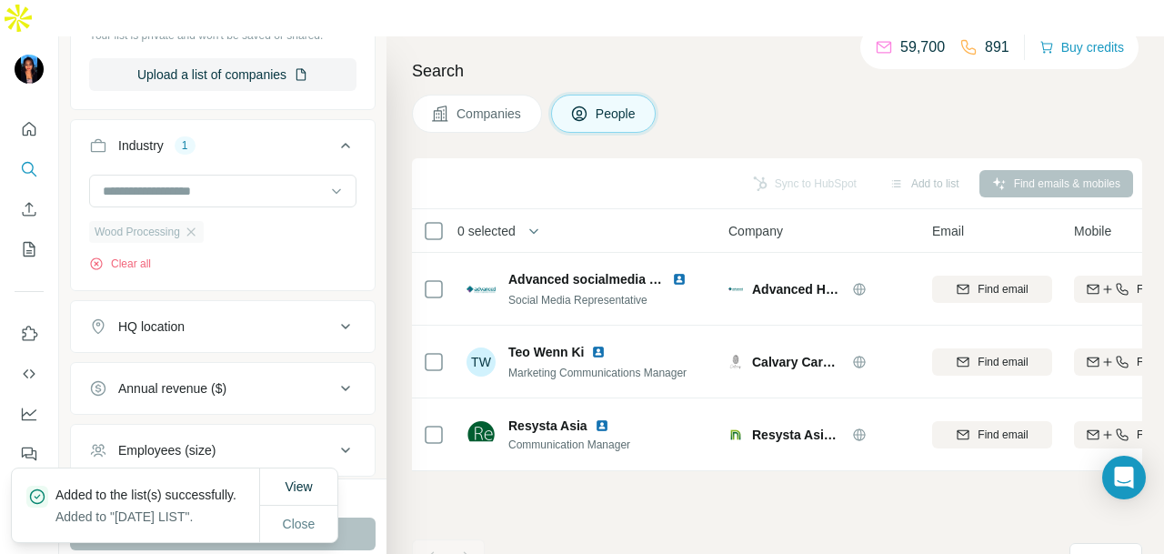
scroll to position [865, 0]
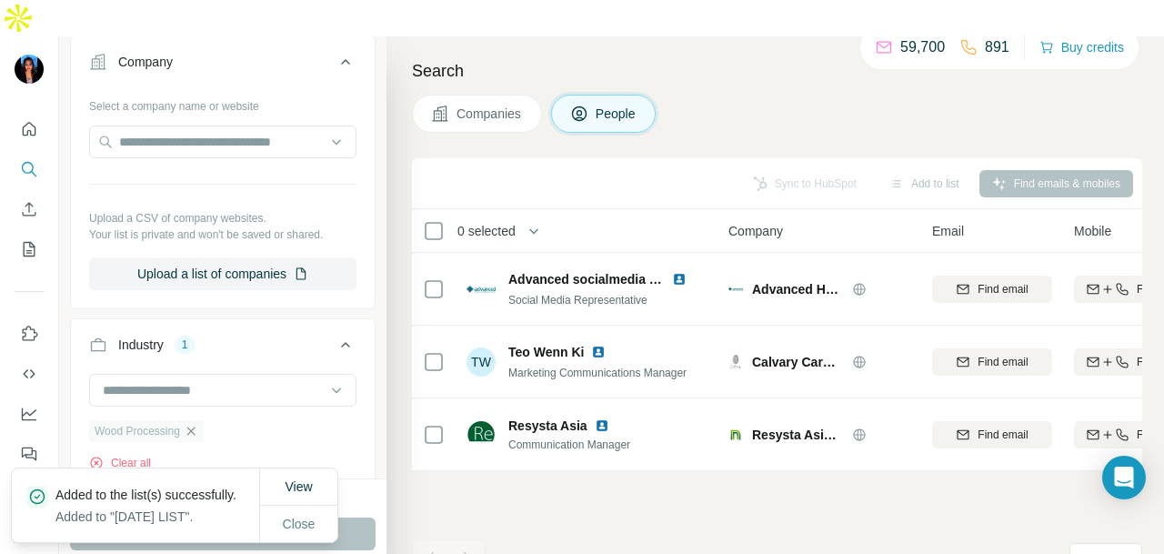
click at [190, 424] on icon "button" at bounding box center [191, 431] width 15 height 15
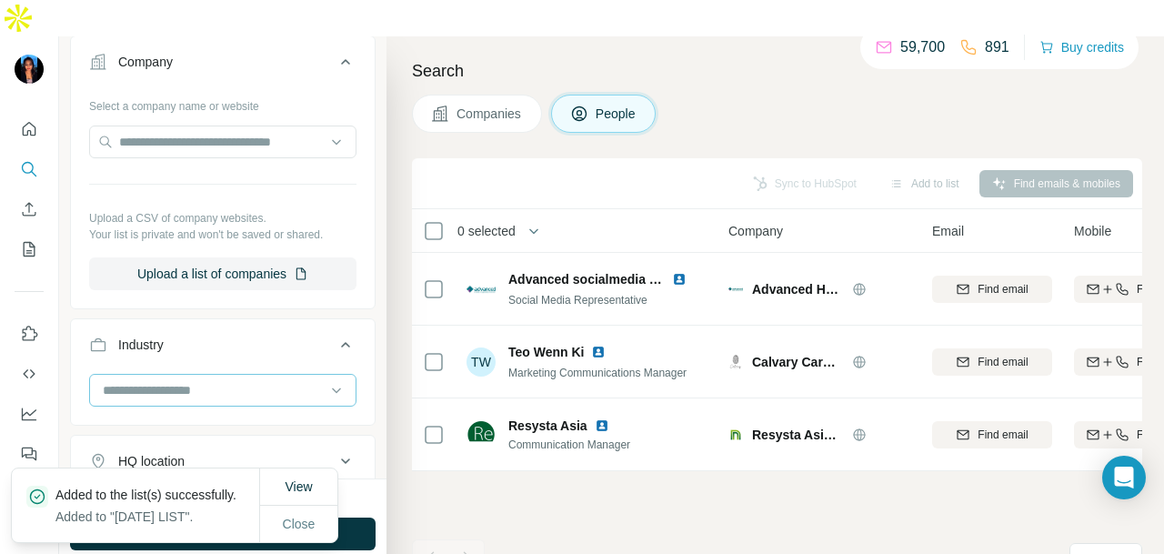
click at [219, 380] on input at bounding box center [213, 390] width 225 height 20
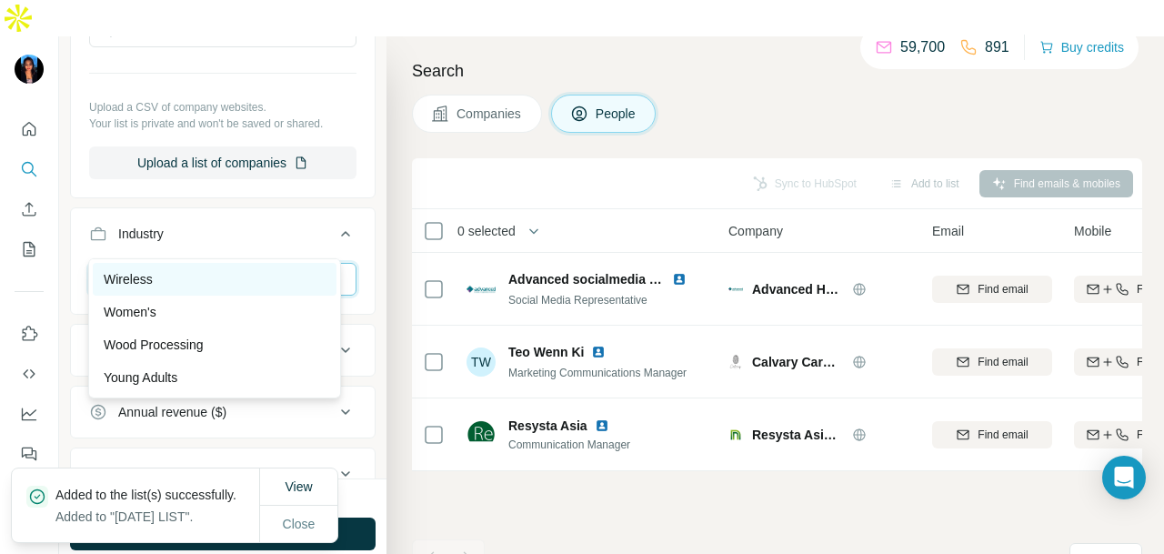
scroll to position [1047, 0]
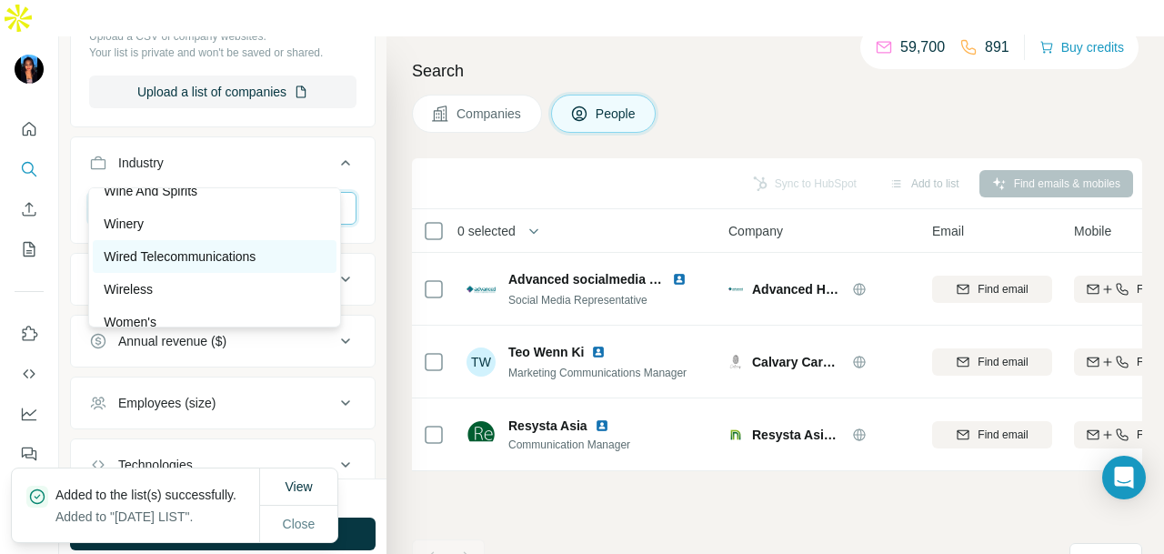
scroll to position [20213, 0]
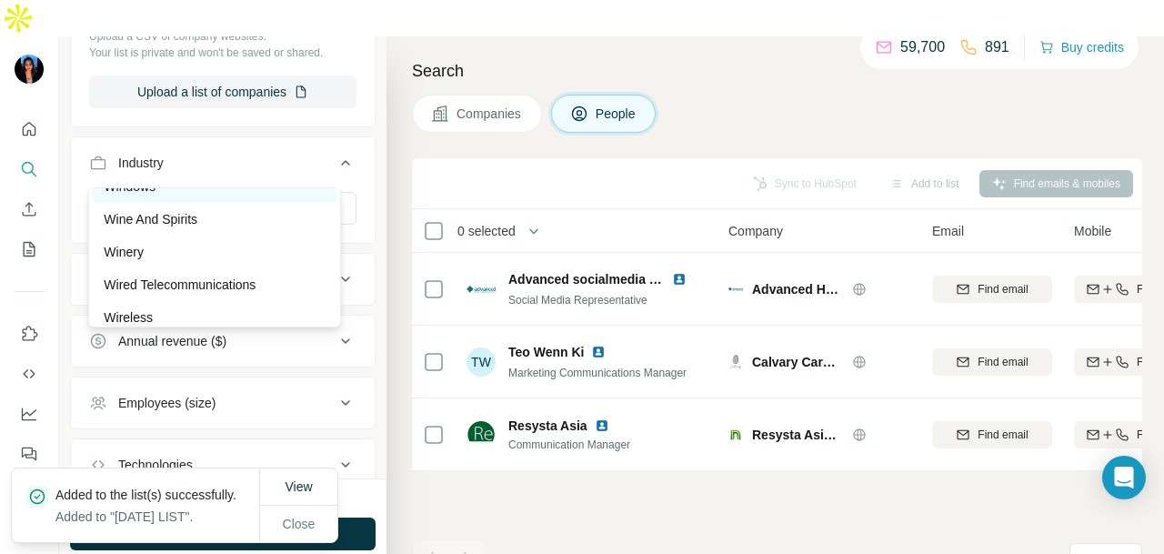
click at [213, 203] on div "Windows" at bounding box center [215, 186] width 244 height 33
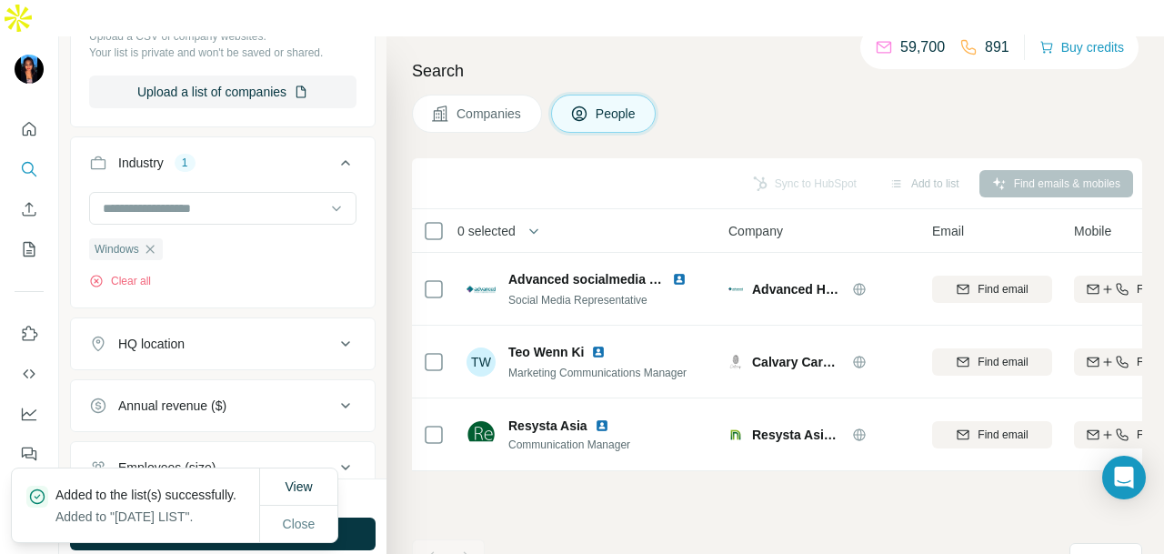
scroll to position [1229, 0]
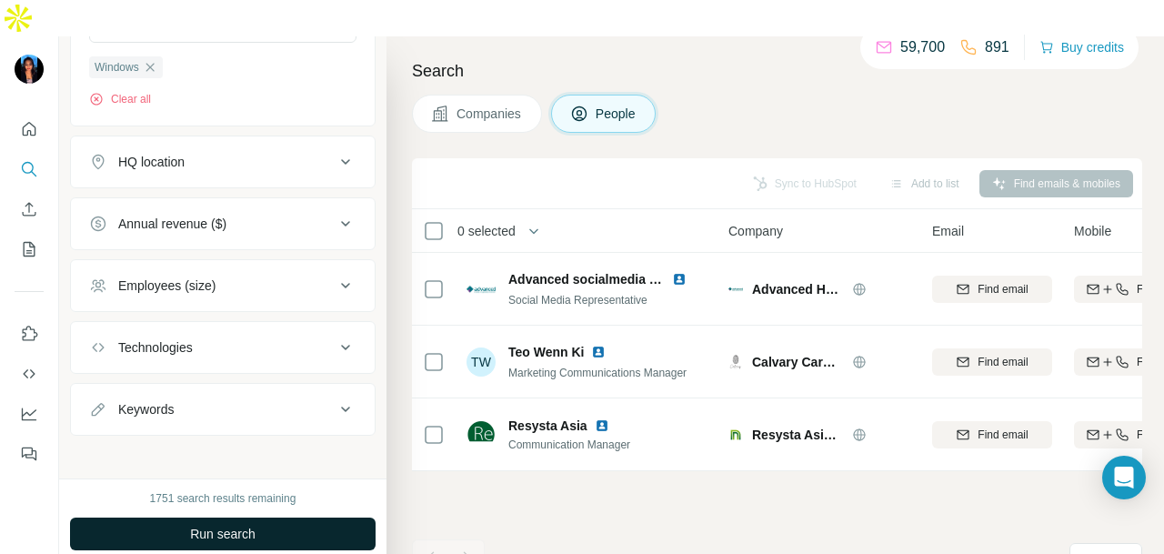
click at [346, 518] on button "Run search" at bounding box center [223, 534] width 306 height 33
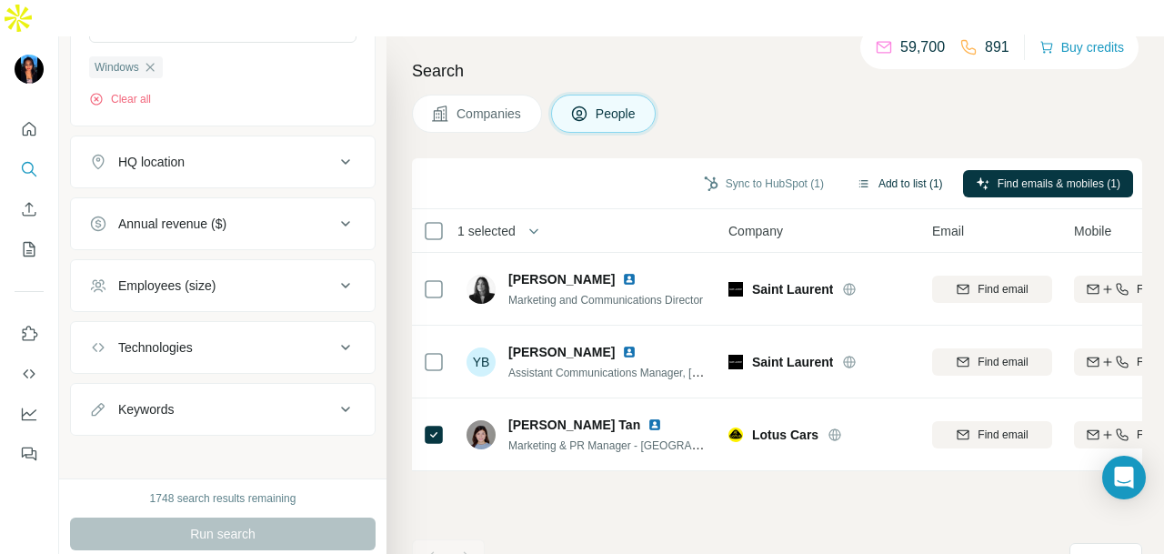
click at [886, 170] on button "Add to list (1)" at bounding box center [900, 183] width 112 height 27
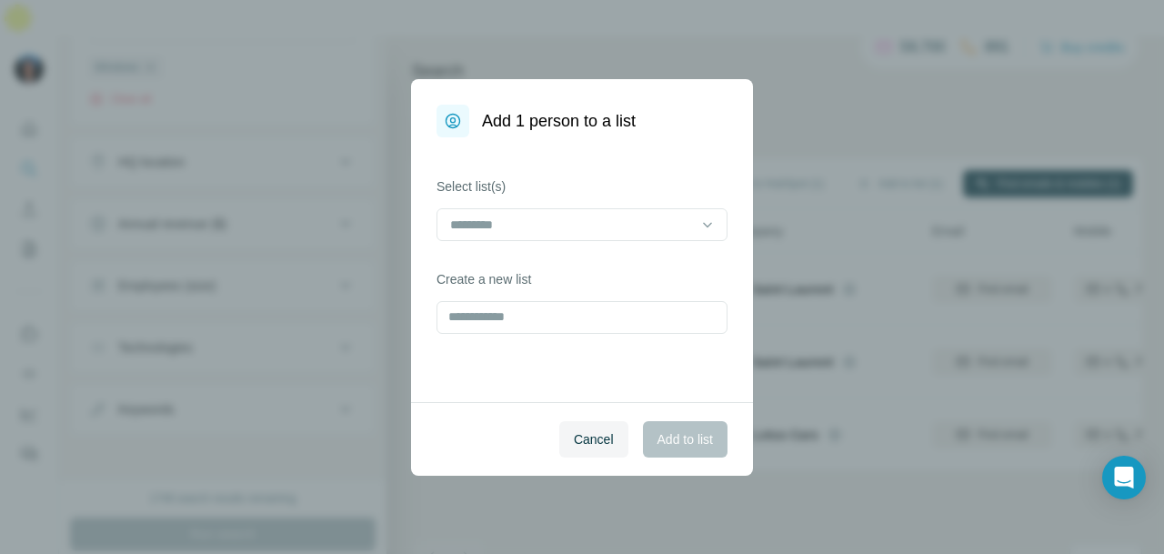
click at [640, 204] on div "Select list(s)" at bounding box center [582, 209] width 291 height 64
click at [635, 228] on input at bounding box center [571, 225] width 246 height 20
click at [625, 257] on div "[DATE] LIST" at bounding box center [582, 266] width 260 height 18
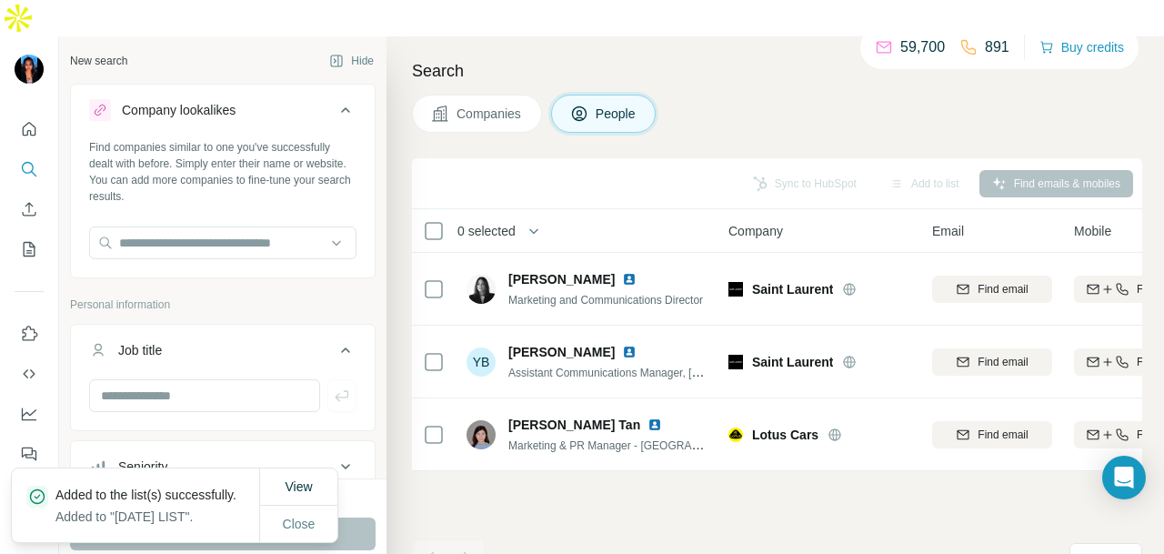
scroll to position [20213, 0]
